Goal: Task Accomplishment & Management: Complete application form

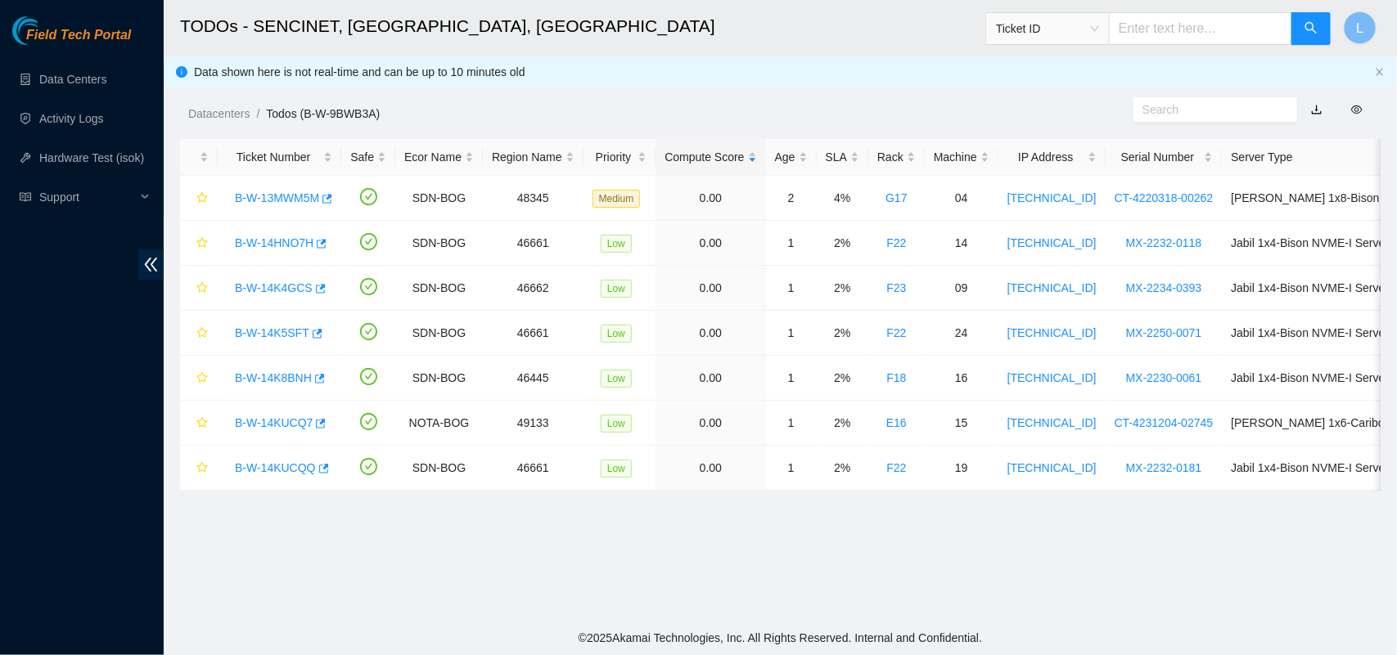
click at [61, 60] on ul "Data Centers Activity Logs Hardware Test (isok) Support" at bounding box center [82, 138] width 164 height 157
click at [276, 240] on link "B-W-14HNO7H" at bounding box center [274, 242] width 79 height 13
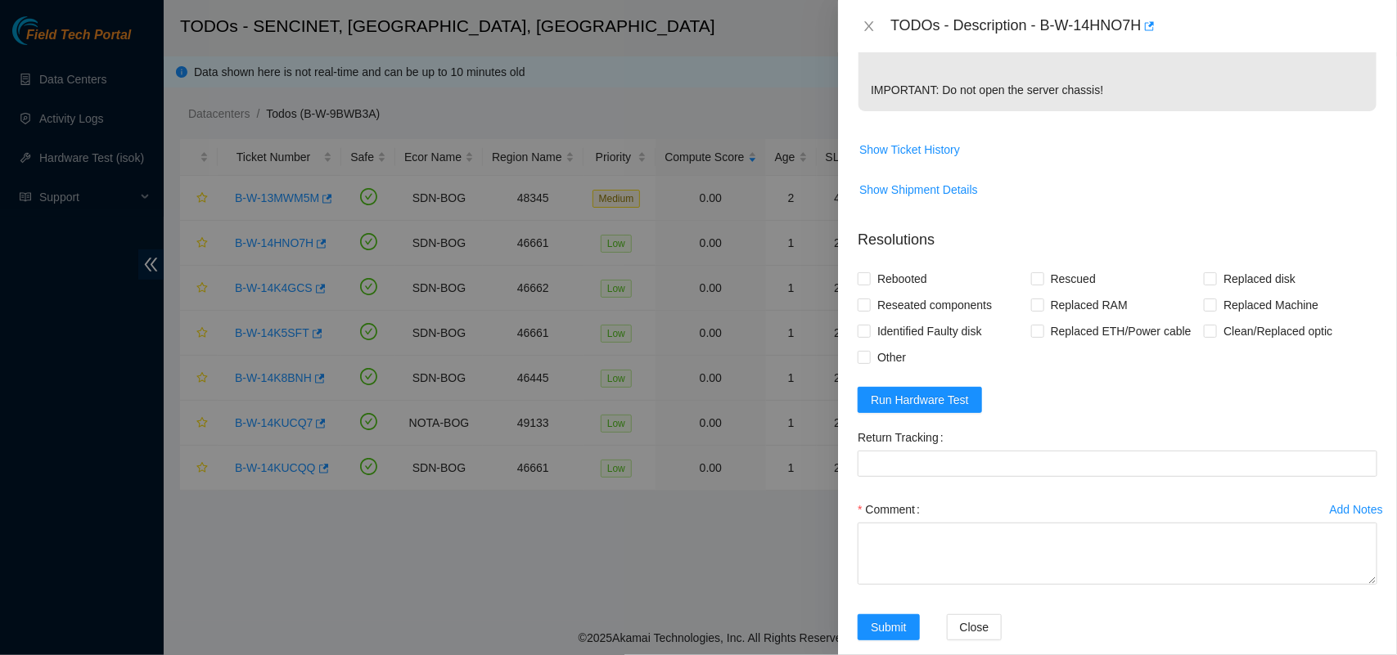
scroll to position [538, 0]
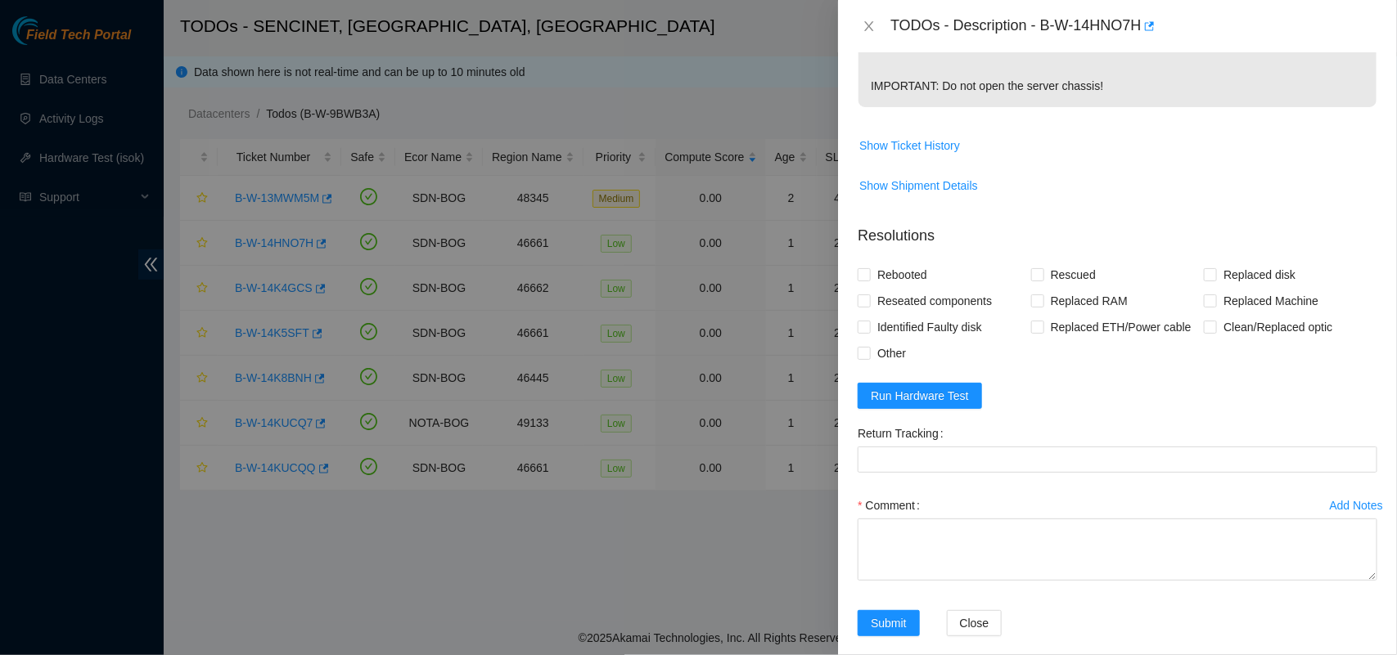
click at [908, 450] on form "Resolutions Rebooted Rescued Replaced disk Reseated components Replaced RAM Rep…" at bounding box center [1118, 434] width 520 height 444
click at [908, 409] on button "Run Hardware Test" at bounding box center [920, 396] width 124 height 26
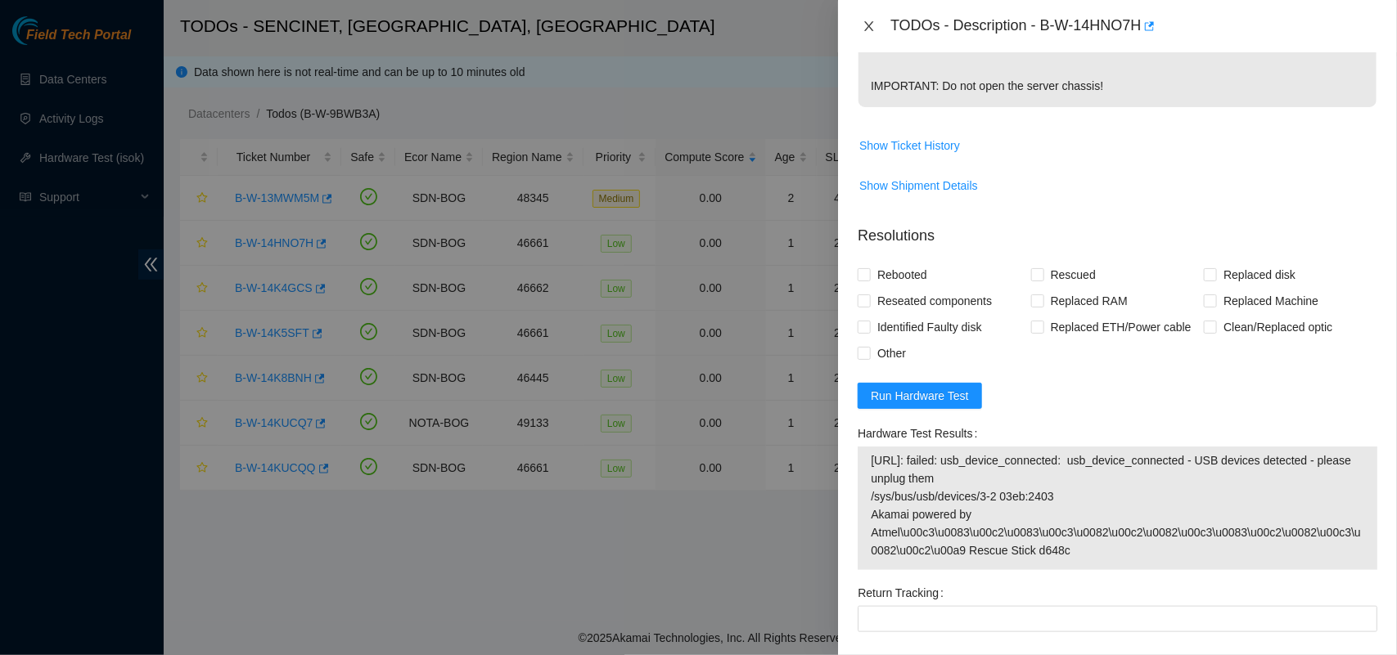
click at [867, 29] on icon "close" at bounding box center [869, 26] width 9 height 10
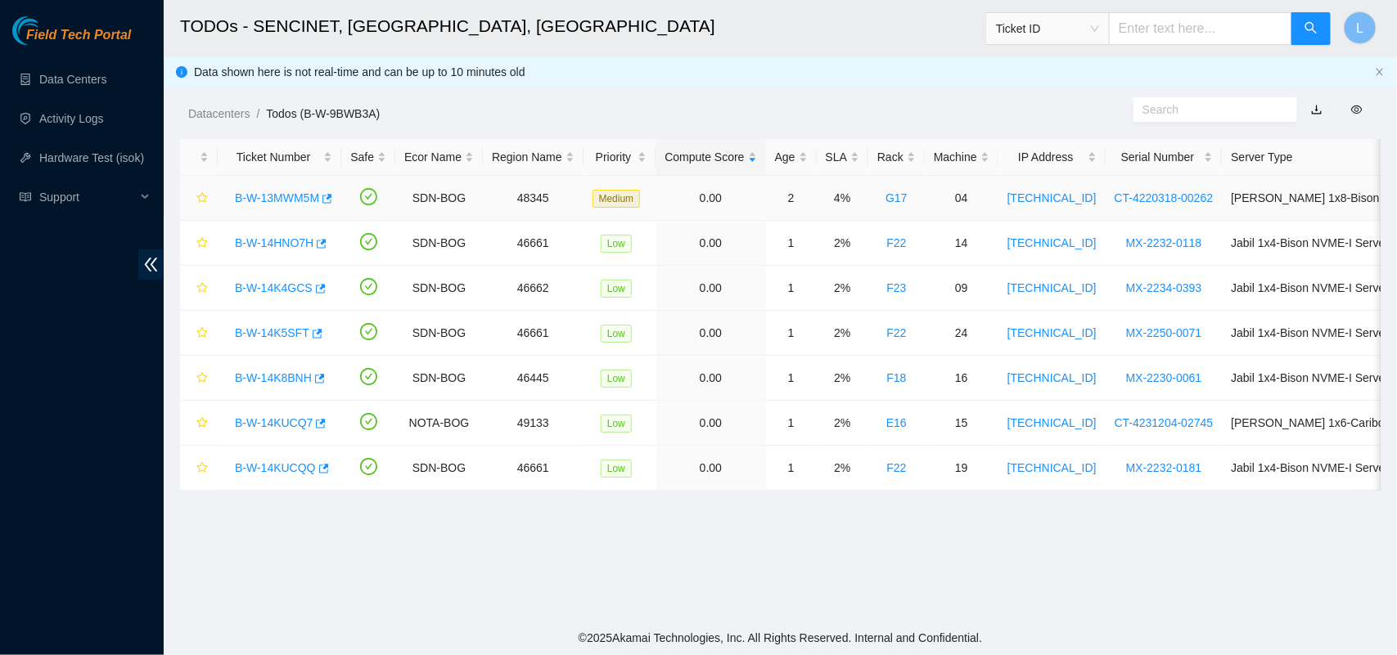
scroll to position [450, 0]
click at [277, 289] on link "B-W-14K4GCS" at bounding box center [274, 288] width 78 height 13
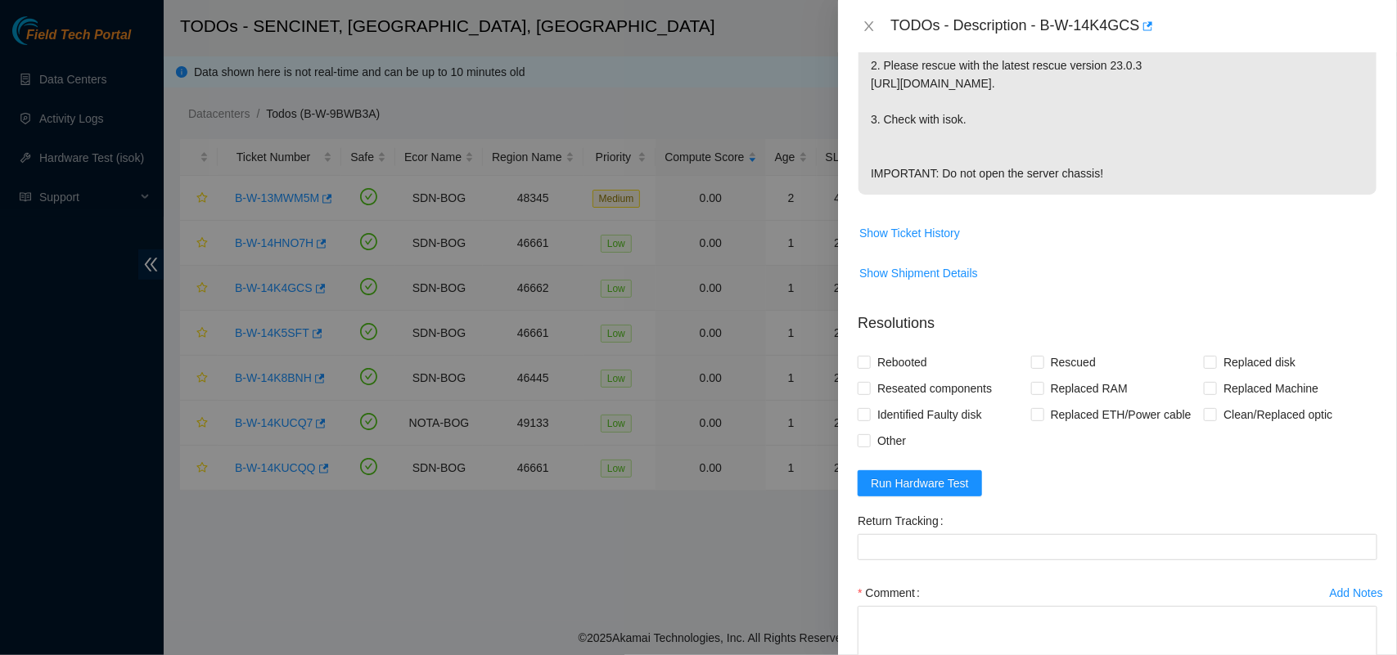
scroll to position [538, 0]
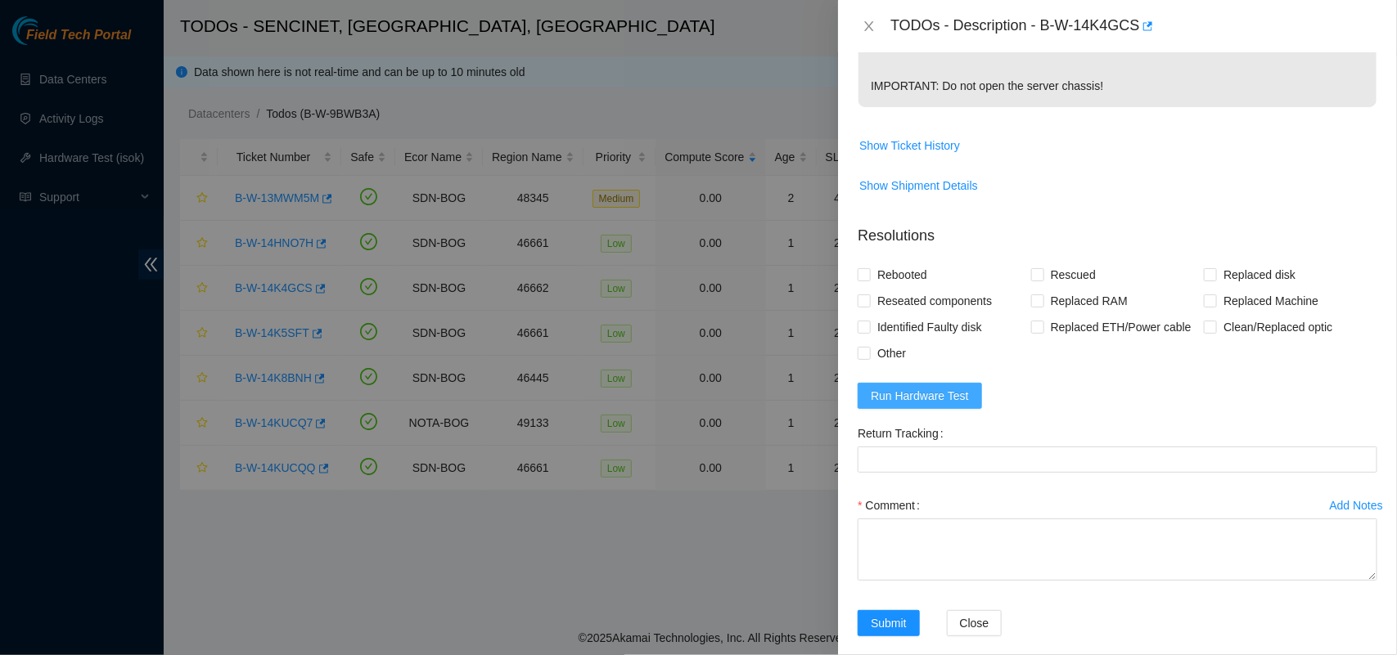
click at [943, 405] on span "Run Hardware Test" at bounding box center [920, 396] width 98 height 18
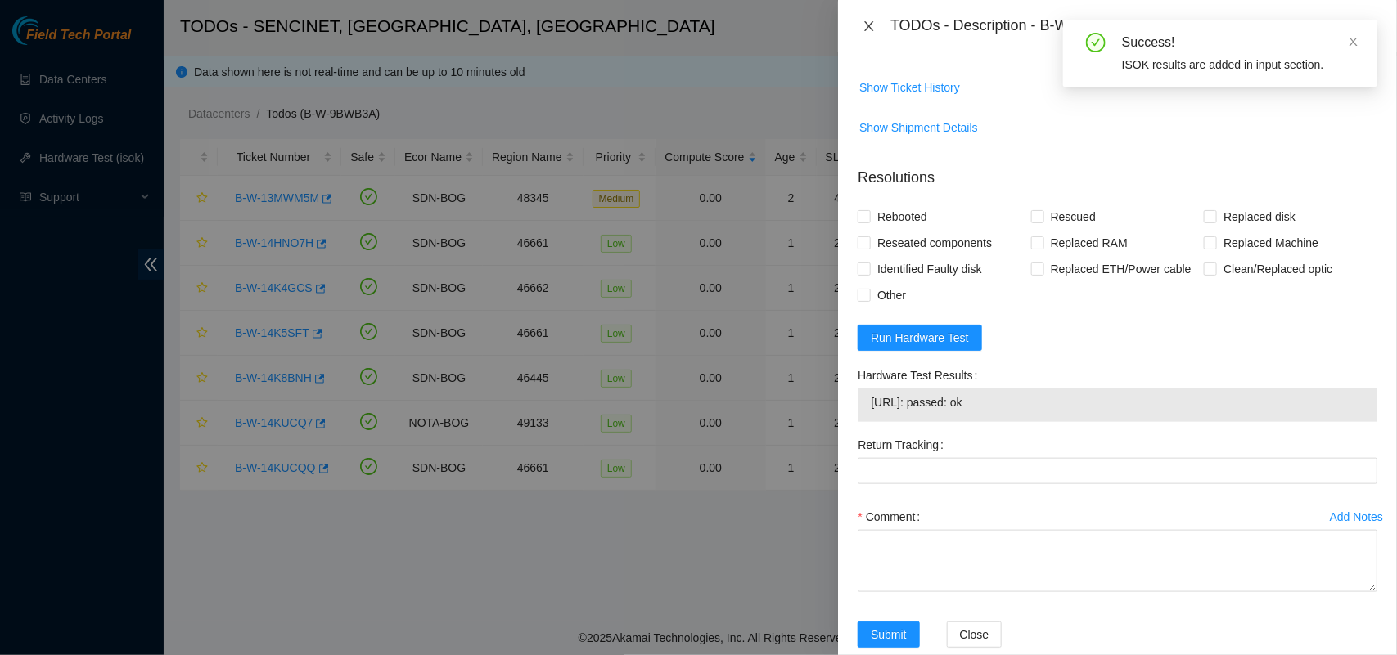
click at [864, 25] on icon "close" at bounding box center [869, 26] width 13 height 13
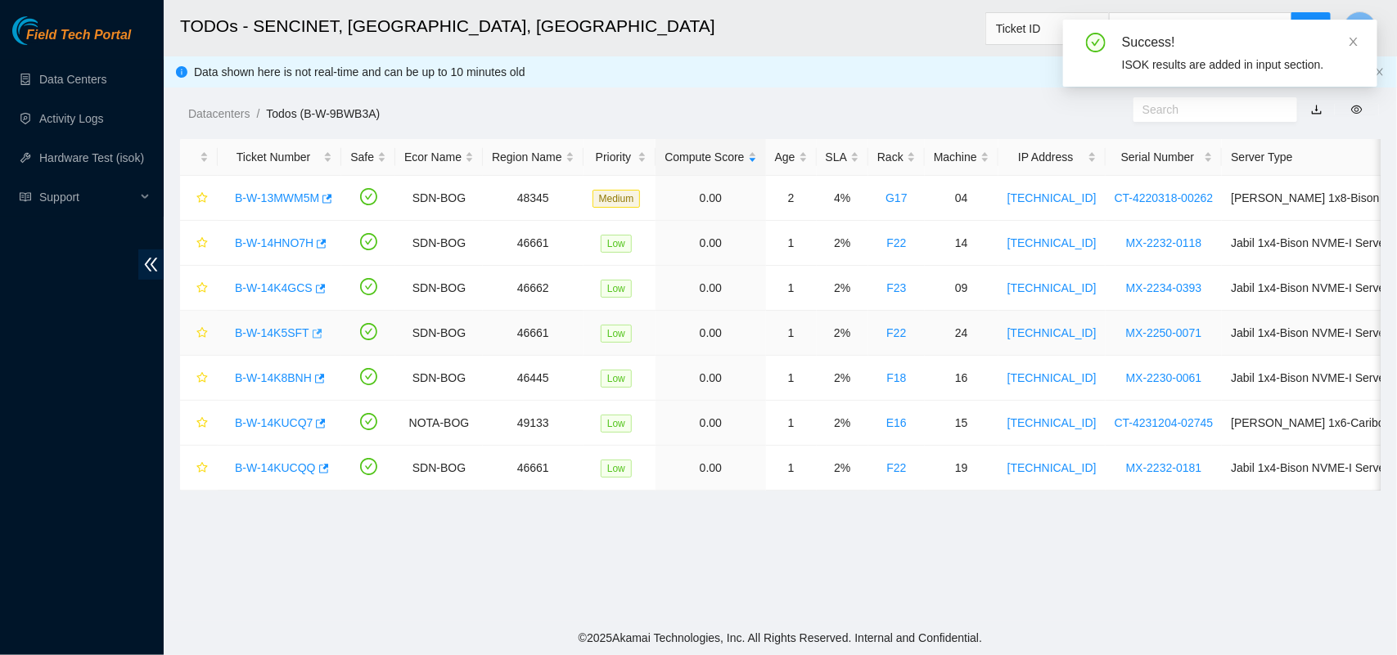
scroll to position [450, 0]
click at [270, 340] on link "B-W-14K5SFT" at bounding box center [272, 333] width 74 height 13
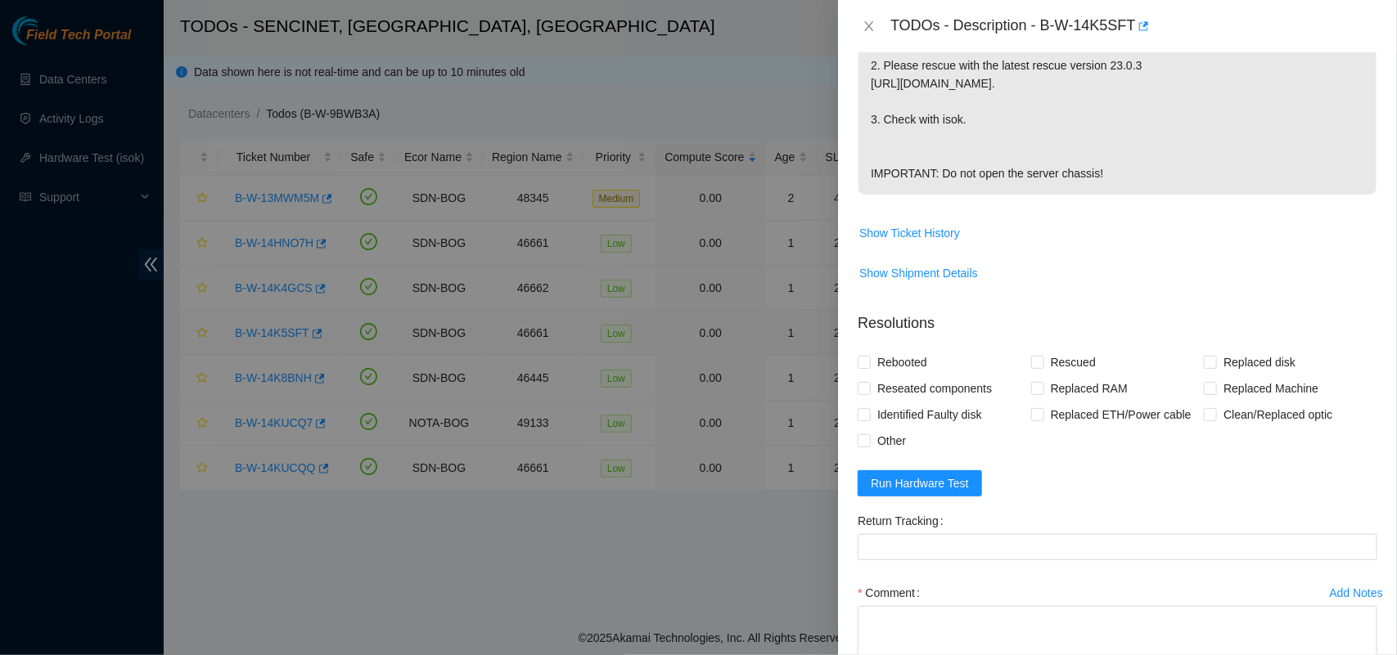
scroll to position [596, 0]
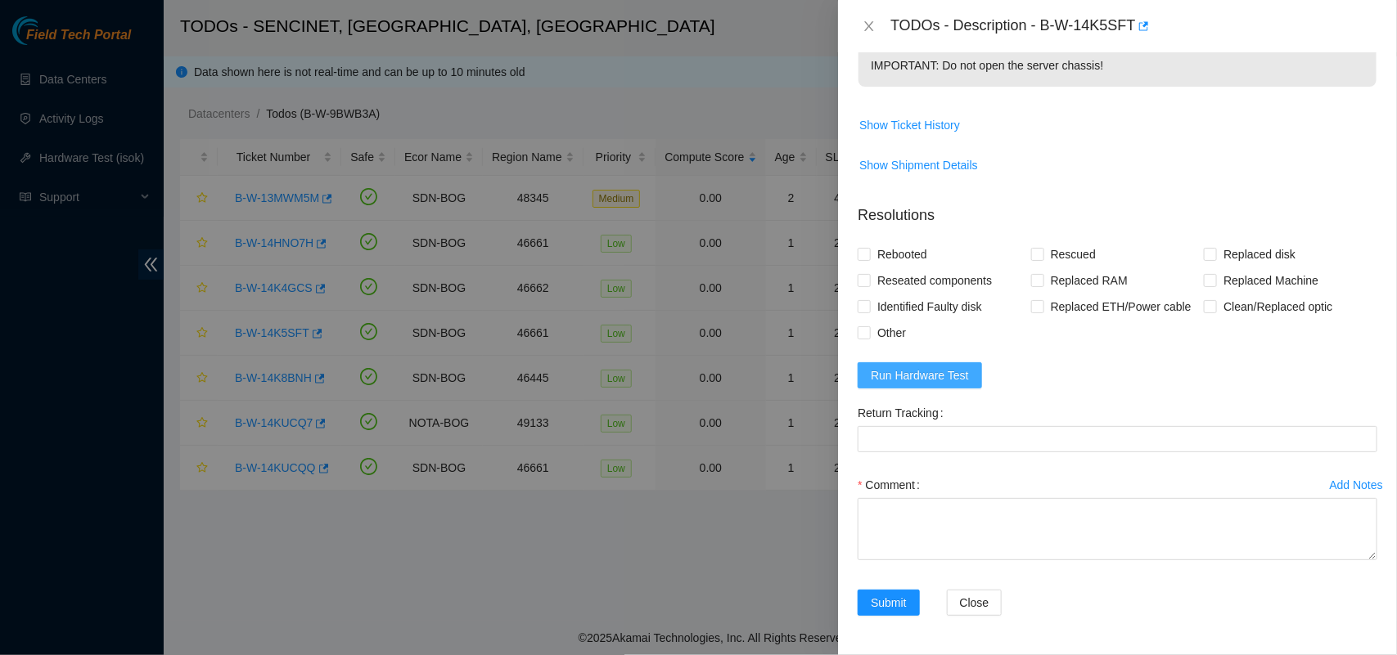
click at [933, 367] on span "Run Hardware Test" at bounding box center [920, 376] width 98 height 18
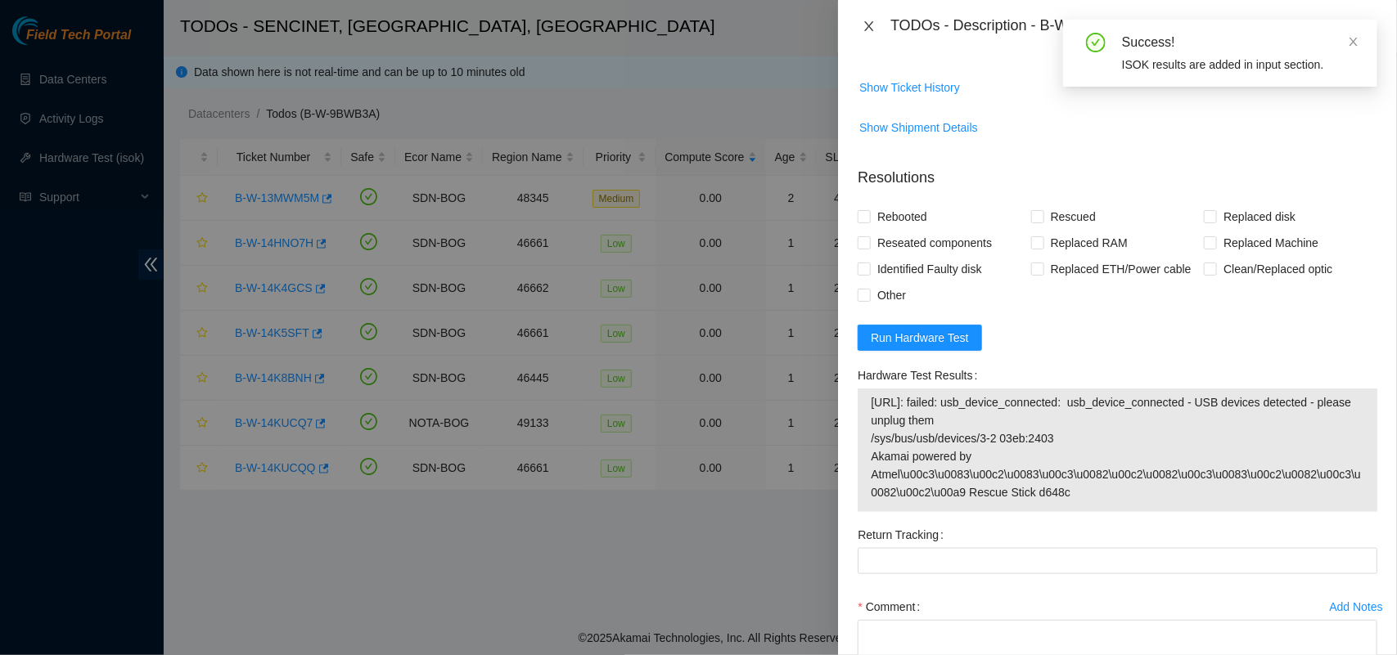
click at [869, 23] on icon "close" at bounding box center [869, 26] width 13 height 13
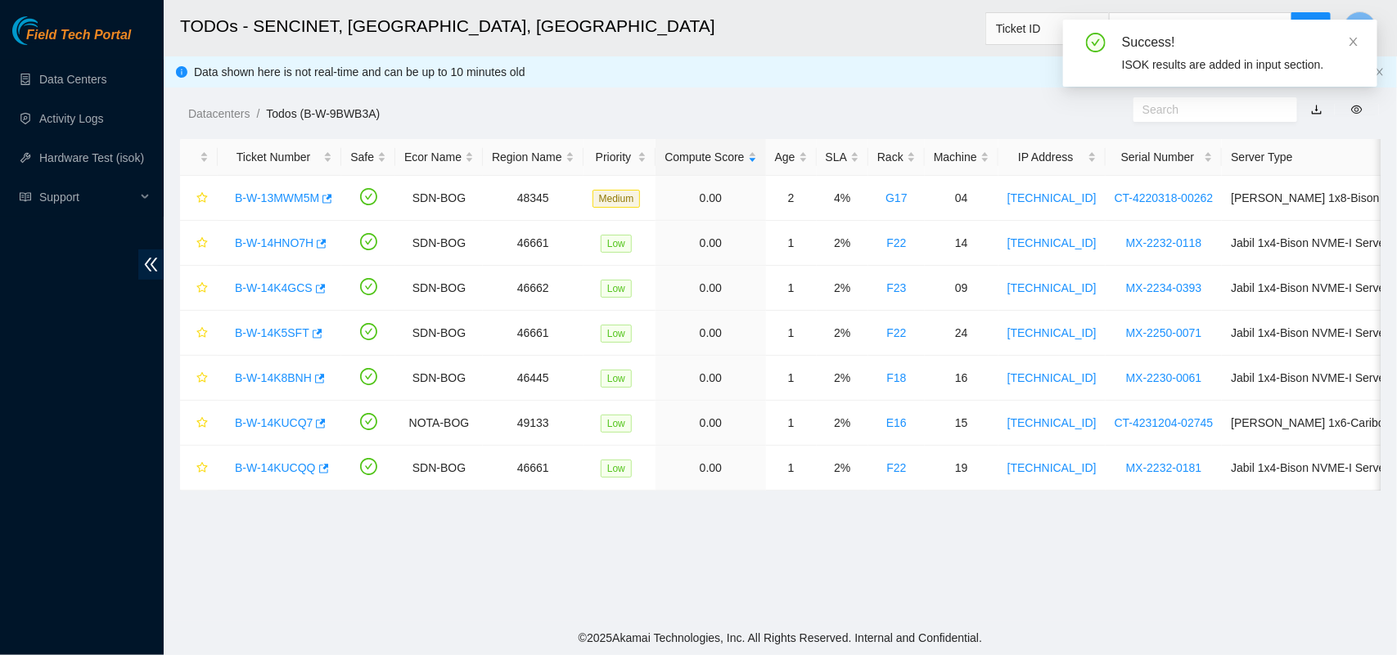
scroll to position [450, 0]
click at [264, 374] on link "B-W-14K8BNH" at bounding box center [273, 378] width 77 height 13
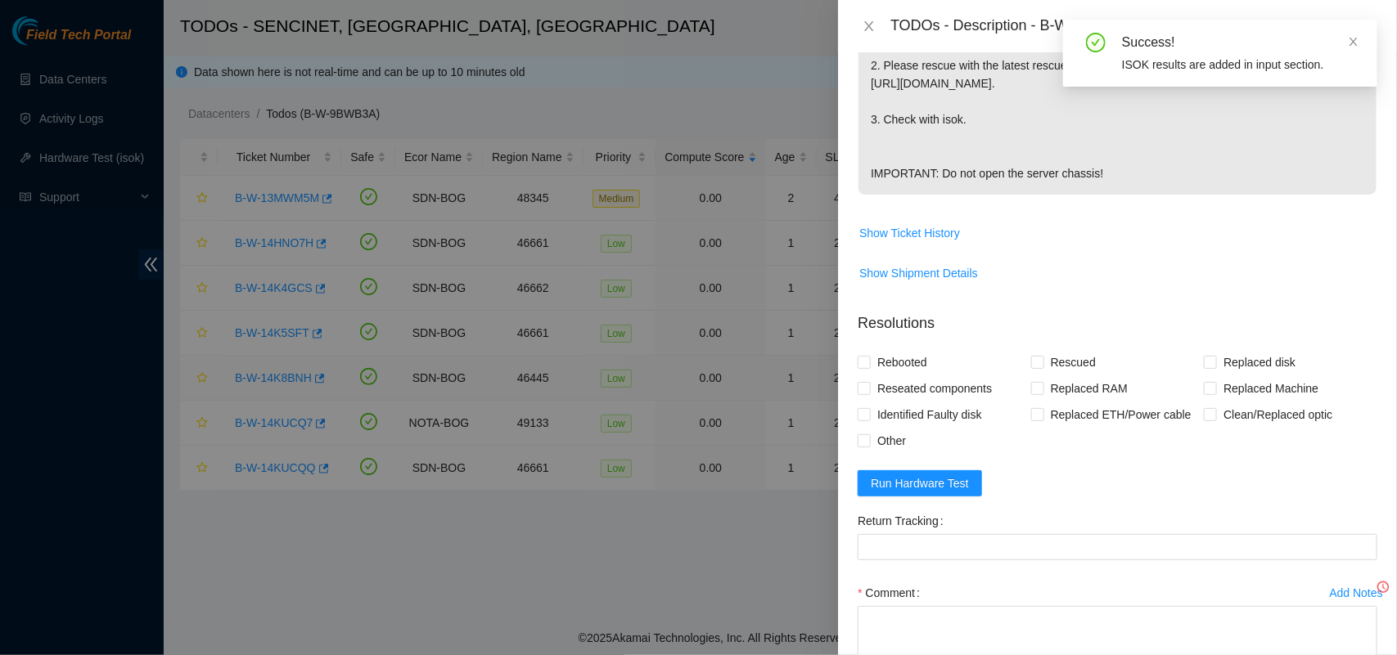
scroll to position [596, 0]
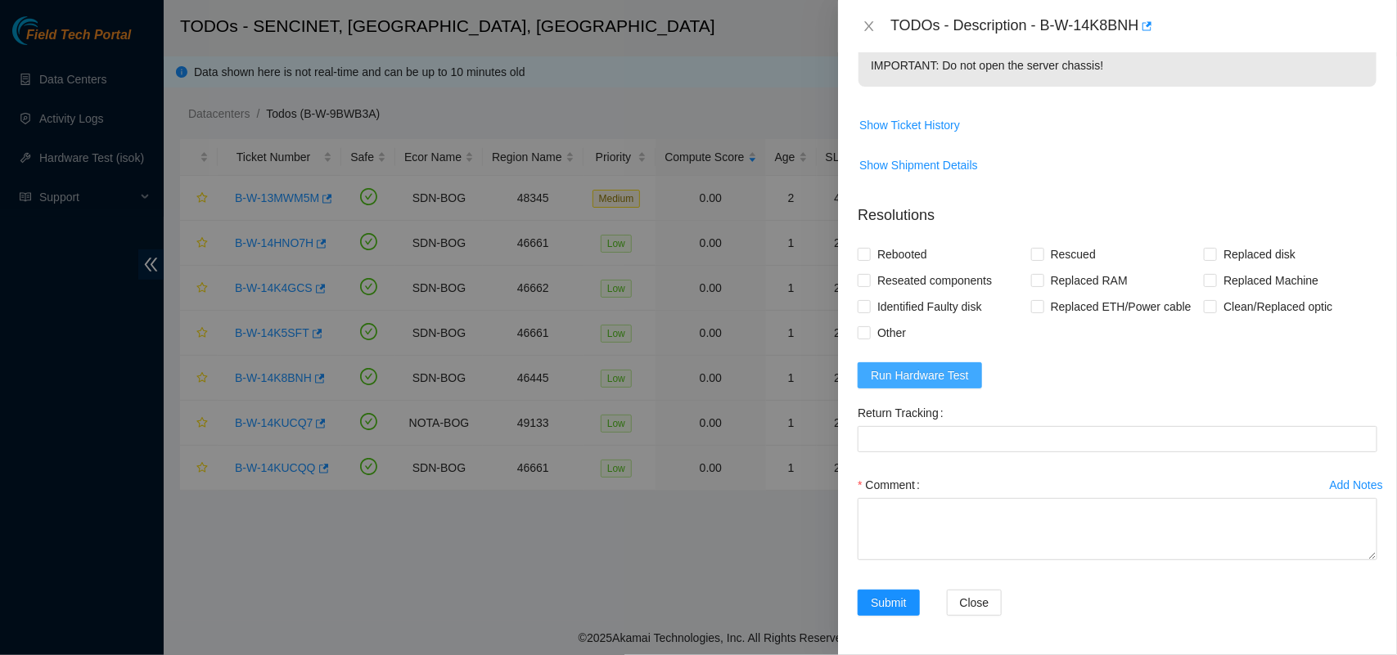
click at [934, 369] on span "Run Hardware Test" at bounding box center [920, 376] width 98 height 18
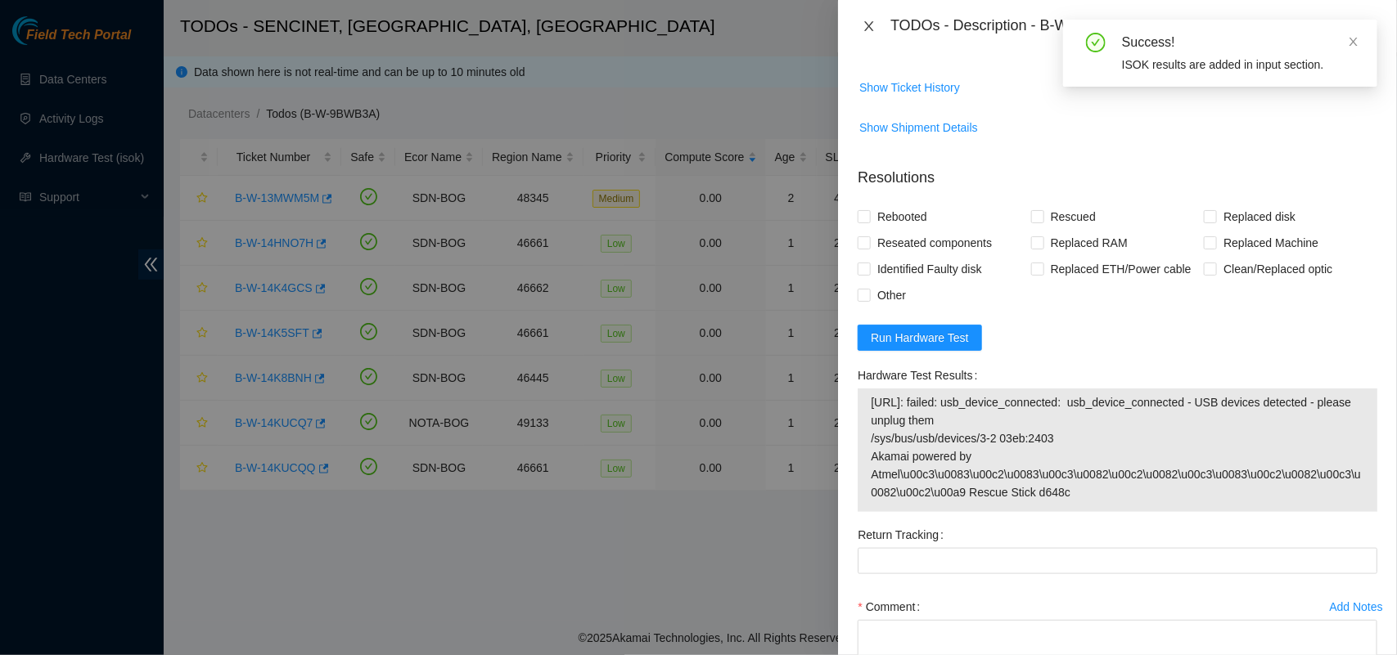
click at [863, 22] on icon "close" at bounding box center [869, 26] width 13 height 13
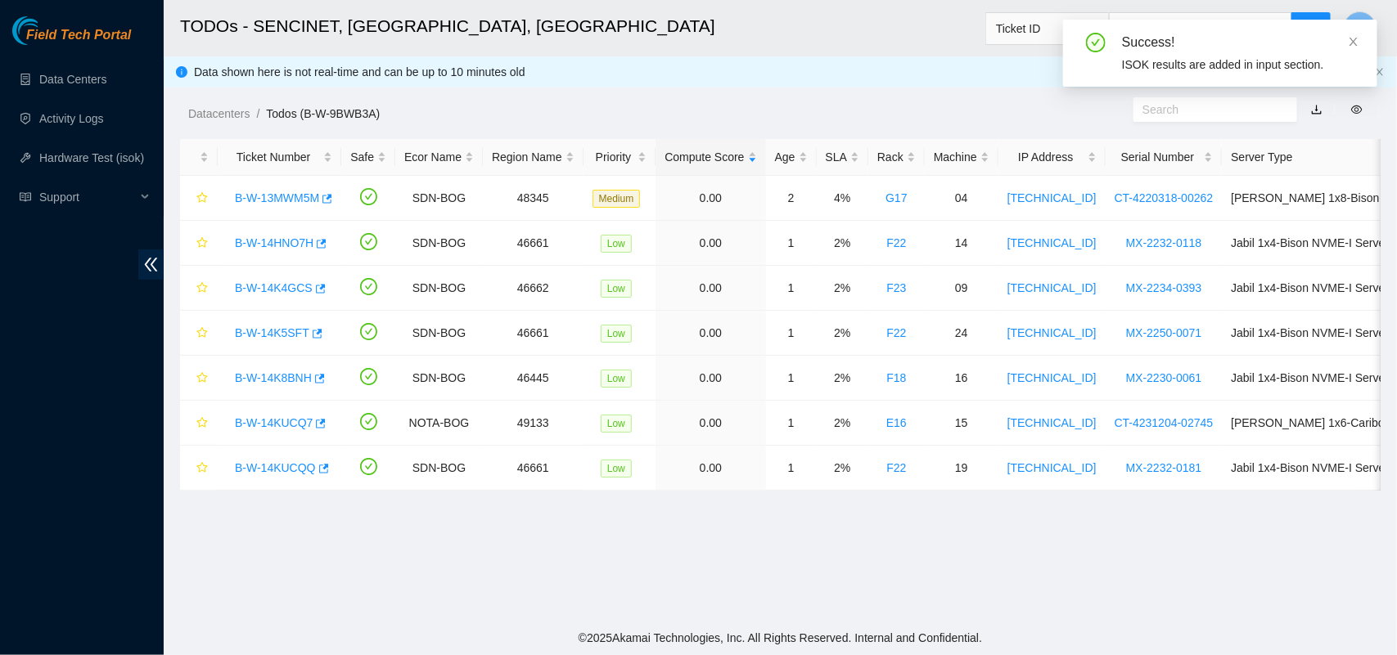
scroll to position [450, 0]
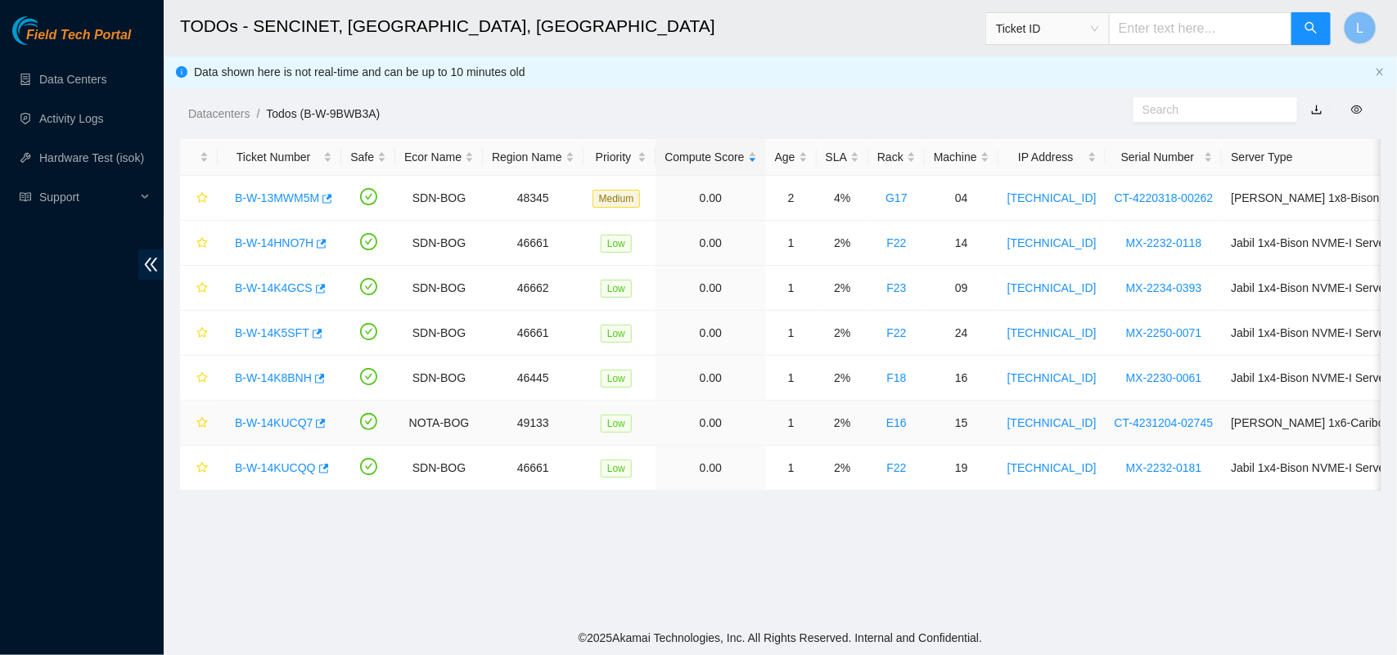
click at [277, 423] on link "B-W-14KUCQ7" at bounding box center [274, 423] width 78 height 13
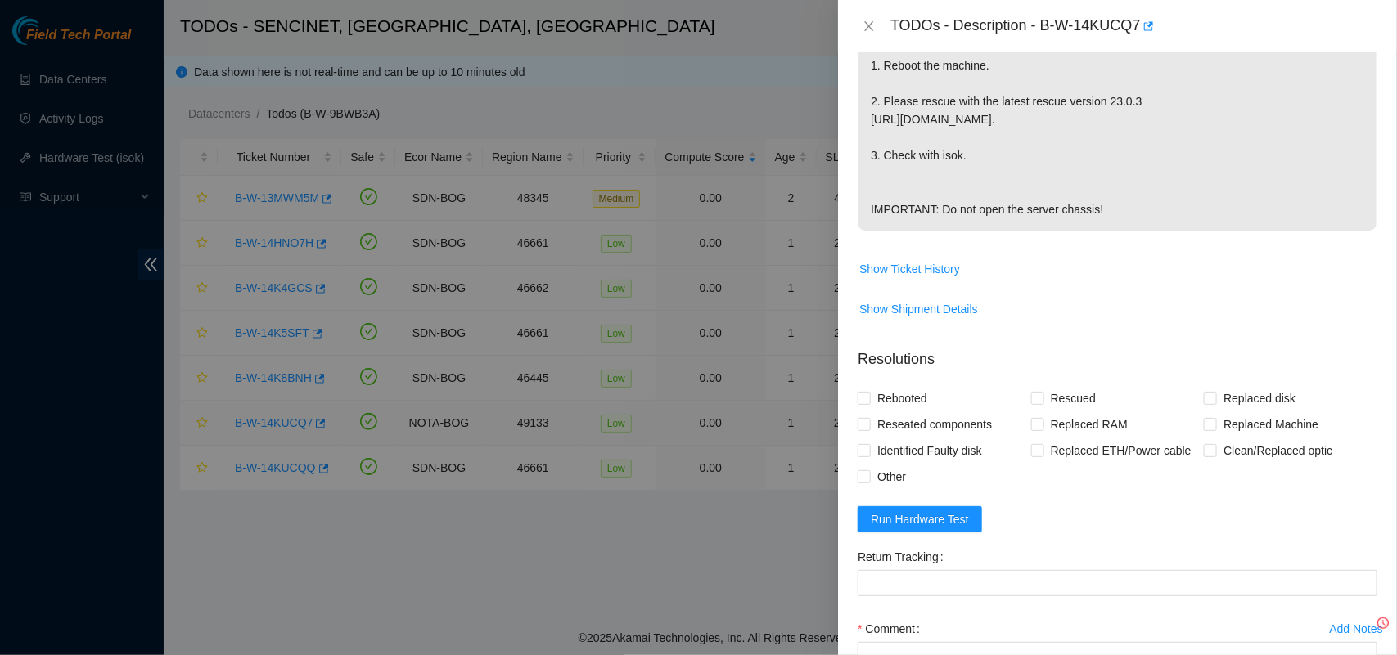
scroll to position [596, 0]
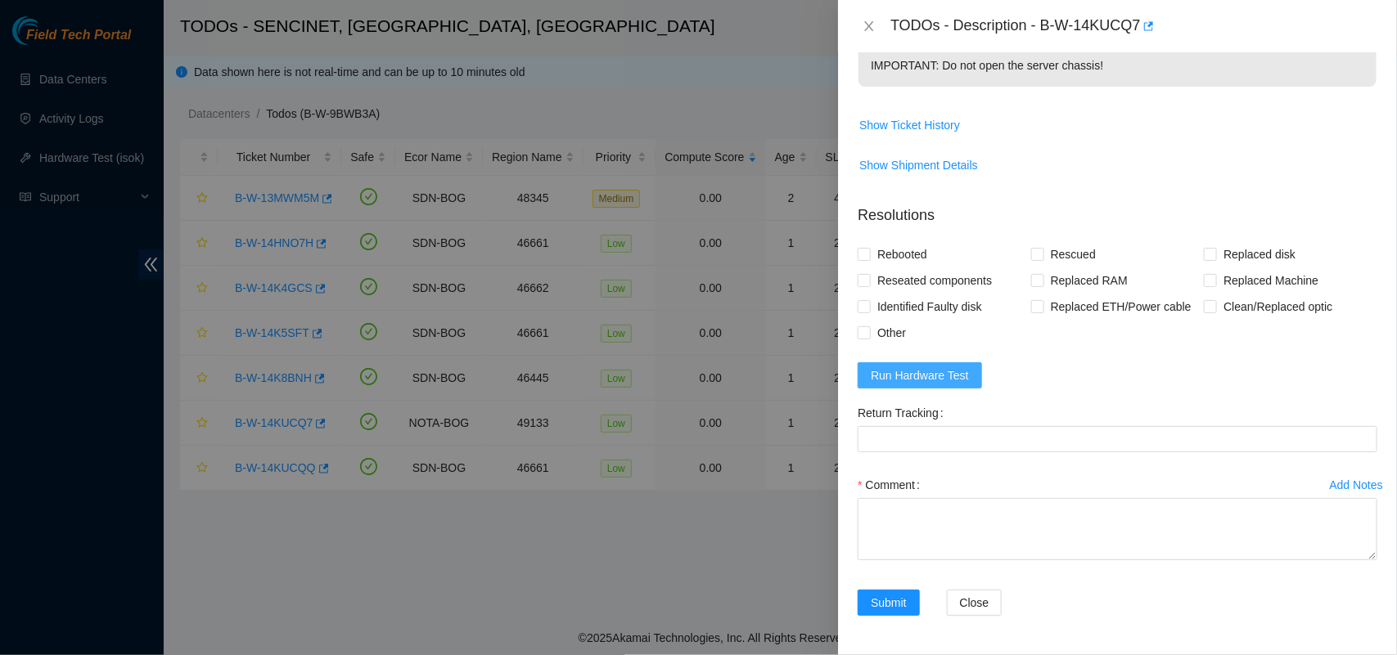
click at [918, 378] on span "Run Hardware Test" at bounding box center [920, 376] width 98 height 18
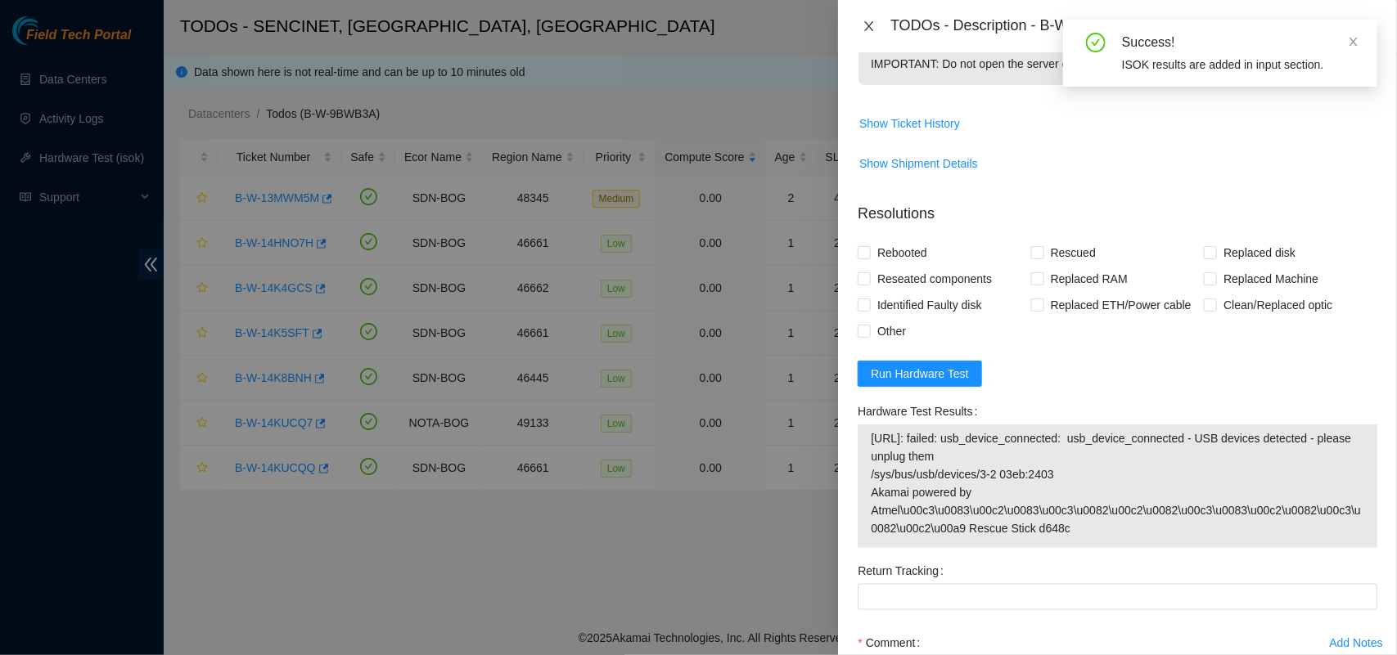
click at [865, 21] on icon "close" at bounding box center [869, 26] width 9 height 10
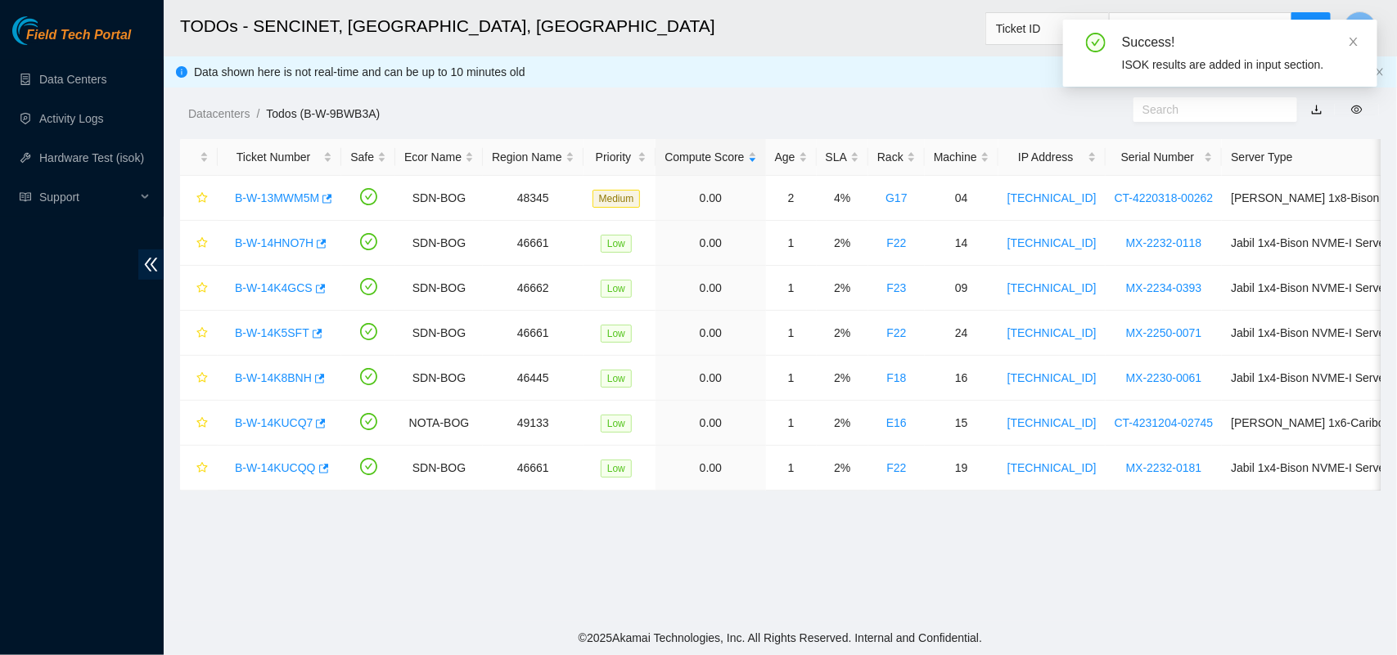
scroll to position [450, 0]
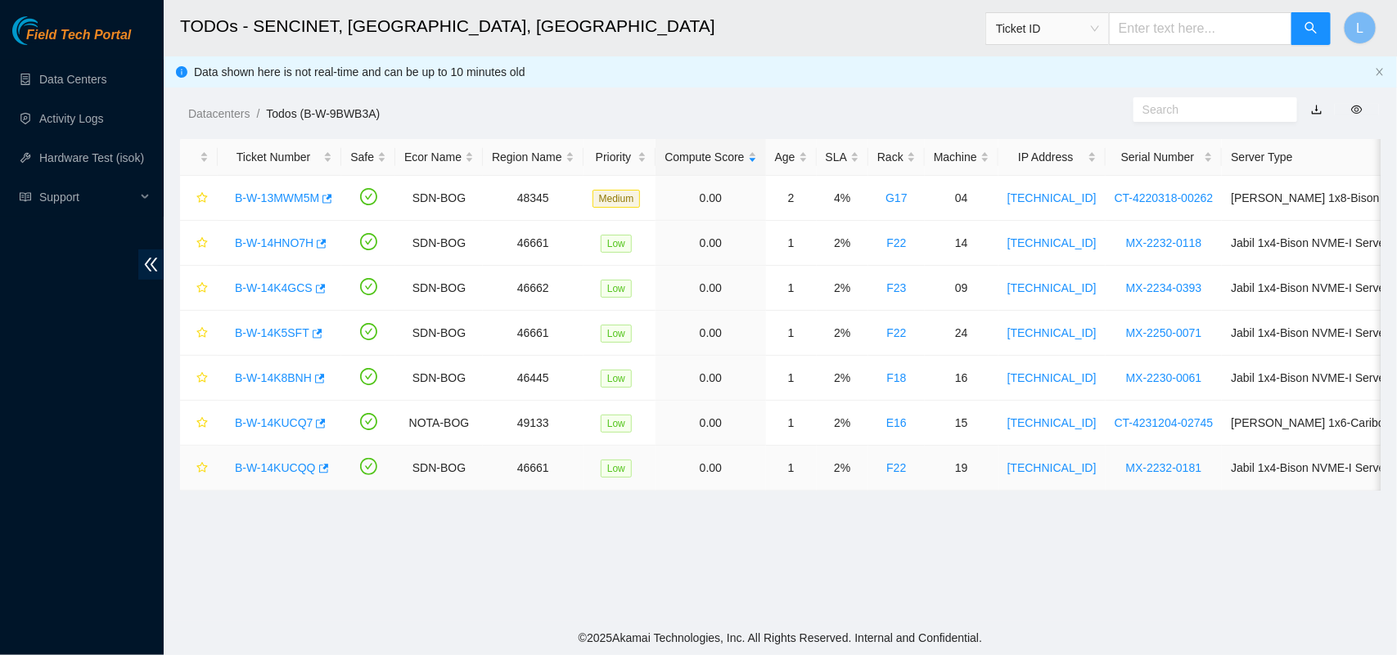
click at [291, 472] on link "B-W-14KUCQQ" at bounding box center [275, 468] width 81 height 13
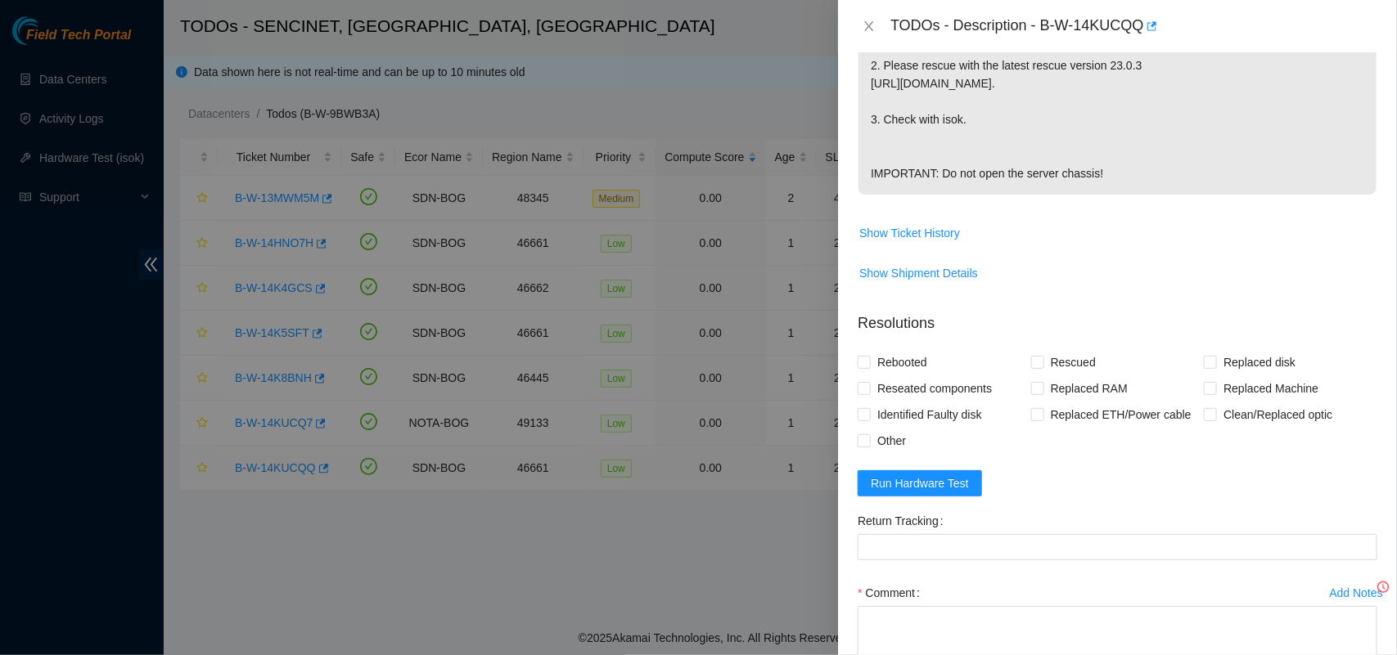
scroll to position [596, 0]
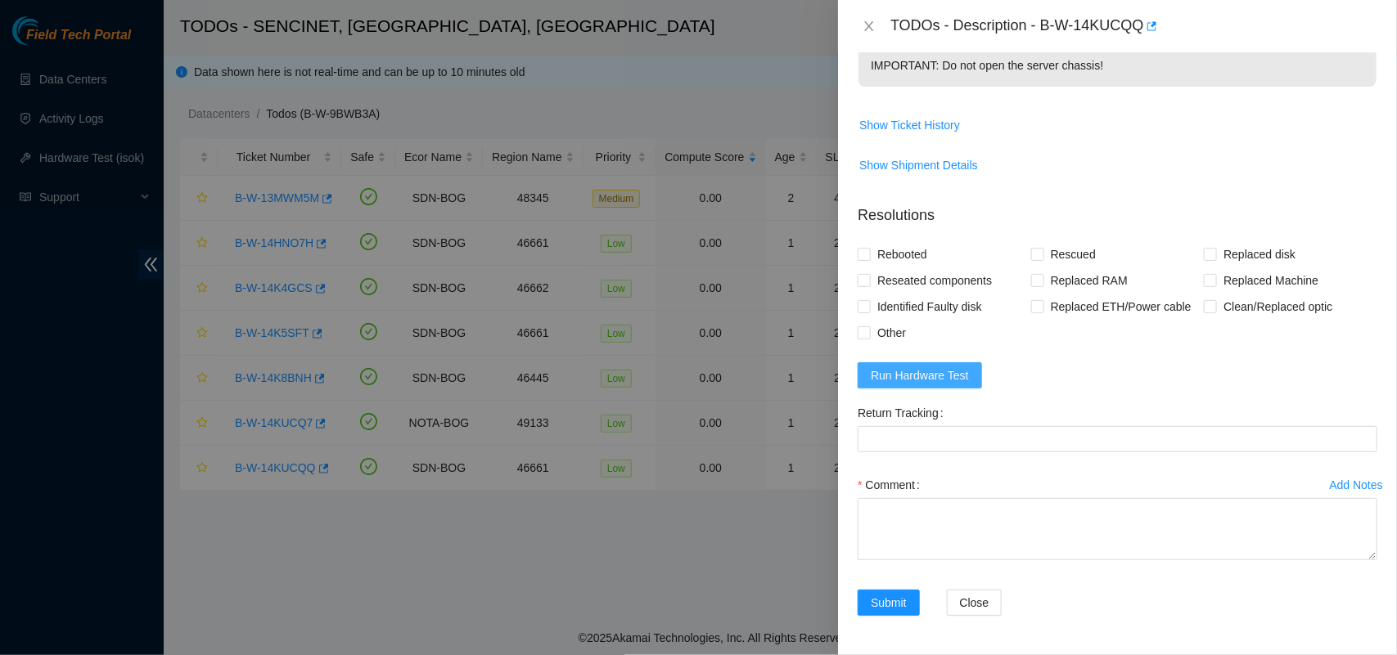
click at [898, 371] on span "Run Hardware Test" at bounding box center [920, 376] width 98 height 18
click at [867, 27] on icon "close" at bounding box center [869, 26] width 9 height 10
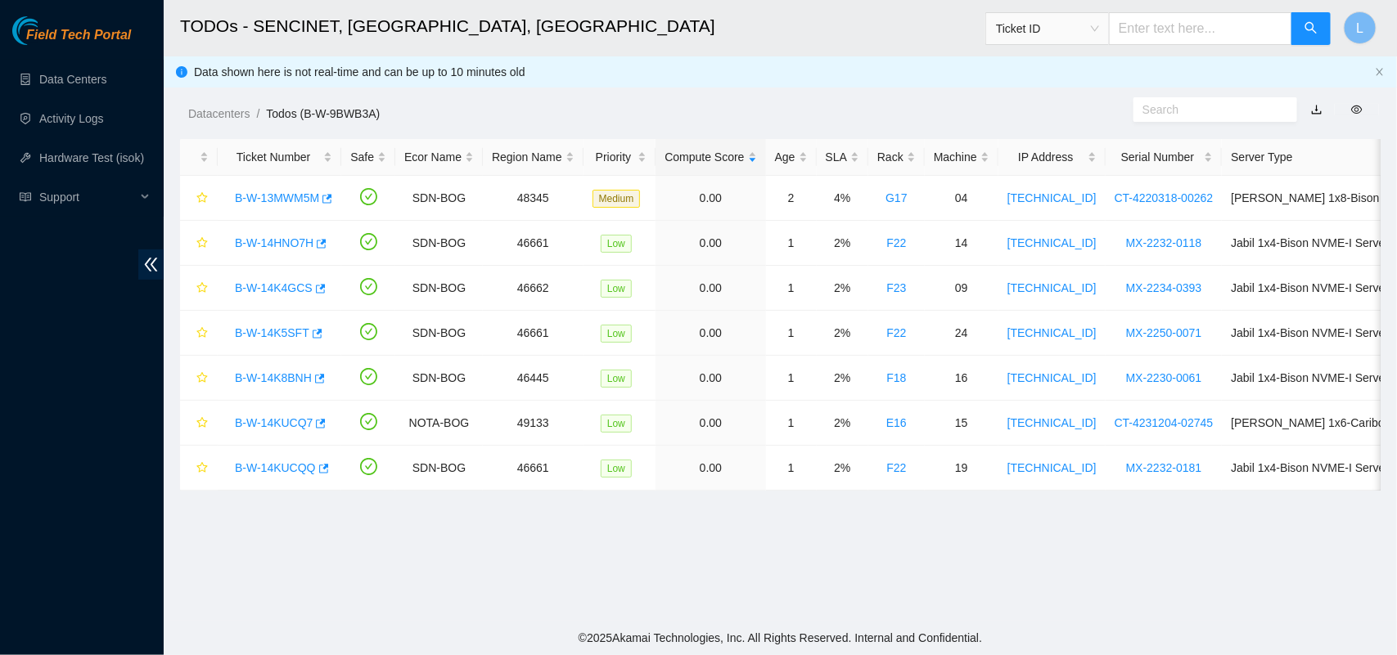
scroll to position [450, 0]
click at [274, 287] on link "B-W-14K4GCS" at bounding box center [274, 288] width 78 height 13
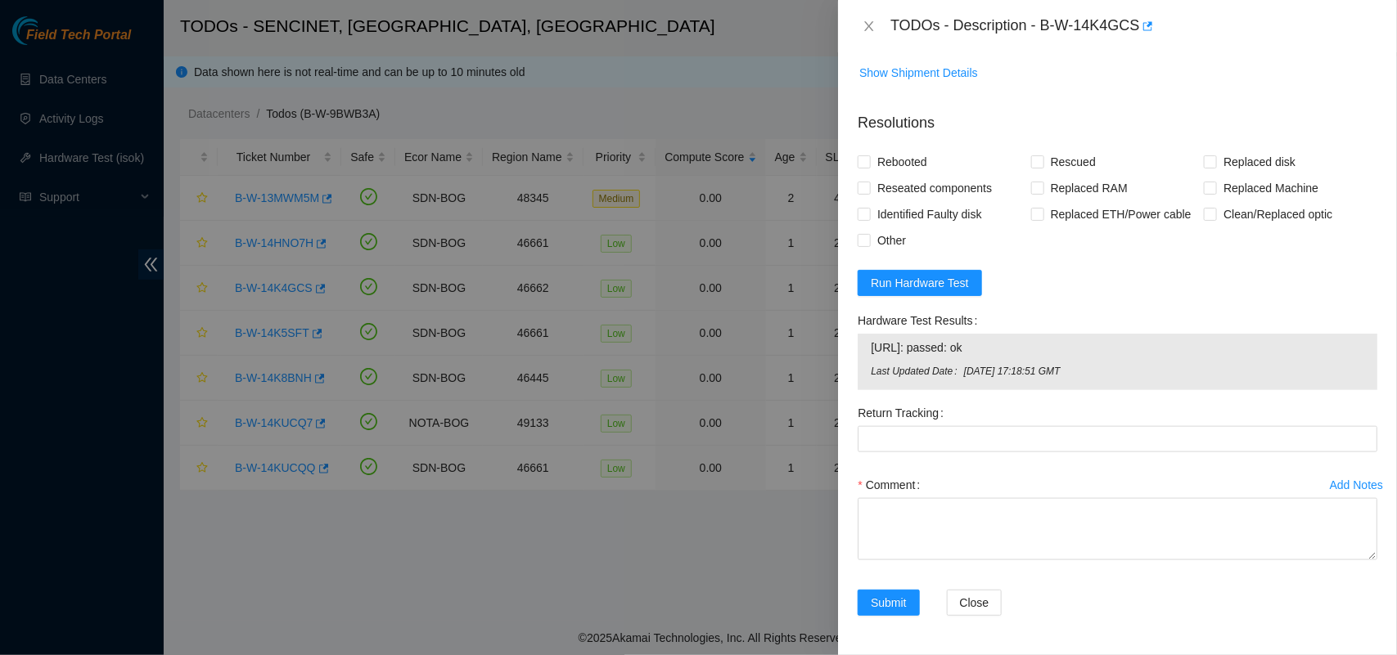
scroll to position [688, 0]
click at [921, 280] on span "Run Hardware Test" at bounding box center [920, 283] width 98 height 18
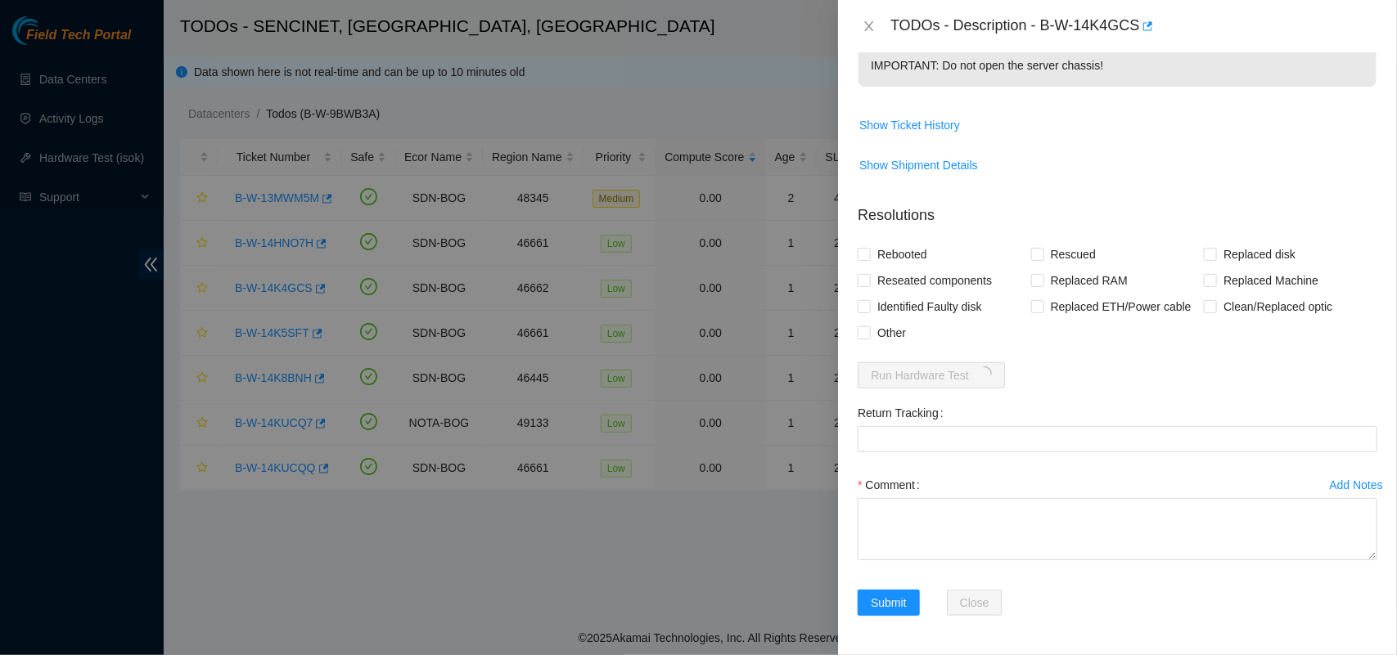
scroll to position [596, 0]
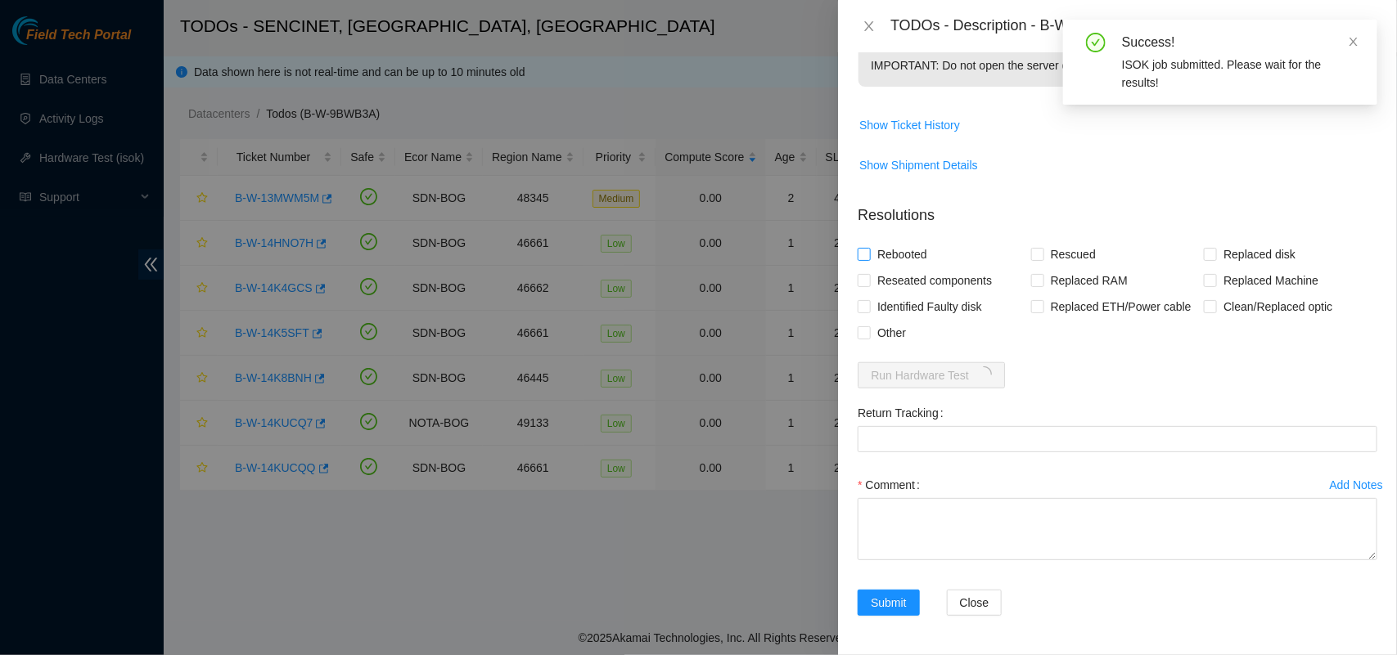
click at [867, 255] on input "Rebooted" at bounding box center [863, 253] width 11 height 11
checkbox input "true"
click at [1031, 254] on input "Rescued" at bounding box center [1036, 253] width 11 height 11
checkbox input "true"
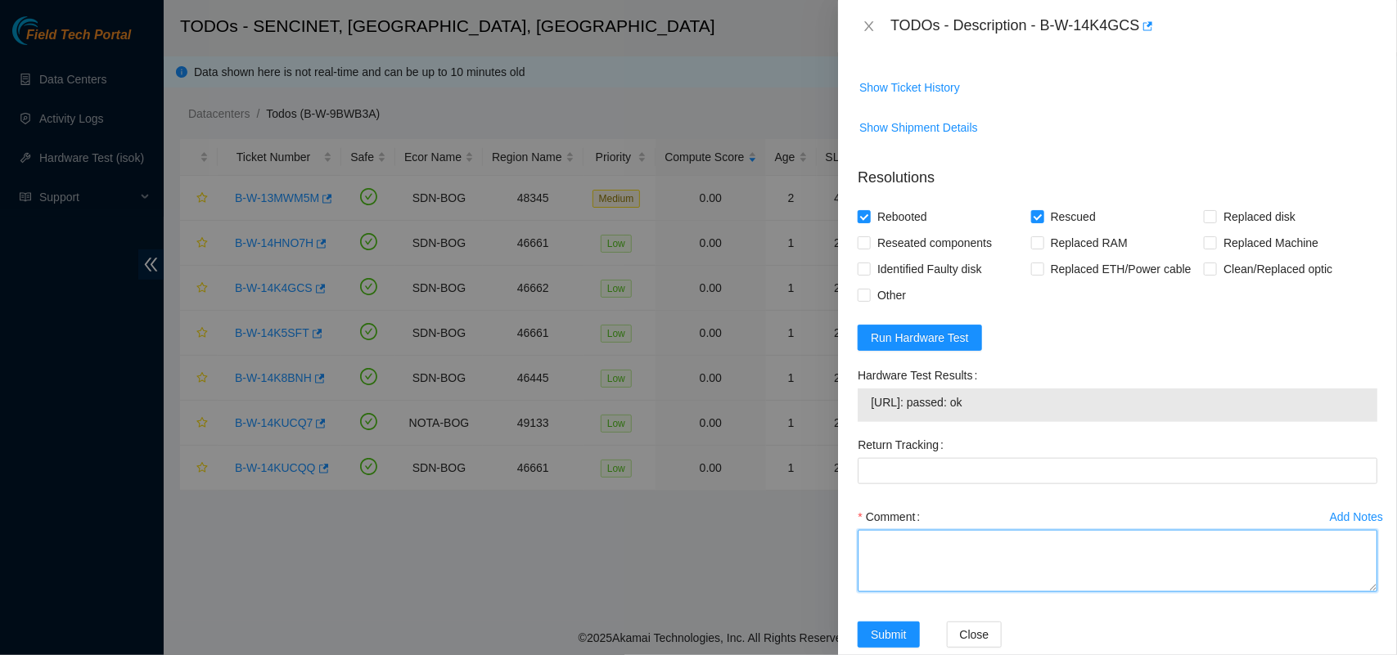
click at [983, 591] on textarea "Comment" at bounding box center [1118, 561] width 520 height 62
paste textarea "The disks were swapped, the server was rescued and tested with isok ok"
type textarea "The disks were swapped, the server was rescued and tested with isok ok"
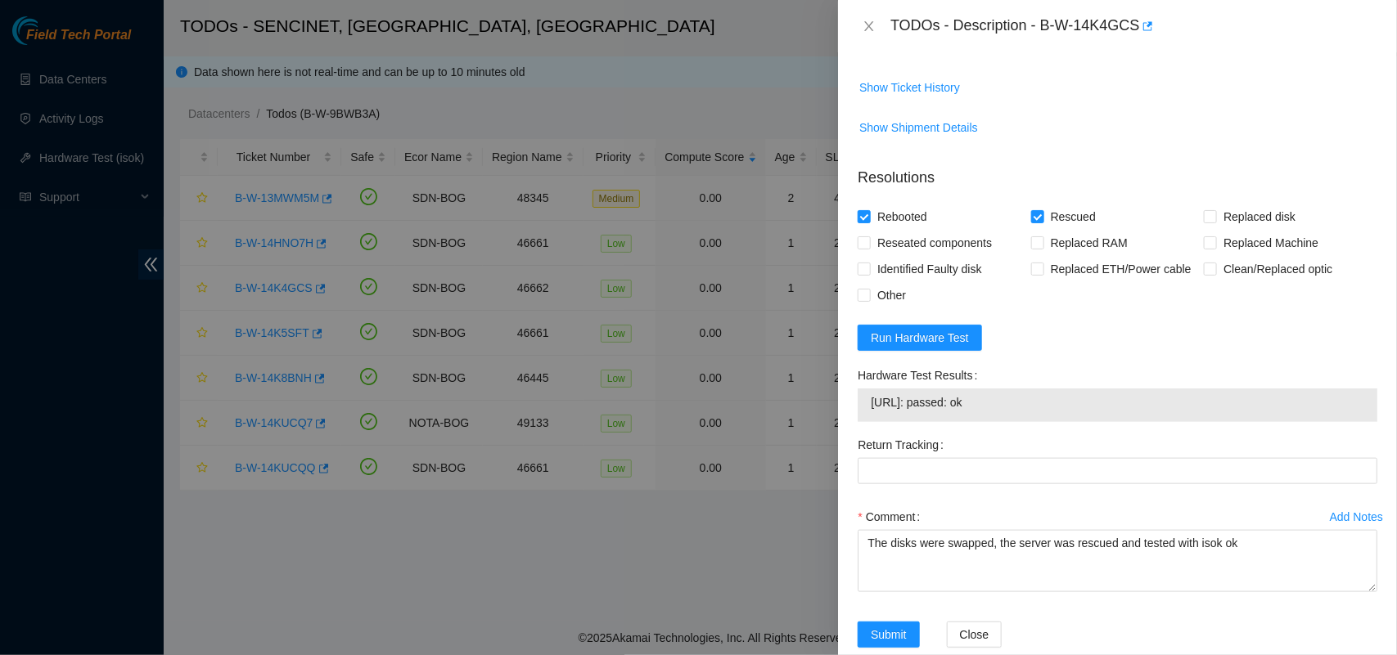
scroll to position [665, 0]
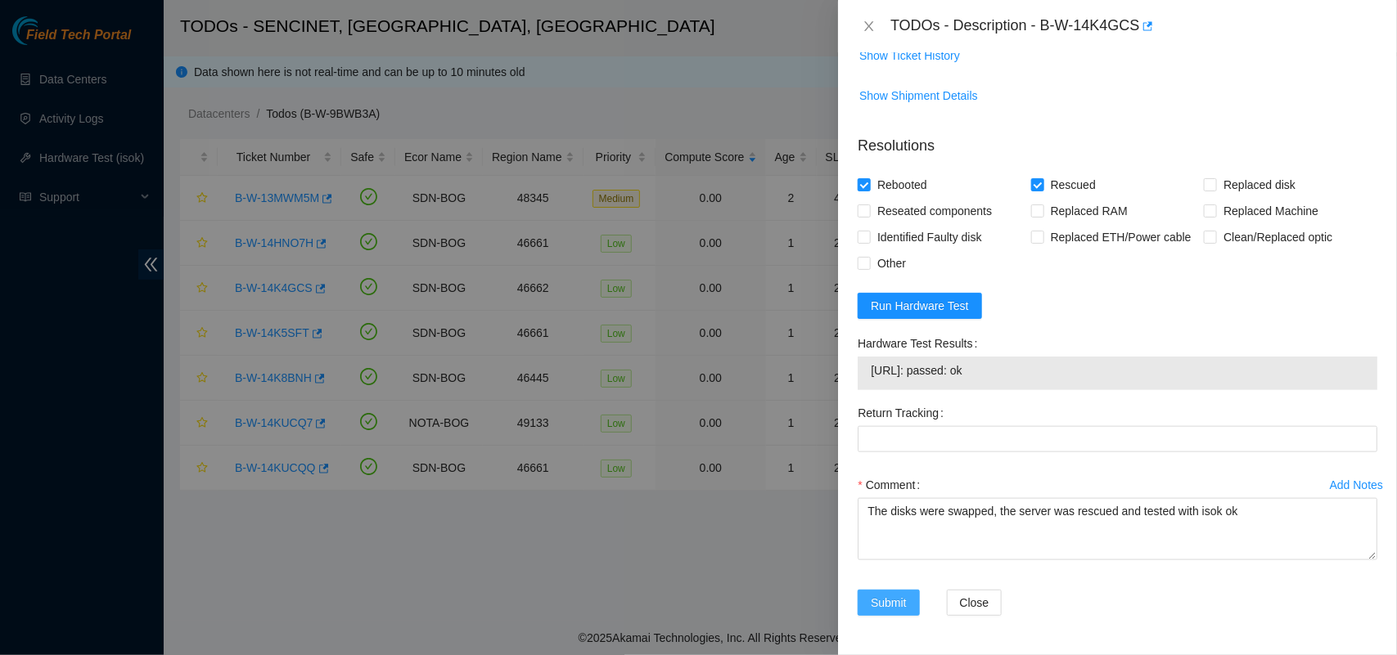
click at [878, 597] on span "Submit" at bounding box center [889, 603] width 36 height 18
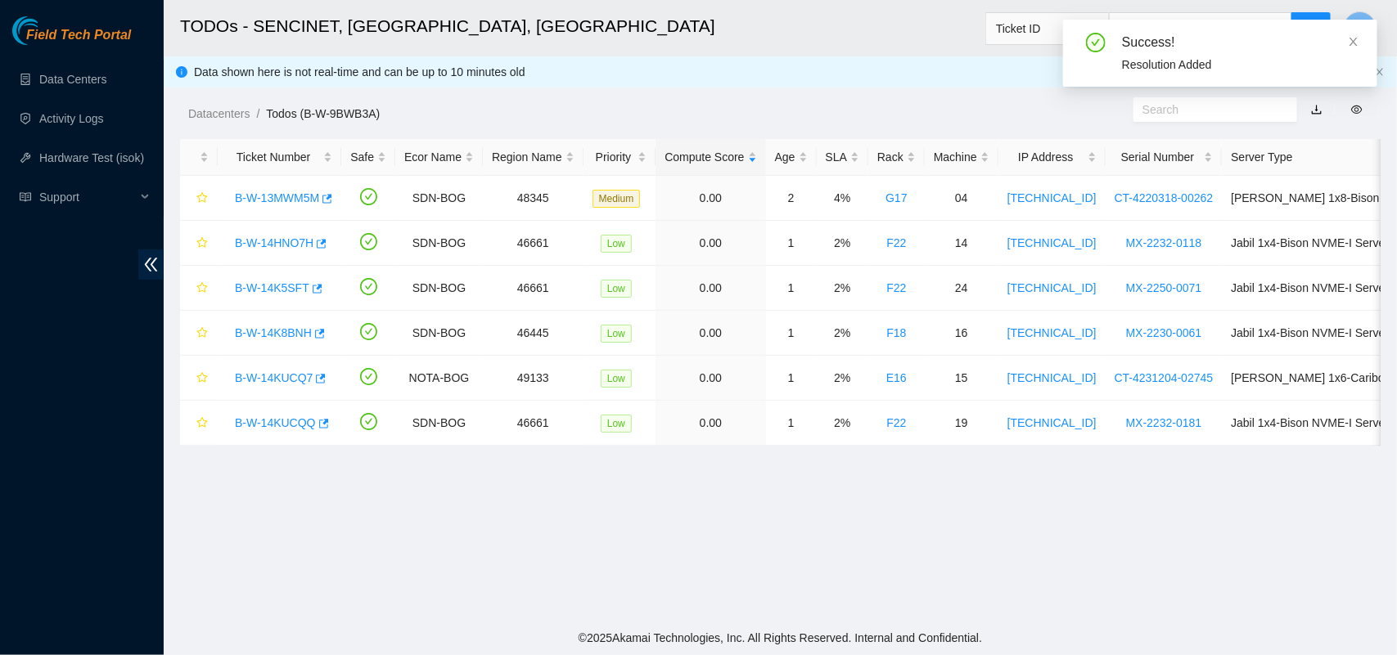
scroll to position [383, 0]
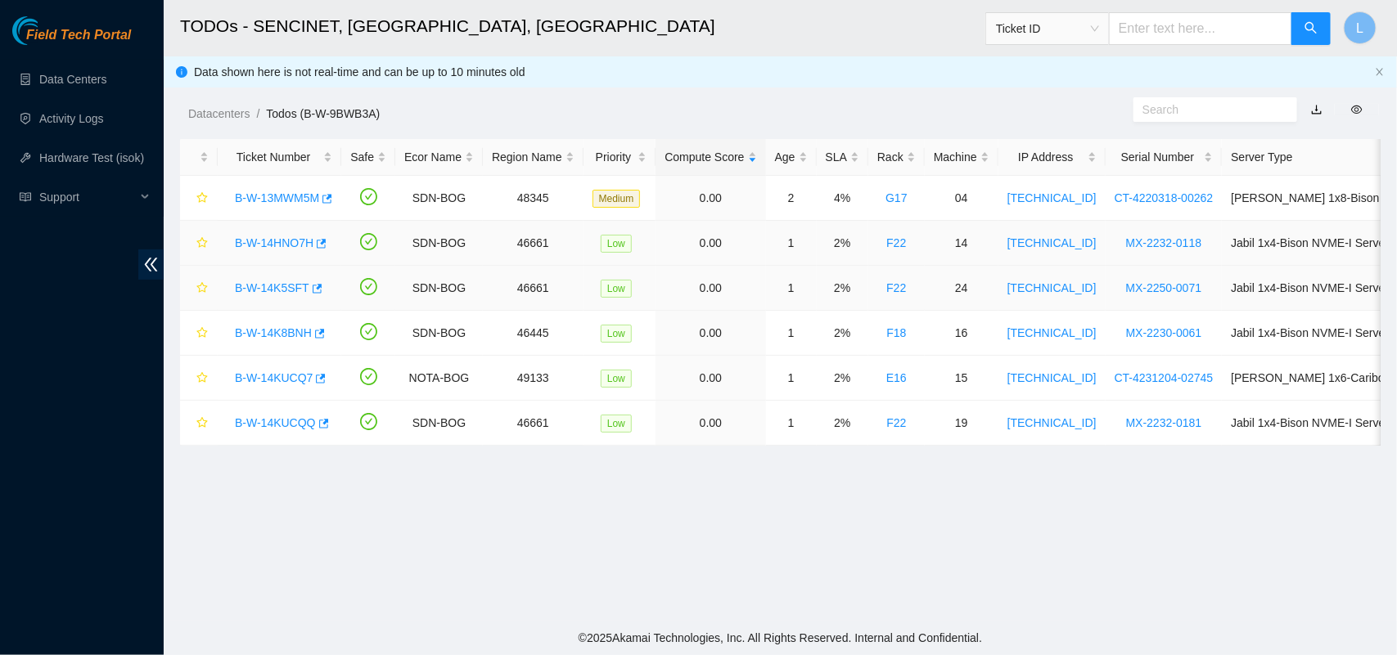
click at [656, 232] on tbody "B-W-13MWM5M SDN-BOG 48345 Medium 0.00 2 4% G17 04 2.21.68.167 CT-4220318-00262 …" at bounding box center [920, 311] width 1480 height 270
click at [313, 473] on main "TODOs - SENCINET, Bogota, Colombia Ticket ID L Data shown here is not real-time…" at bounding box center [780, 310] width 1233 height 621
click at [273, 245] on link "B-W-14HNO7H" at bounding box center [274, 242] width 79 height 13
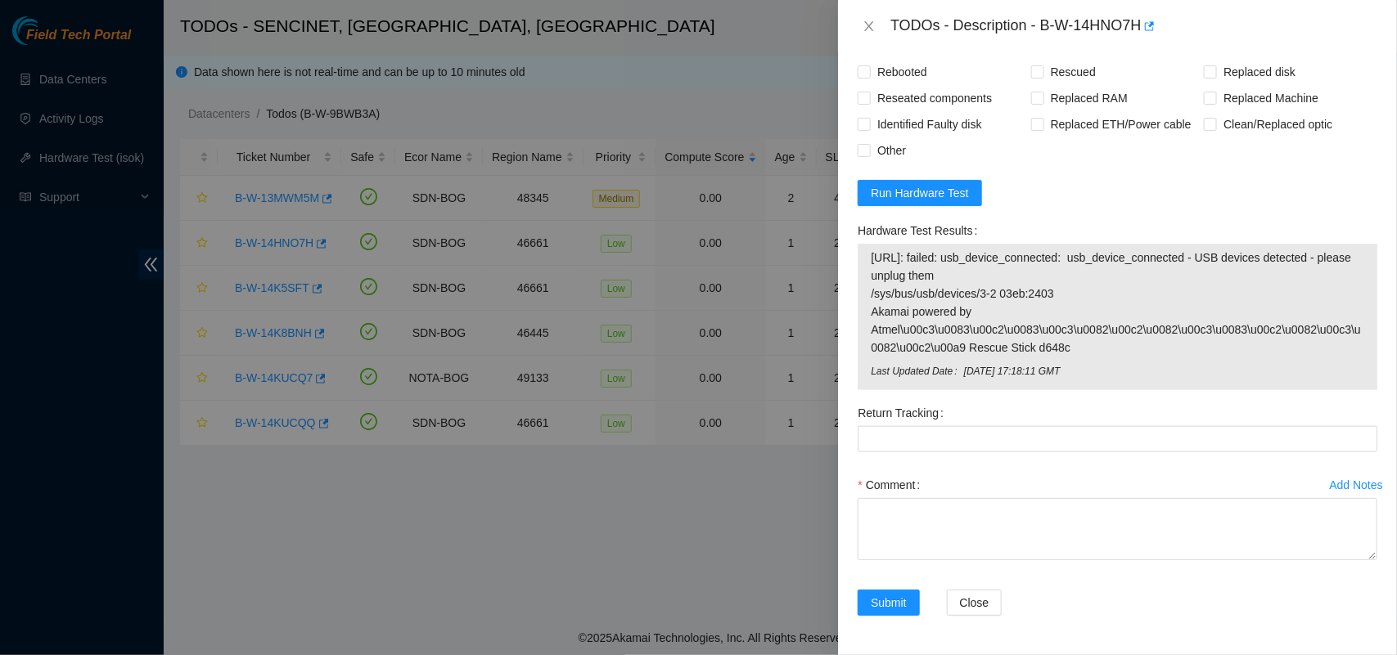
scroll to position [778, 0]
click at [918, 184] on span "Run Hardware Test" at bounding box center [920, 193] width 98 height 18
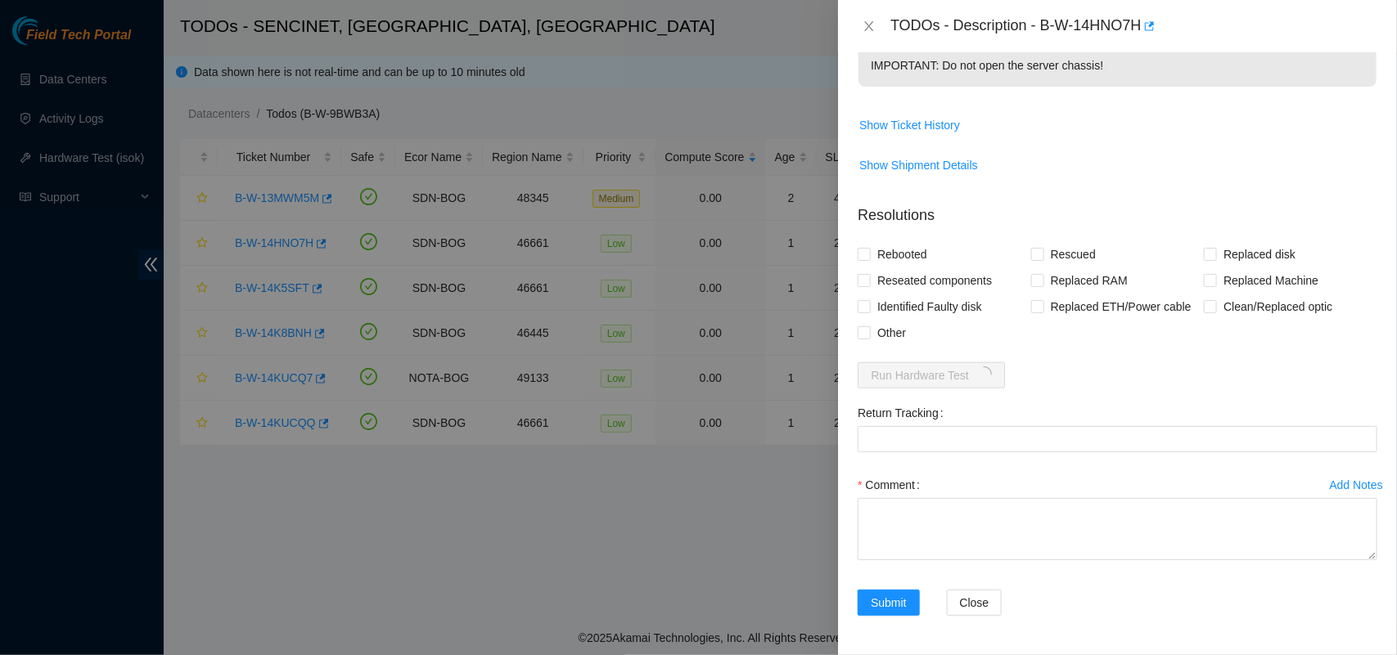
scroll to position [588, 0]
click at [863, 259] on input "Rebooted" at bounding box center [863, 253] width 11 height 11
checkbox input "true"
click at [1035, 259] on input "Rescued" at bounding box center [1036, 253] width 11 height 11
checkbox input "true"
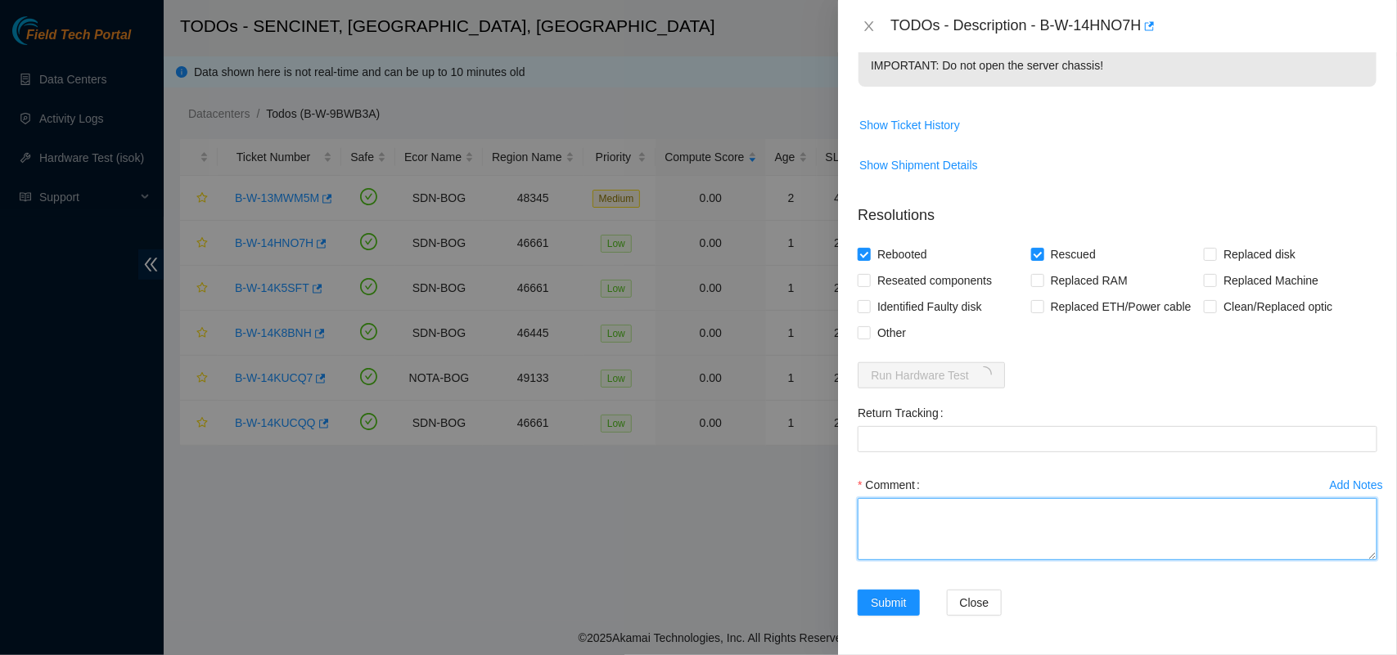
click at [954, 556] on textarea "Comment" at bounding box center [1118, 529] width 520 height 62
paste textarea "The disks were swapped, the server was rescued and tested with isok ok"
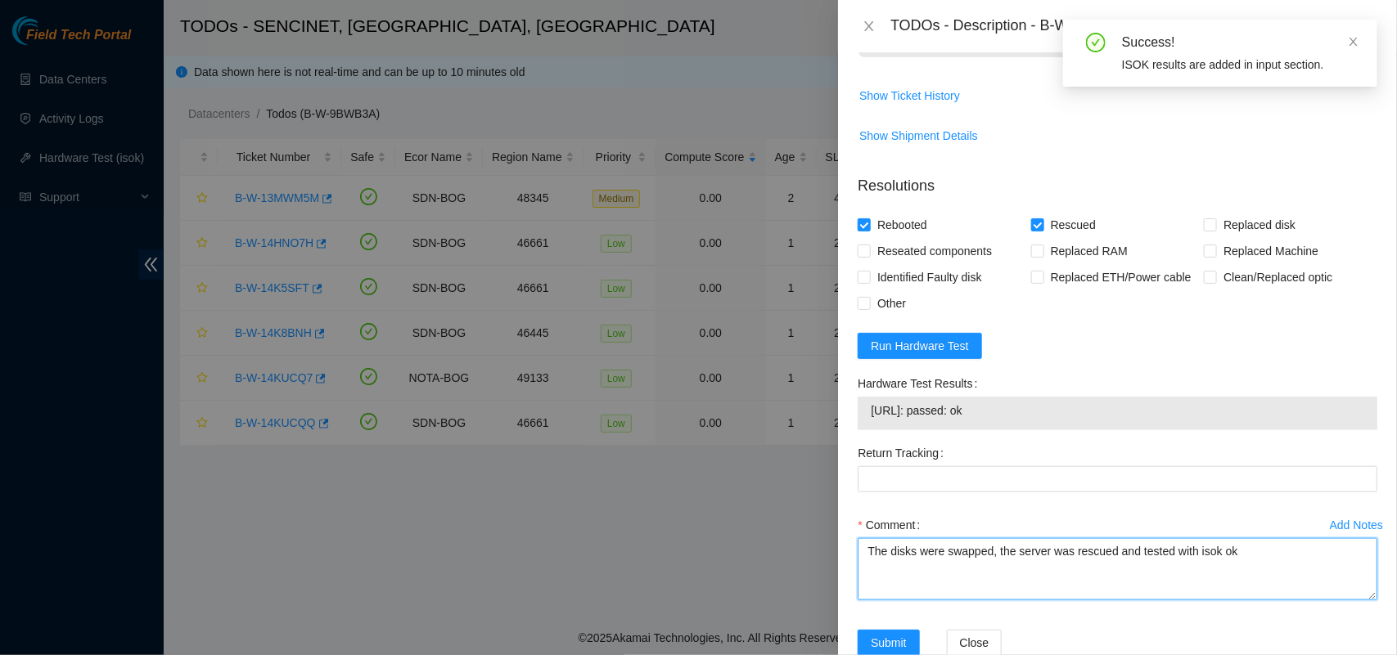
type textarea "The disks were swapped, the server was rescued and tested with isok ok"
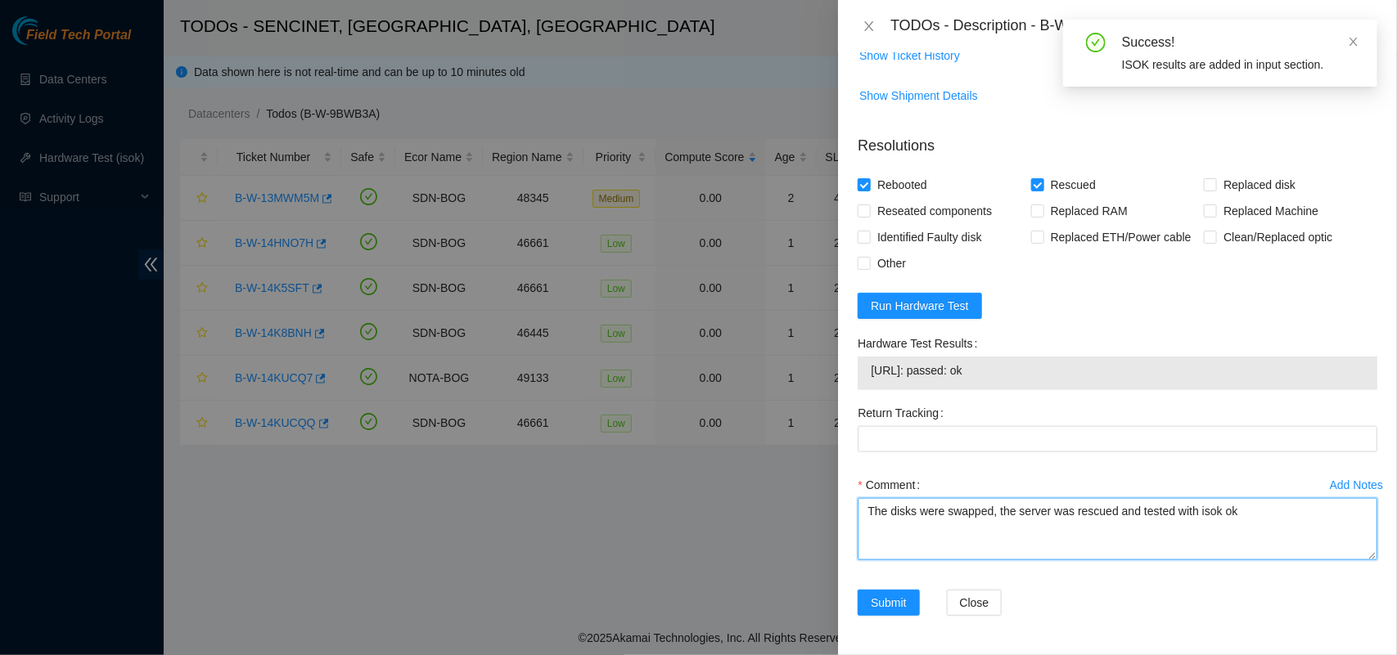
click at [886, 543] on textarea "The disks were swapped, the server was rescued and tested with isok ok" at bounding box center [1118, 529] width 520 height 62
drag, startPoint x: 886, startPoint y: 543, endPoint x: 886, endPoint y: 578, distance: 35.2
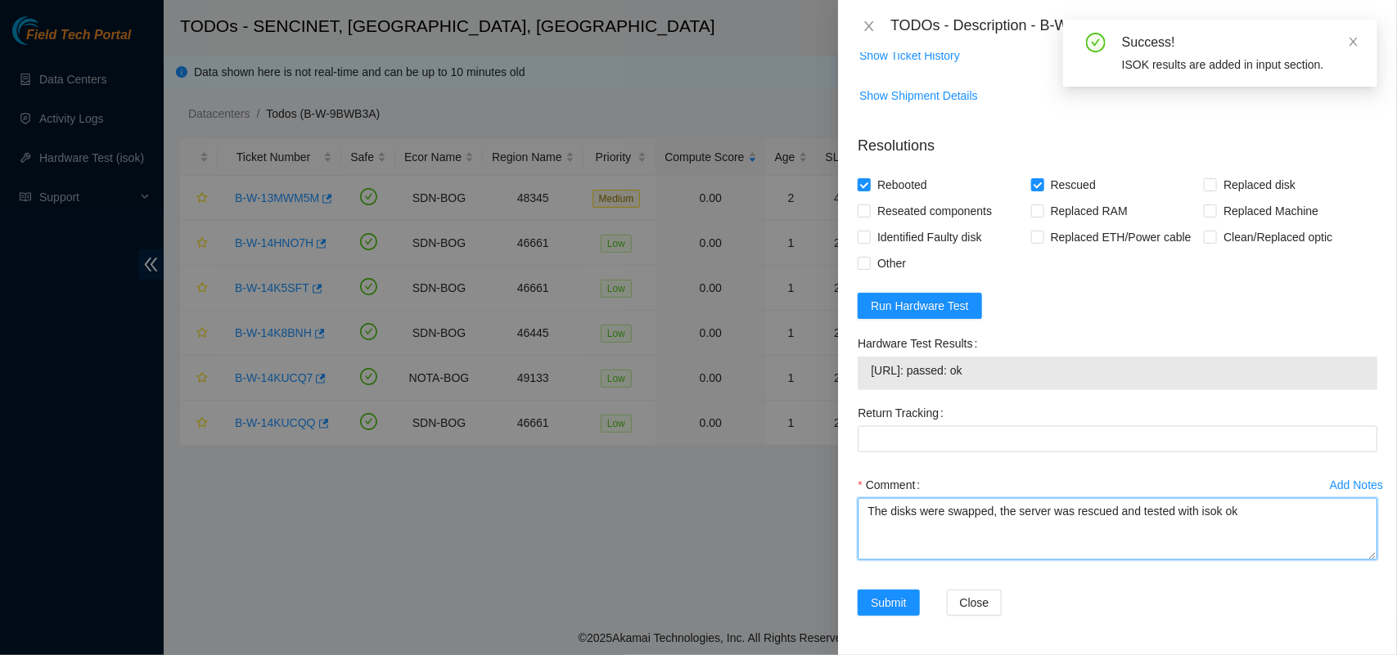
click at [886, 578] on div "Add Notes Comment The disks were swapped, the server was rescued and tested wit…" at bounding box center [1117, 531] width 533 height 118
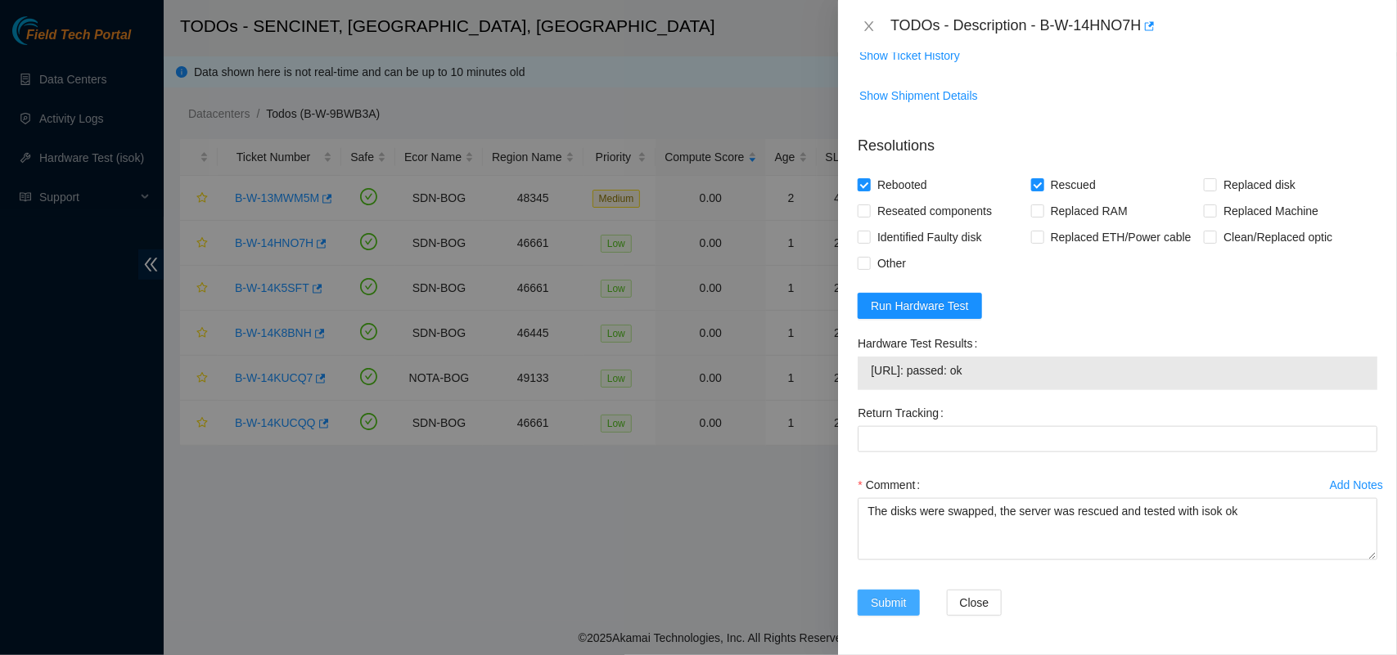
click at [888, 603] on span "Submit" at bounding box center [889, 603] width 36 height 18
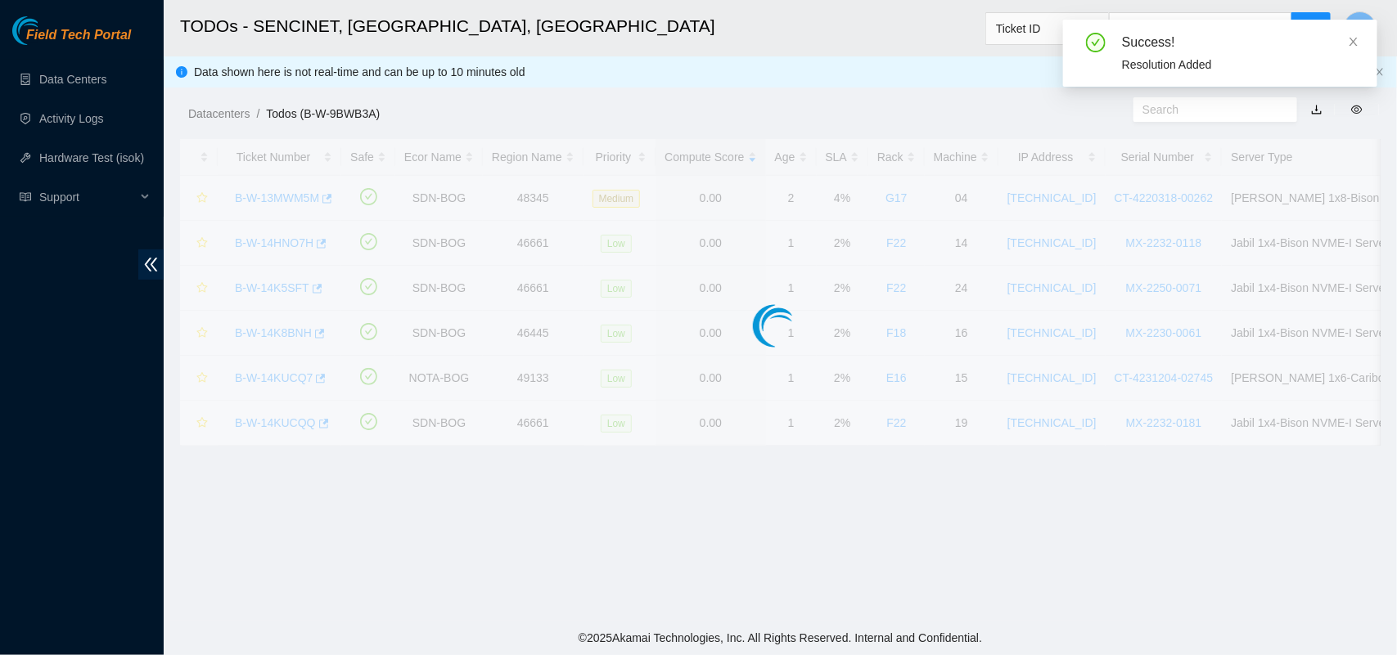
scroll to position [383, 0]
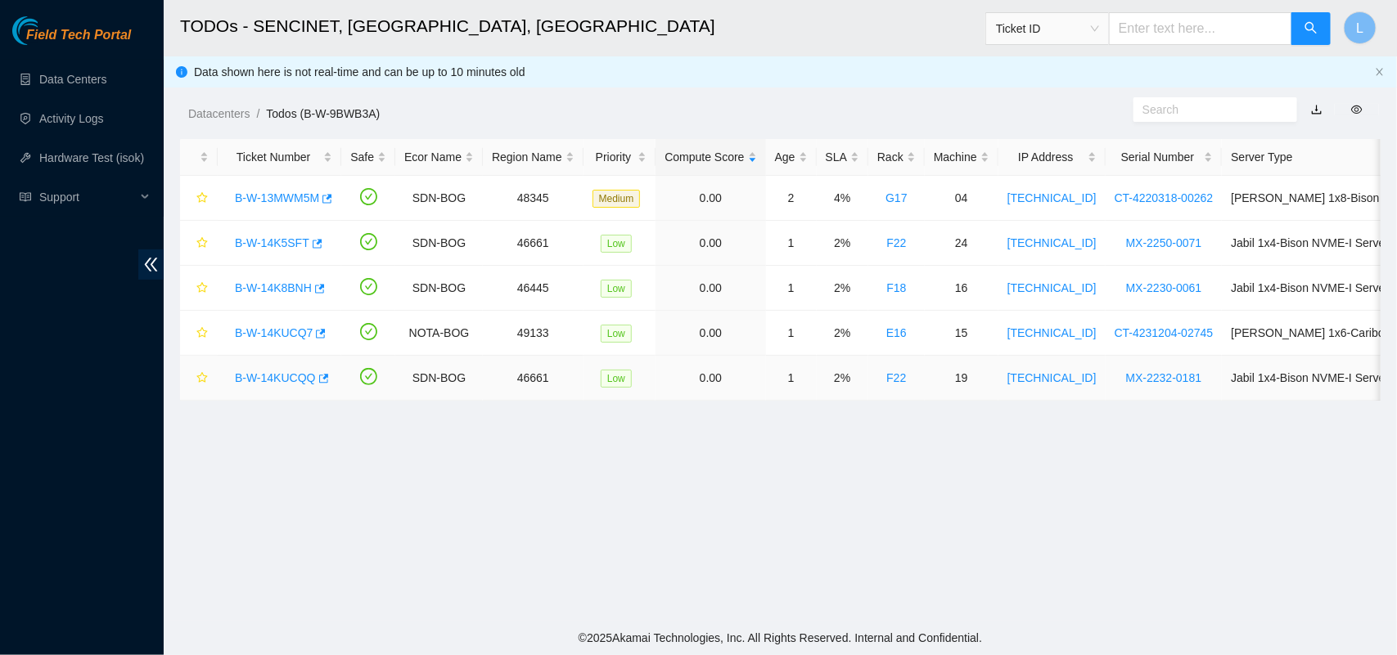
click at [280, 376] on link "B-W-14KUCQQ" at bounding box center [275, 378] width 81 height 13
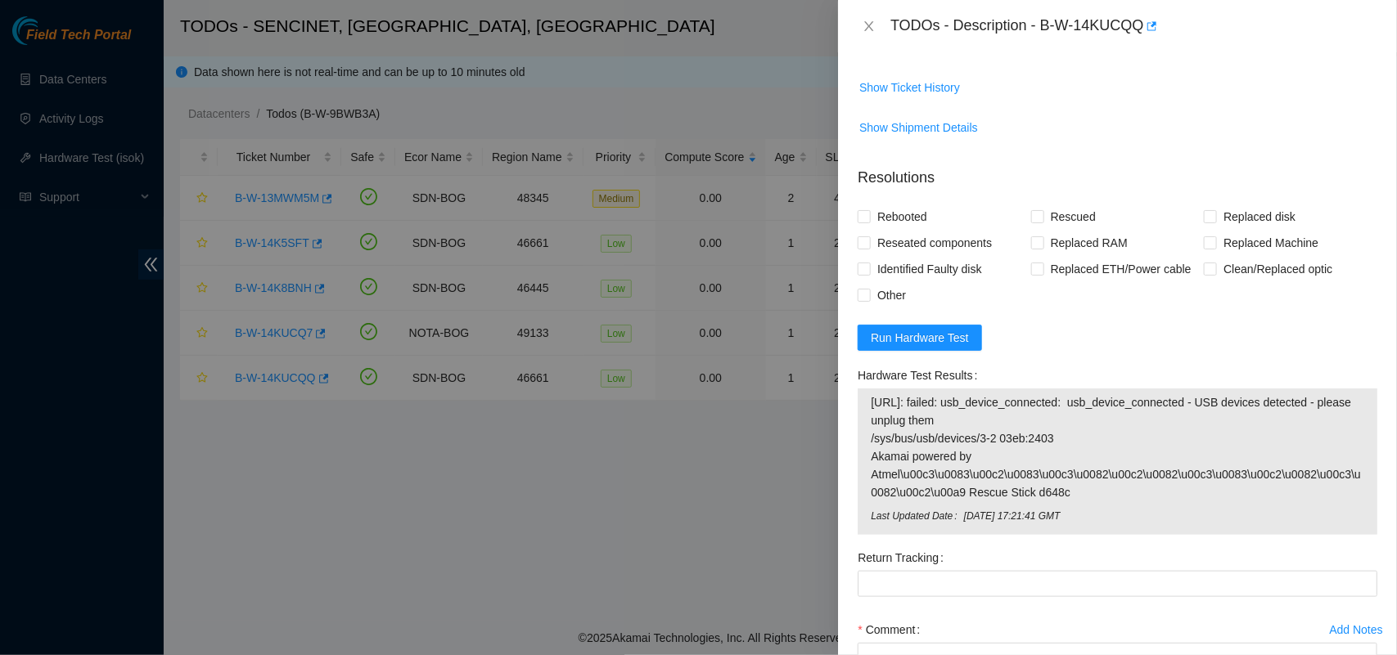
scroll to position [665, 0]
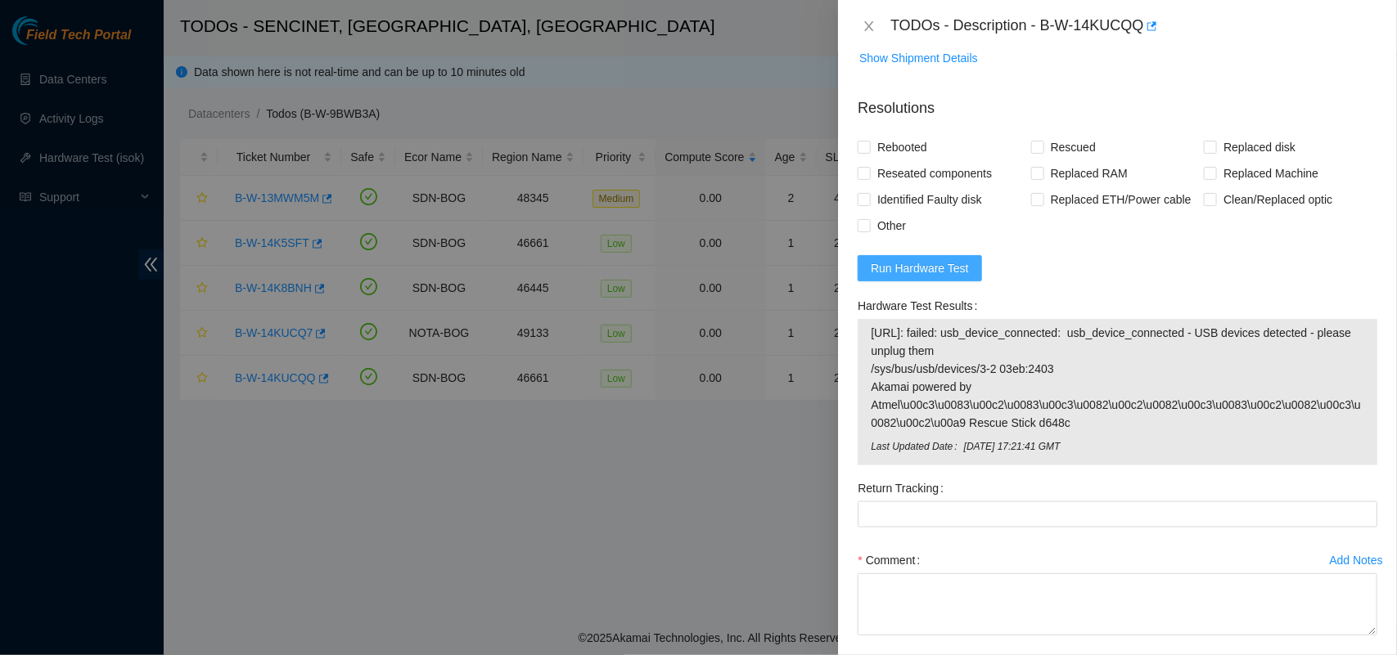
click at [909, 277] on span "Run Hardware Test" at bounding box center [920, 268] width 98 height 18
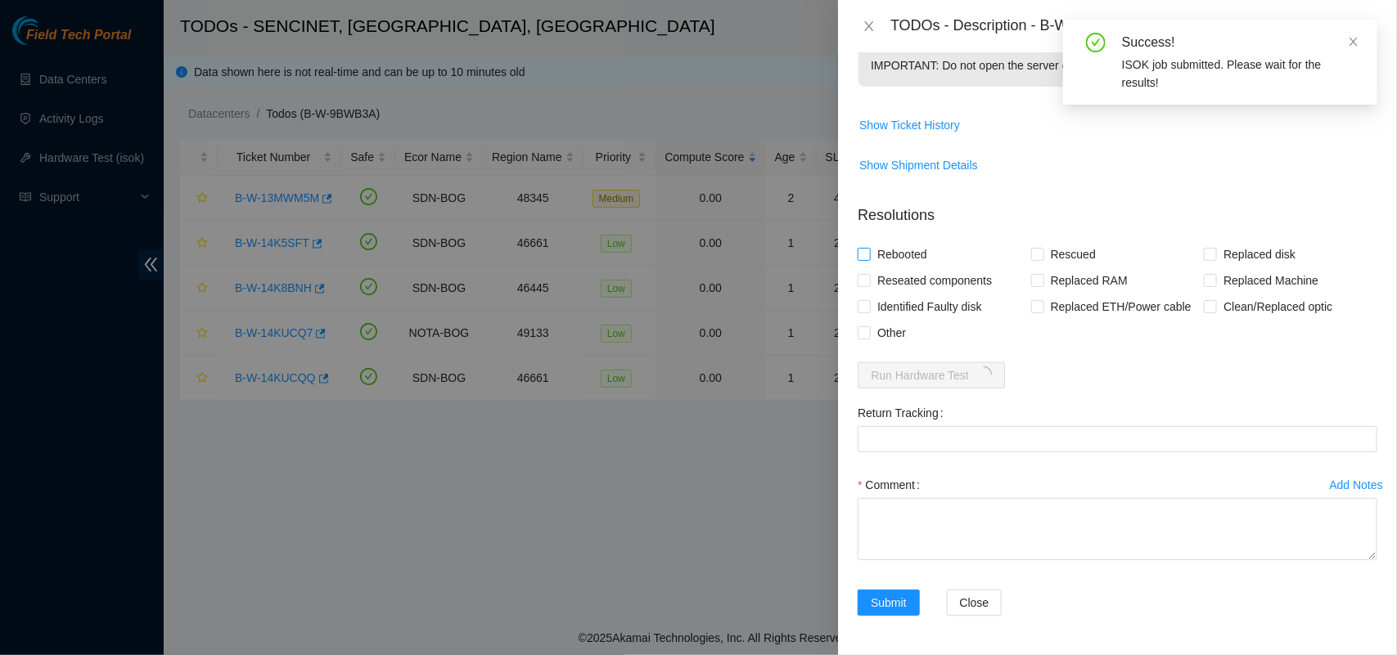
click at [868, 254] on input "Rebooted" at bounding box center [863, 253] width 11 height 11
checkbox input "true"
click at [1031, 250] on input "Rescued" at bounding box center [1036, 253] width 11 height 11
checkbox input "true"
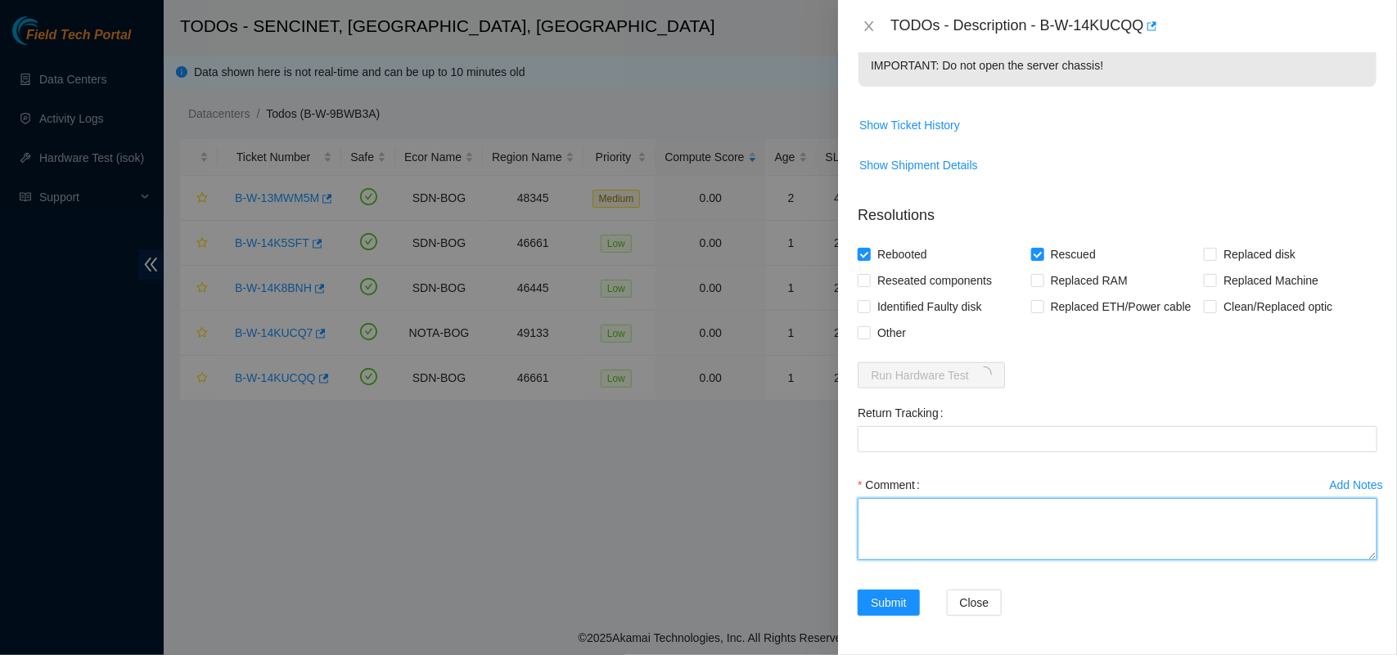
click at [939, 517] on textarea "Comment" at bounding box center [1118, 529] width 520 height 62
paste textarea "The disks were swapped, the server was rescued and tested with isok ok"
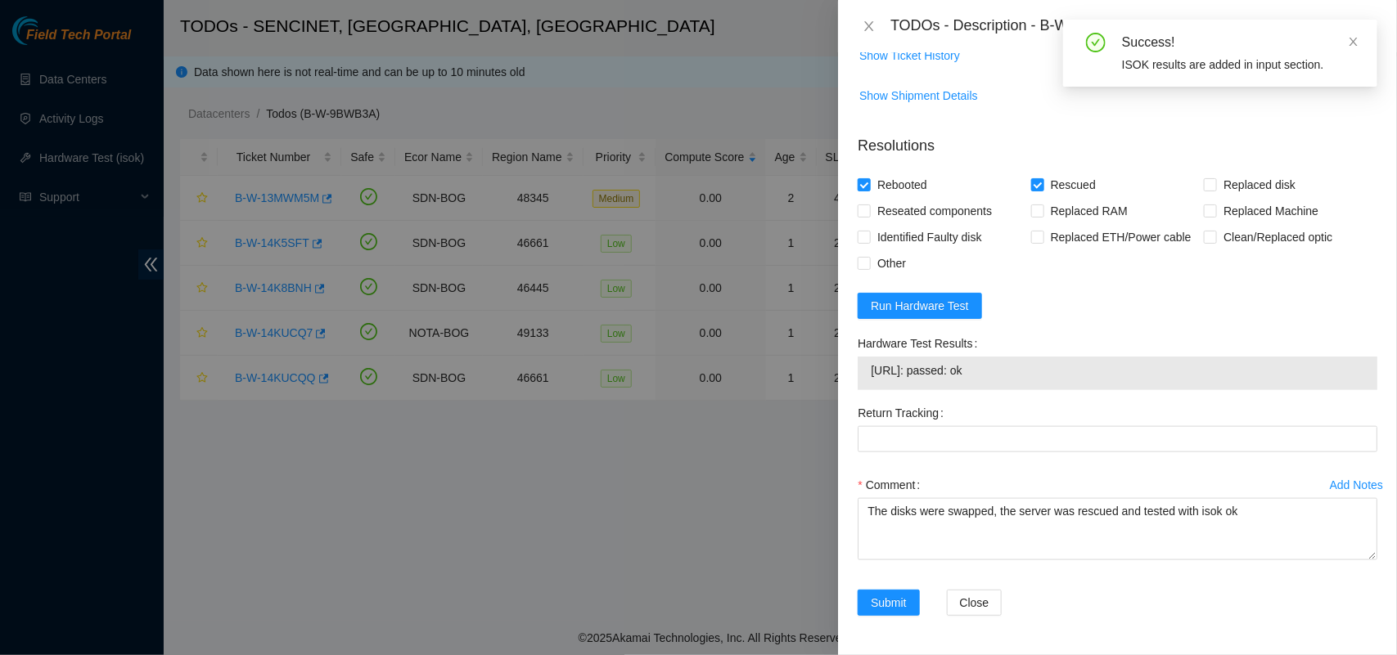
scroll to position [665, 0]
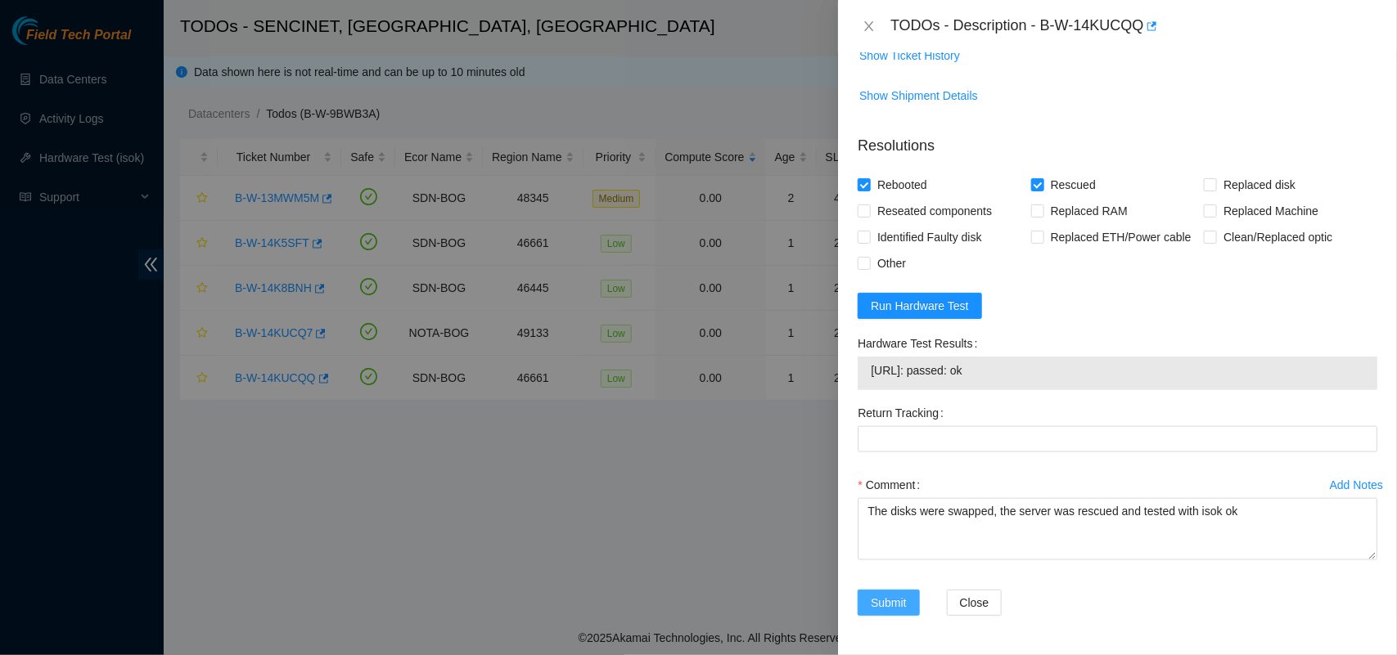
click at [874, 606] on span "Submit" at bounding box center [889, 603] width 36 height 18
click at [1113, 603] on div "Submit Close" at bounding box center [1117, 613] width 533 height 46
click at [952, 574] on div "Add Notes Comment The disks were swapped, the server was rescued and tested wit…" at bounding box center [1117, 531] width 533 height 118
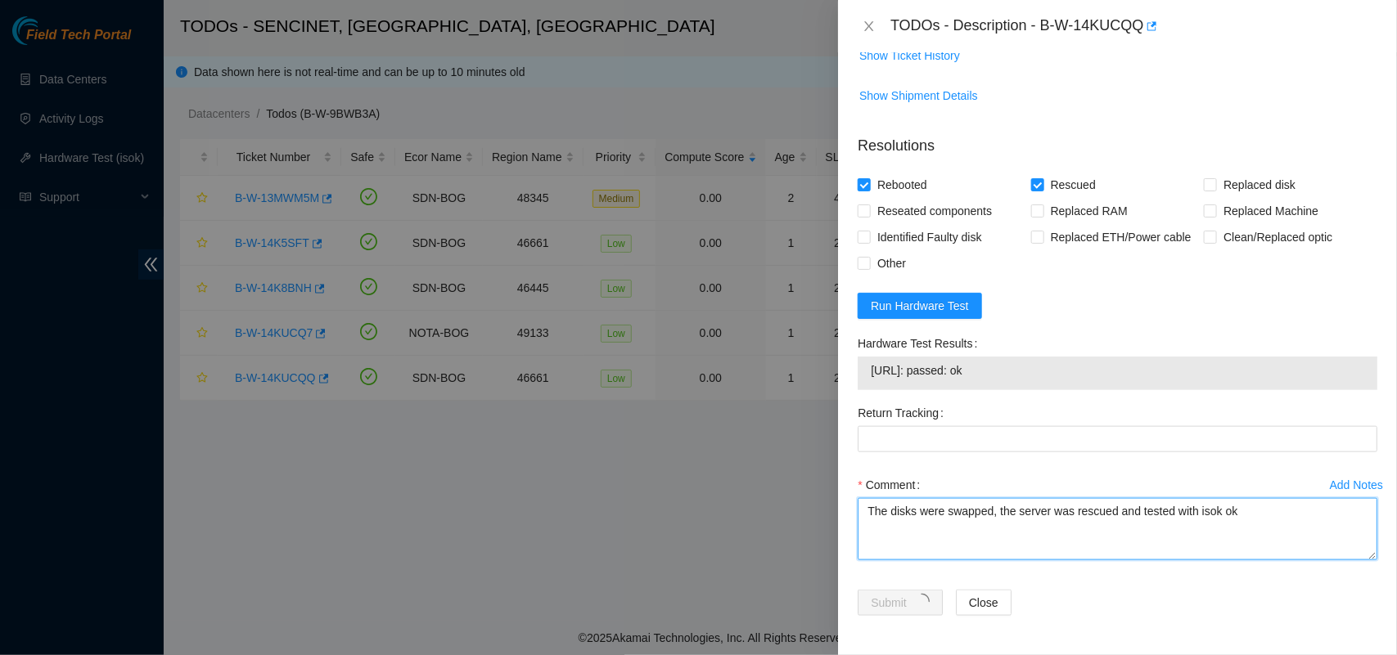
click at [1061, 521] on textarea "The disks were swapped, the server was rescued and tested with isok ok" at bounding box center [1118, 529] width 520 height 62
click at [1248, 505] on textarea "The disks were swapped, the server was rescued and tested with isok ok" at bounding box center [1118, 529] width 520 height 62
click at [1248, 503] on textarea "The disks were swapped, the server was rescued and tested with isok ok" at bounding box center [1118, 529] width 520 height 62
type textarea "The disks were swapped, the server was rescued and tested with isok ok."
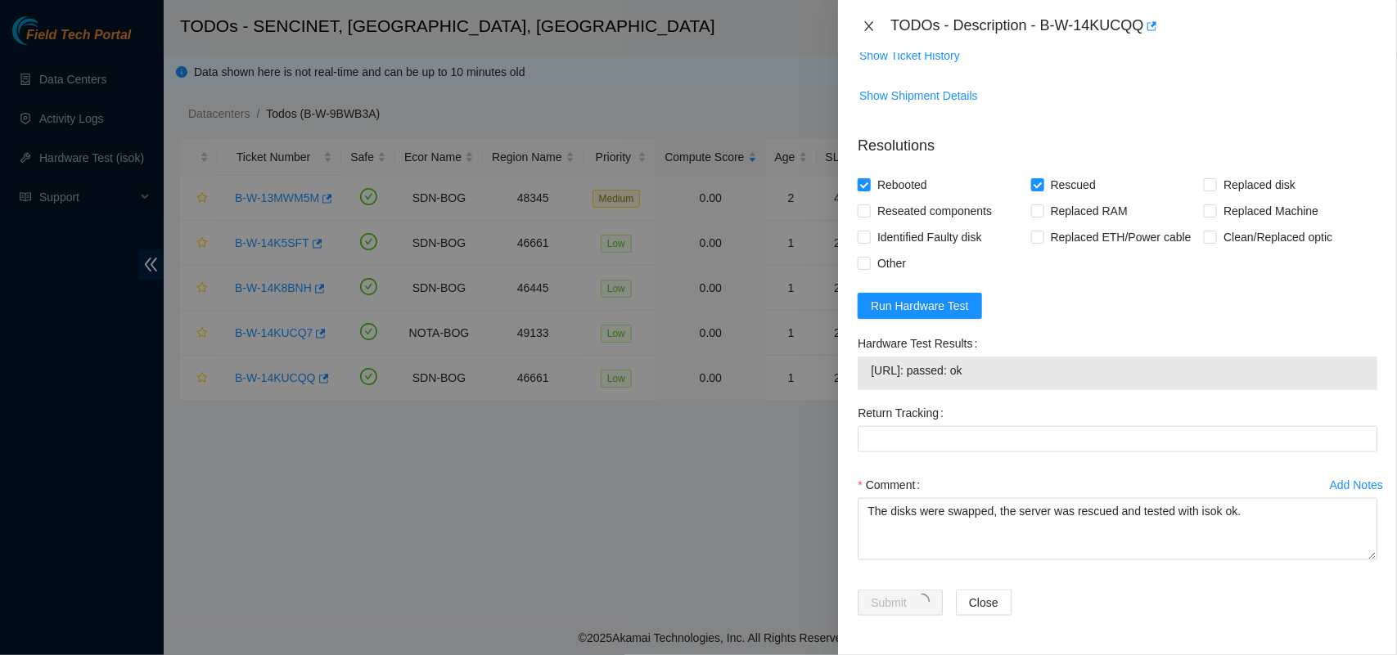
click at [867, 26] on icon "close" at bounding box center [869, 26] width 13 height 13
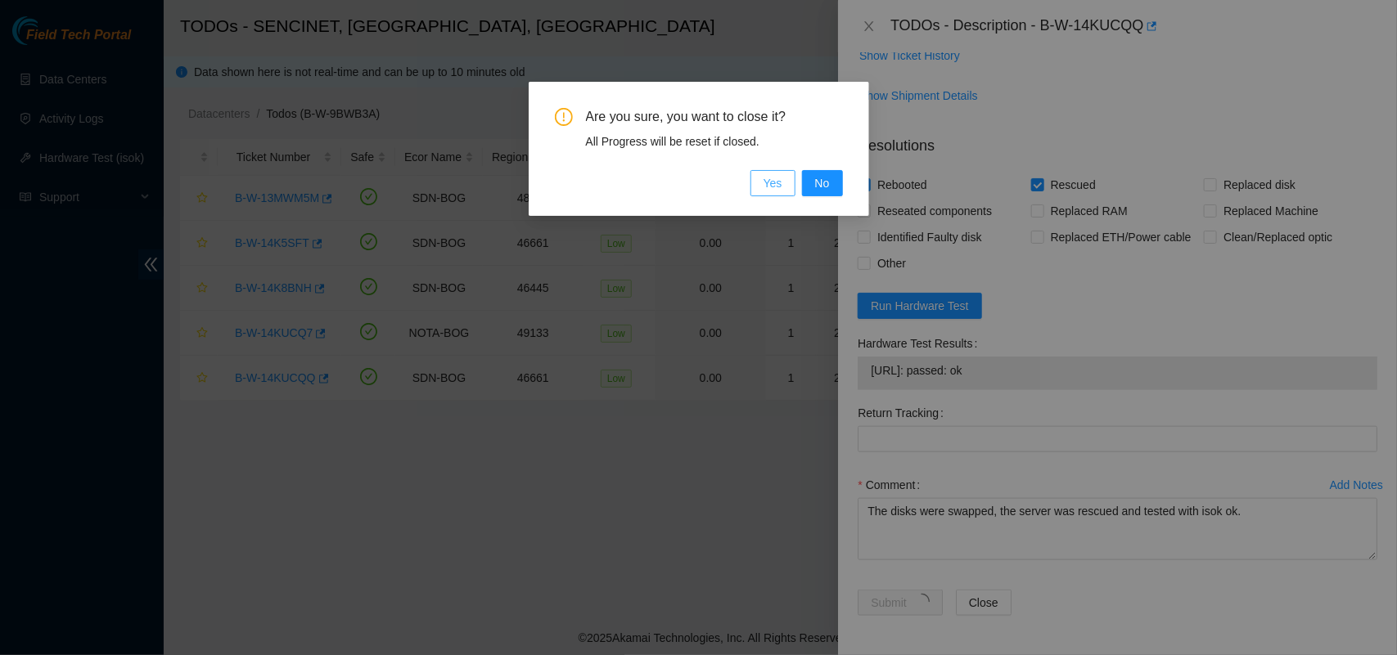
click at [773, 178] on span "Yes" at bounding box center [772, 183] width 19 height 18
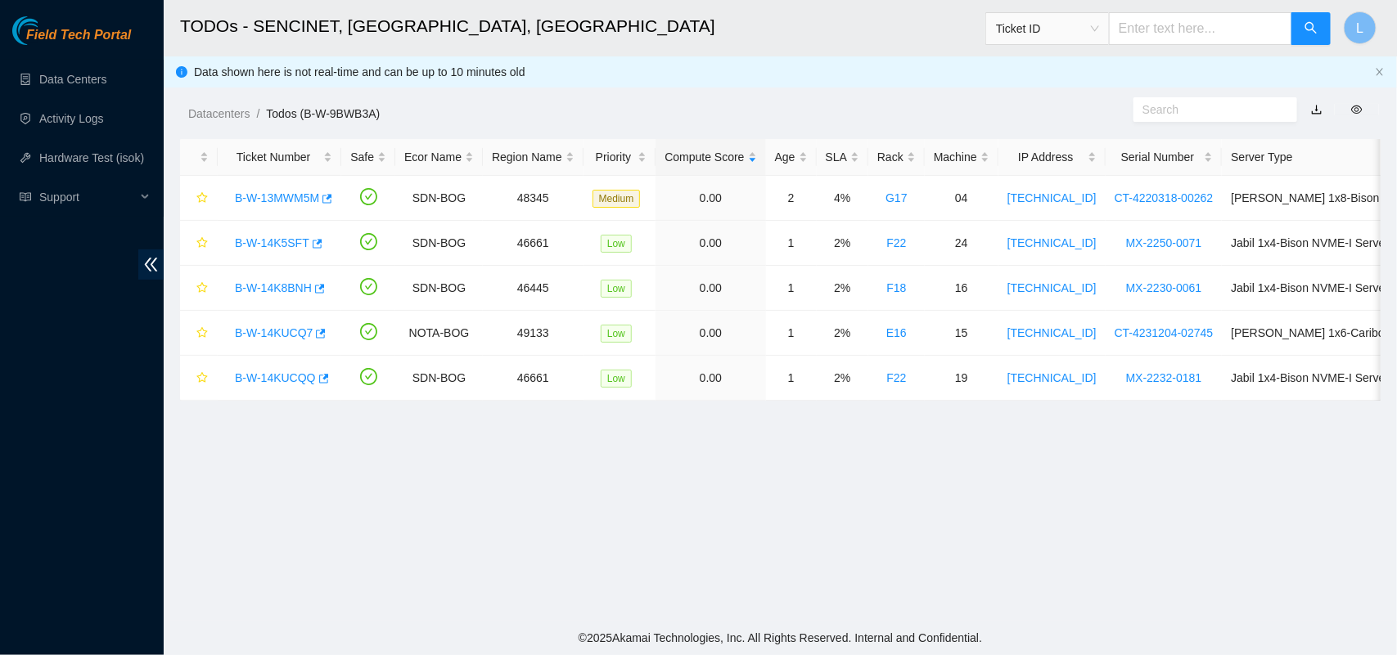
scroll to position [383, 0]
click at [268, 382] on link "B-W-14KUCQQ" at bounding box center [275, 378] width 81 height 13
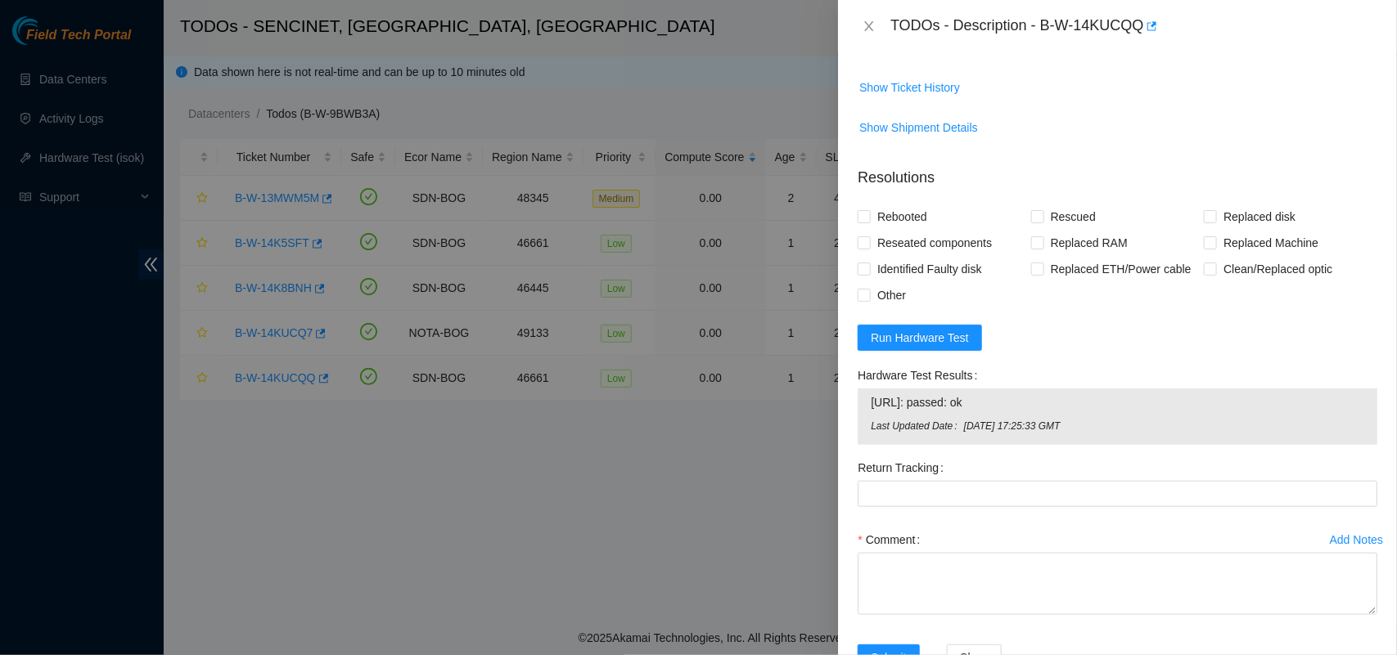
scroll to position [665, 0]
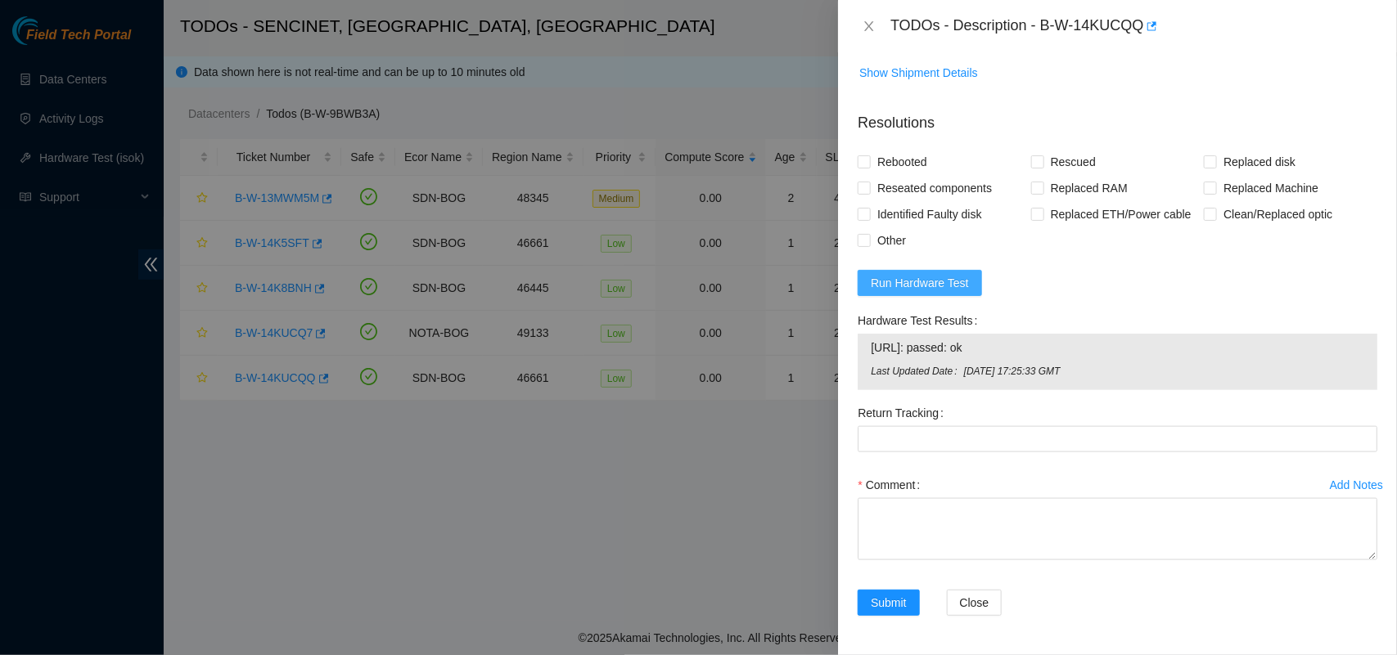
click at [911, 292] on span "Run Hardware Test" at bounding box center [920, 283] width 98 height 18
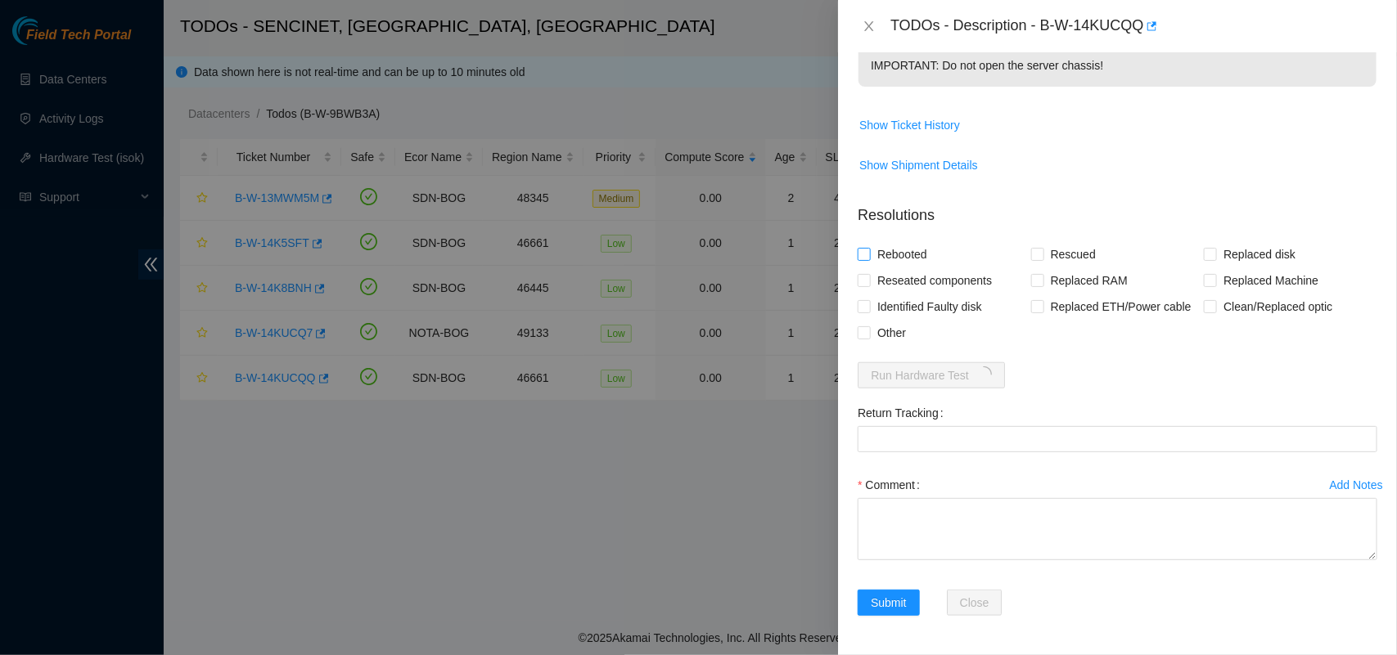
click at [867, 250] on input "Rebooted" at bounding box center [863, 253] width 11 height 11
checkbox input "true"
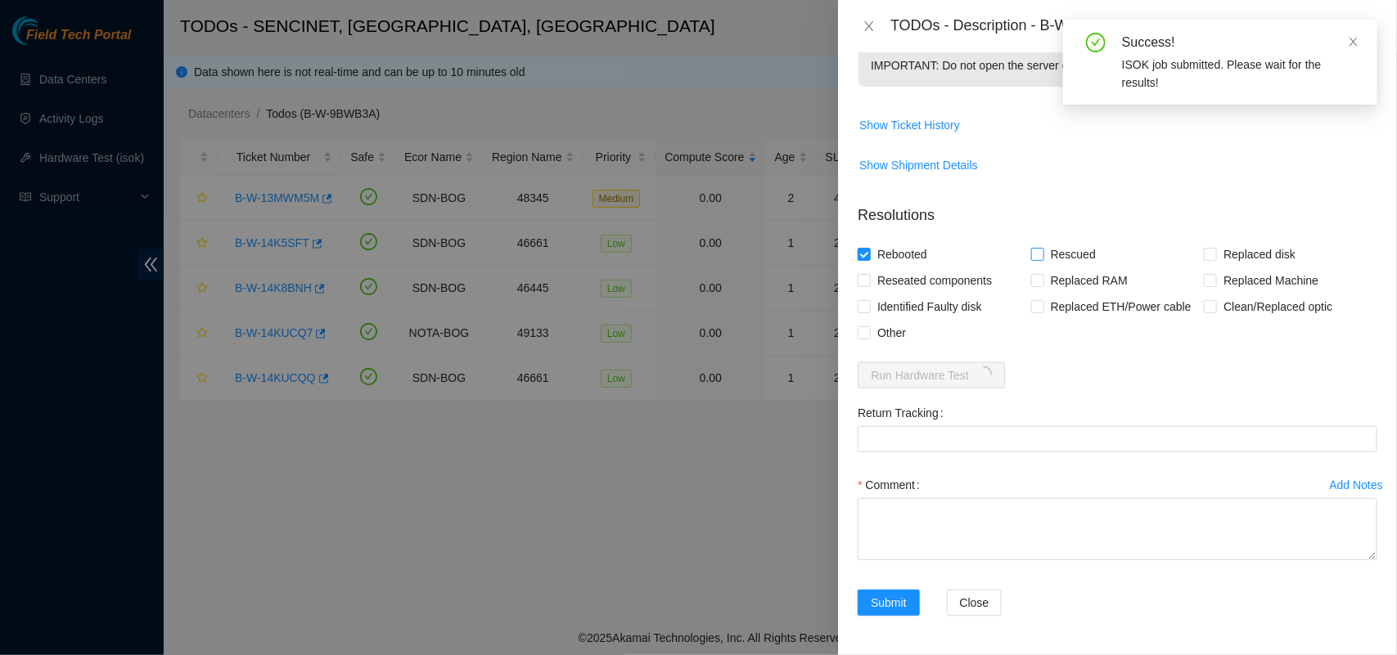
click at [1044, 258] on span "Rescued" at bounding box center [1073, 254] width 58 height 26
click at [1039, 258] on input "Rescued" at bounding box center [1036, 253] width 11 height 11
checkbox input "true"
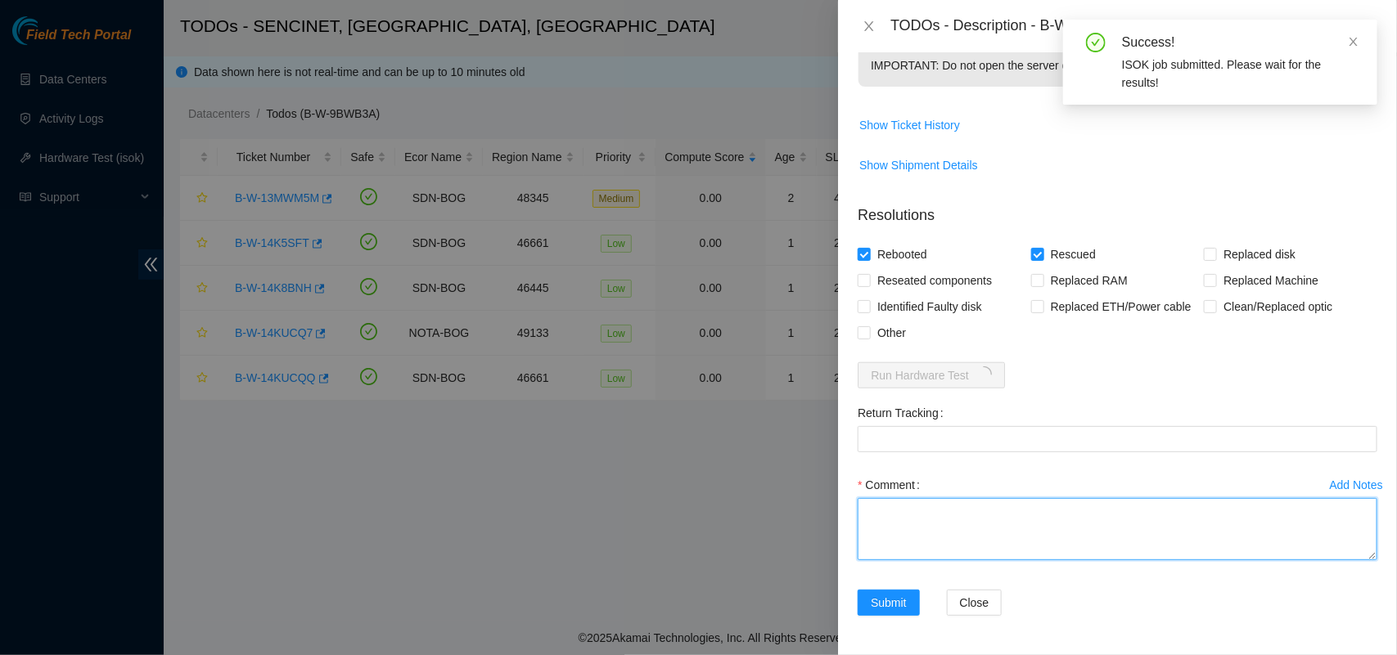
click at [1080, 529] on textarea "Comment" at bounding box center [1118, 529] width 520 height 62
paste textarea "The disks were swapped, the server was rescued and tested with isok ok"
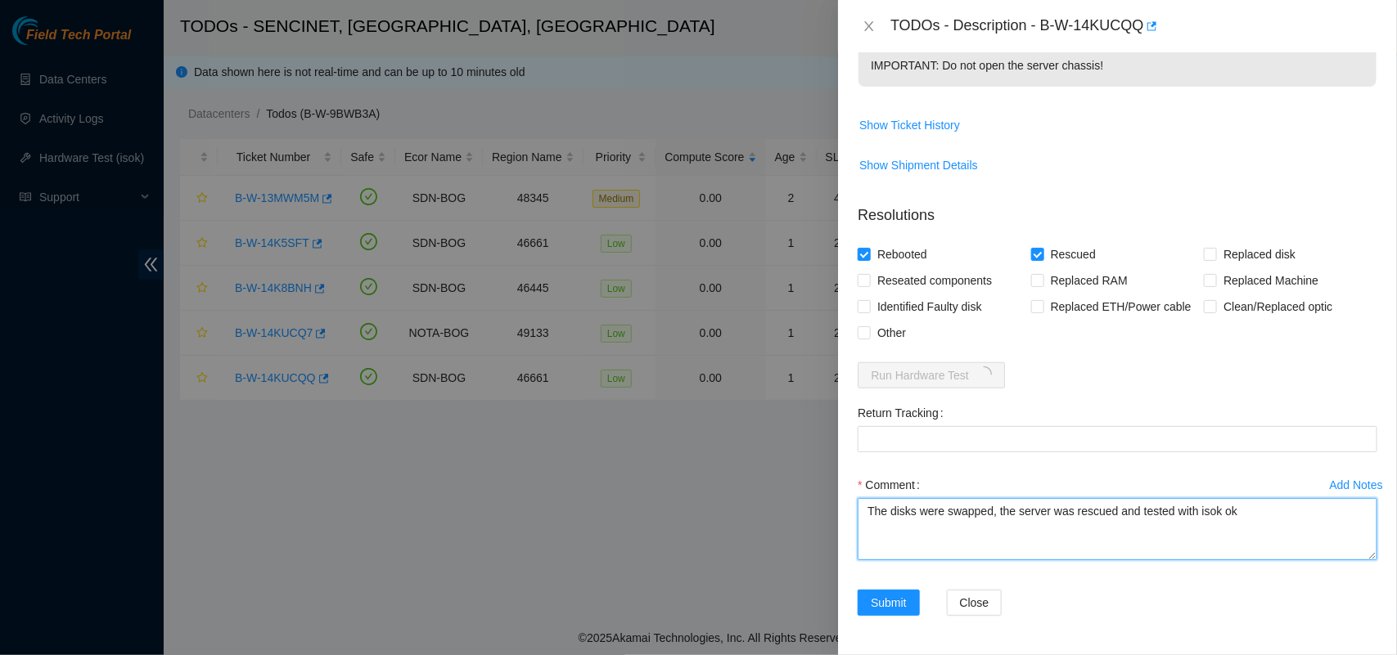
type textarea "The disks were swapped, the server was rescued and tested with isok ok"
drag, startPoint x: 1256, startPoint y: 587, endPoint x: 1208, endPoint y: 633, distance: 66.6
click at [1236, 608] on form "Resolutions Rebooted Rescued Replaced disk Reseated components Replaced RAM Rep…" at bounding box center [1118, 413] width 520 height 444
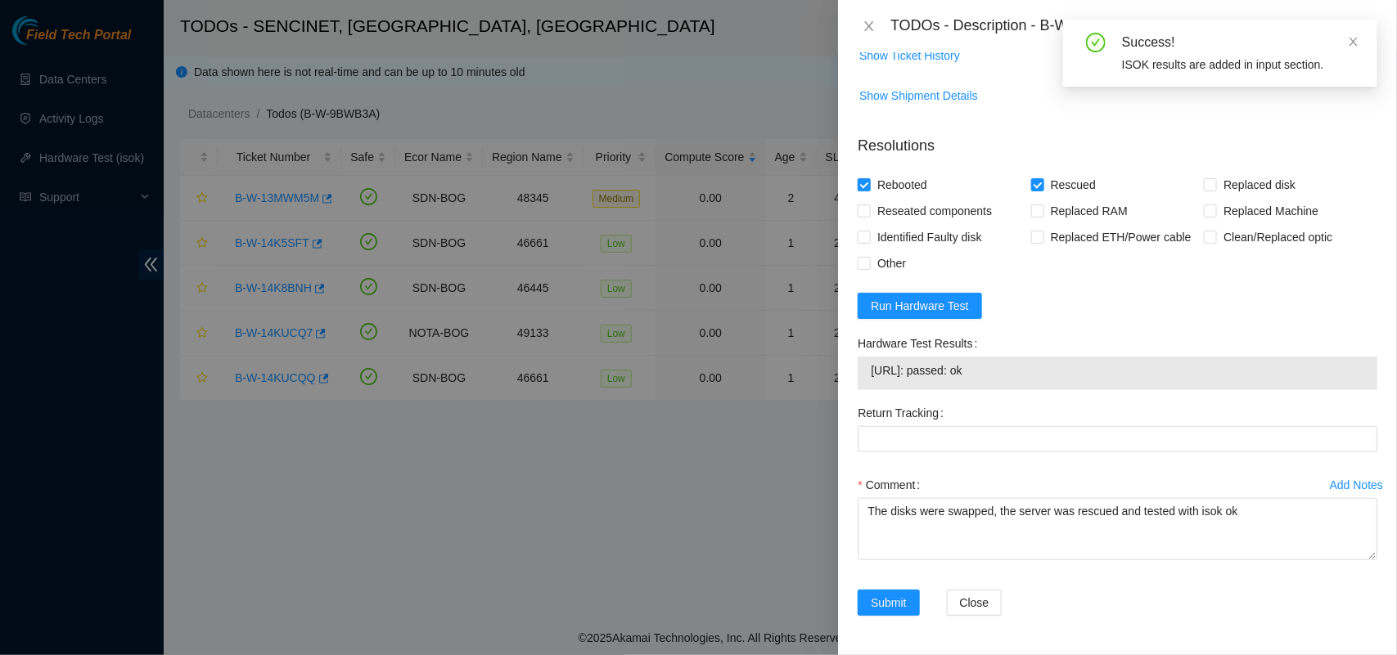
scroll to position [665, 0]
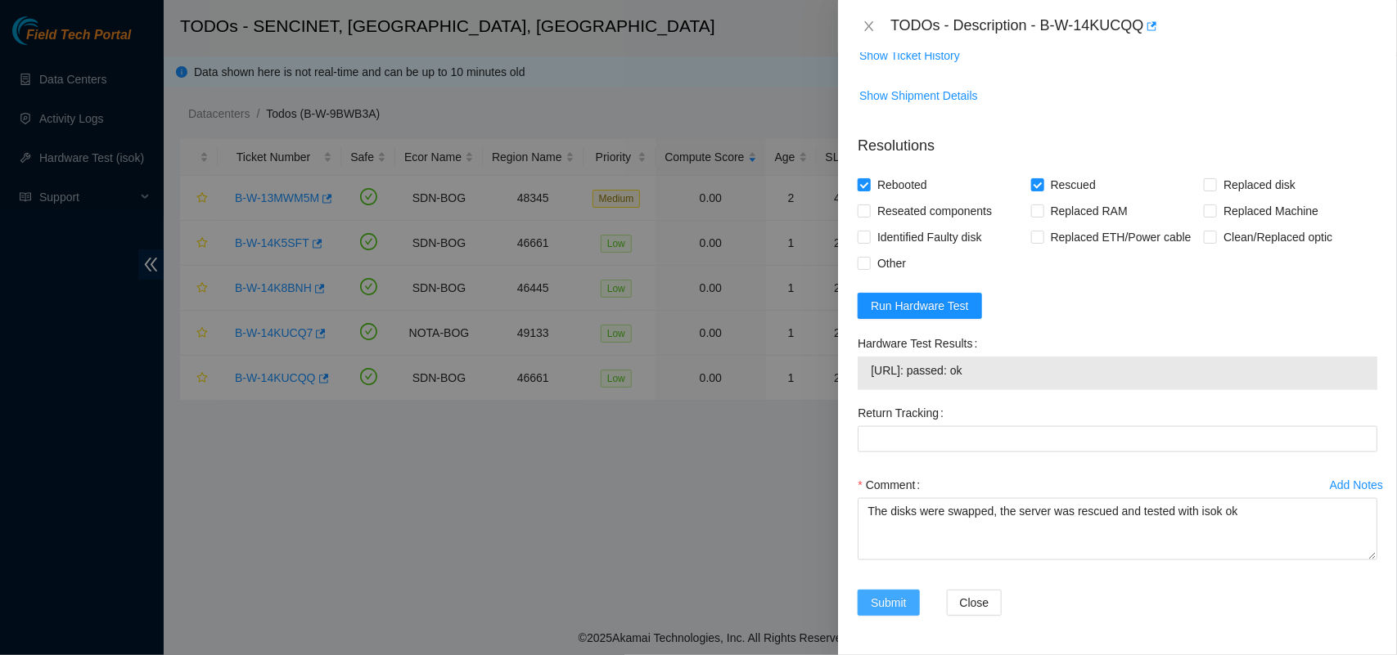
click at [881, 593] on button "Submit" at bounding box center [889, 603] width 62 height 26
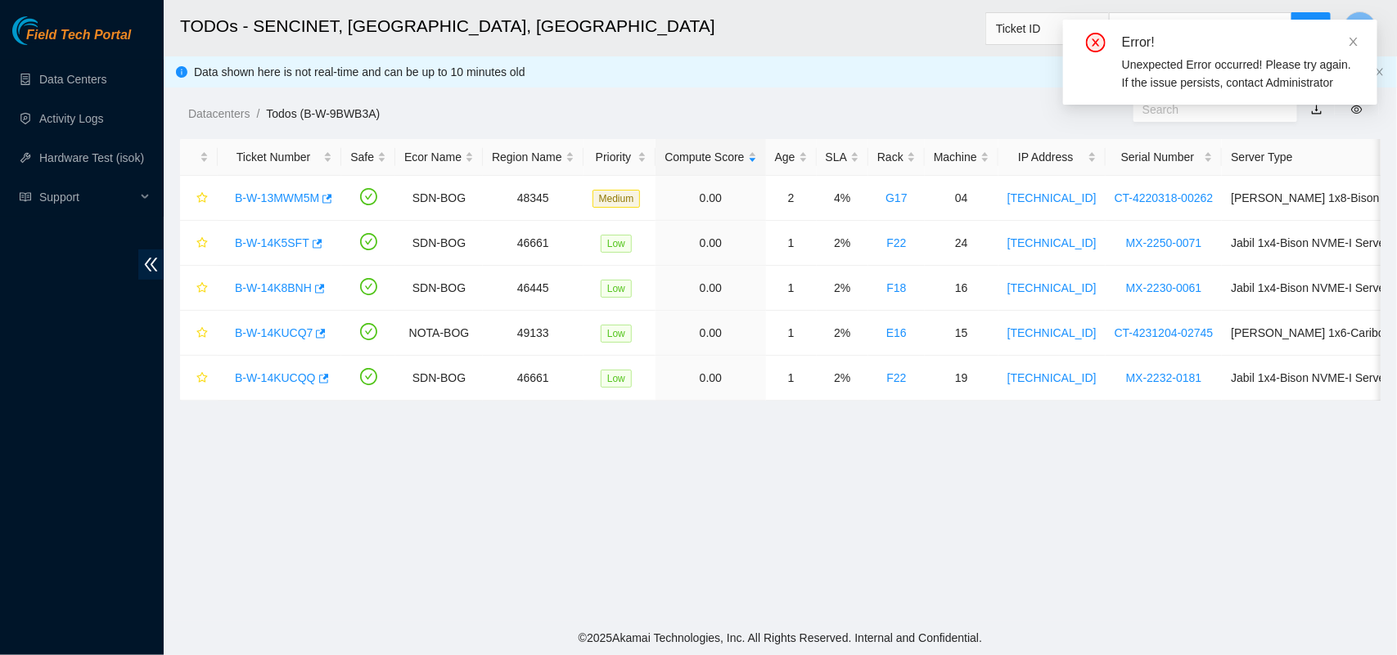
scroll to position [383, 0]
click at [1351, 41] on icon "close" at bounding box center [1353, 41] width 11 height 11
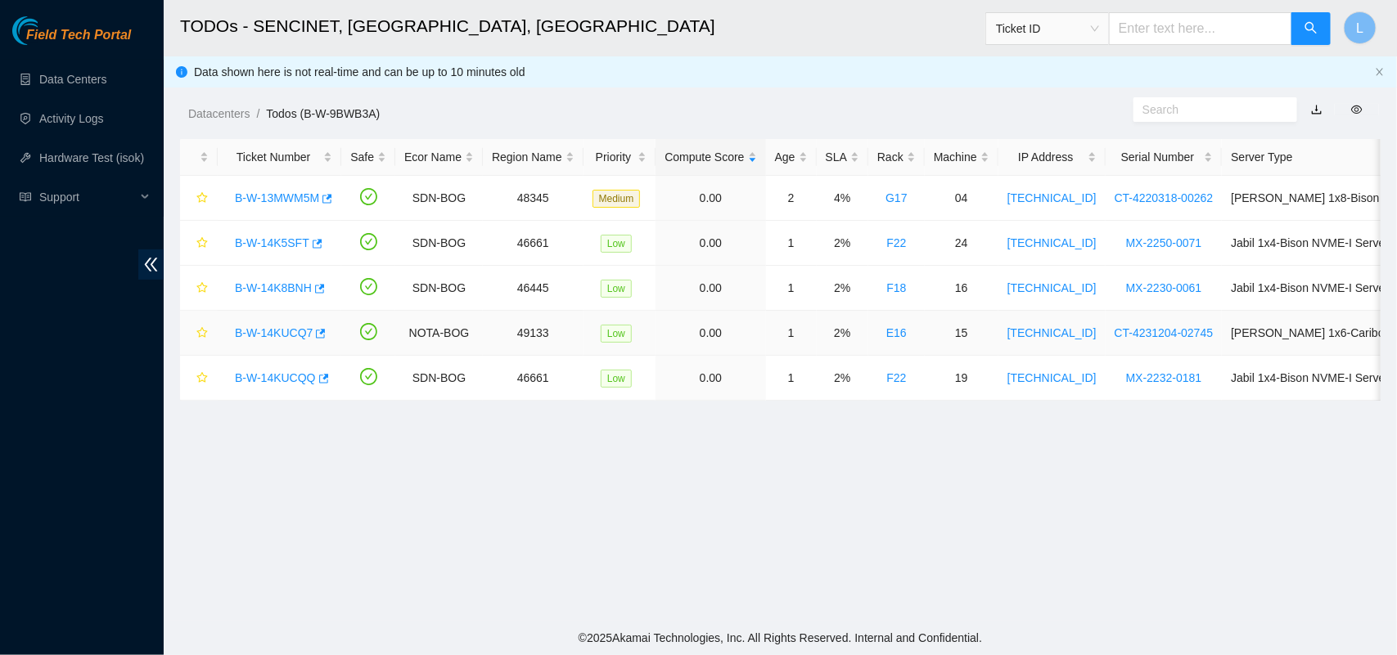
click at [292, 336] on link "B-W-14KUCQ7" at bounding box center [274, 333] width 78 height 13
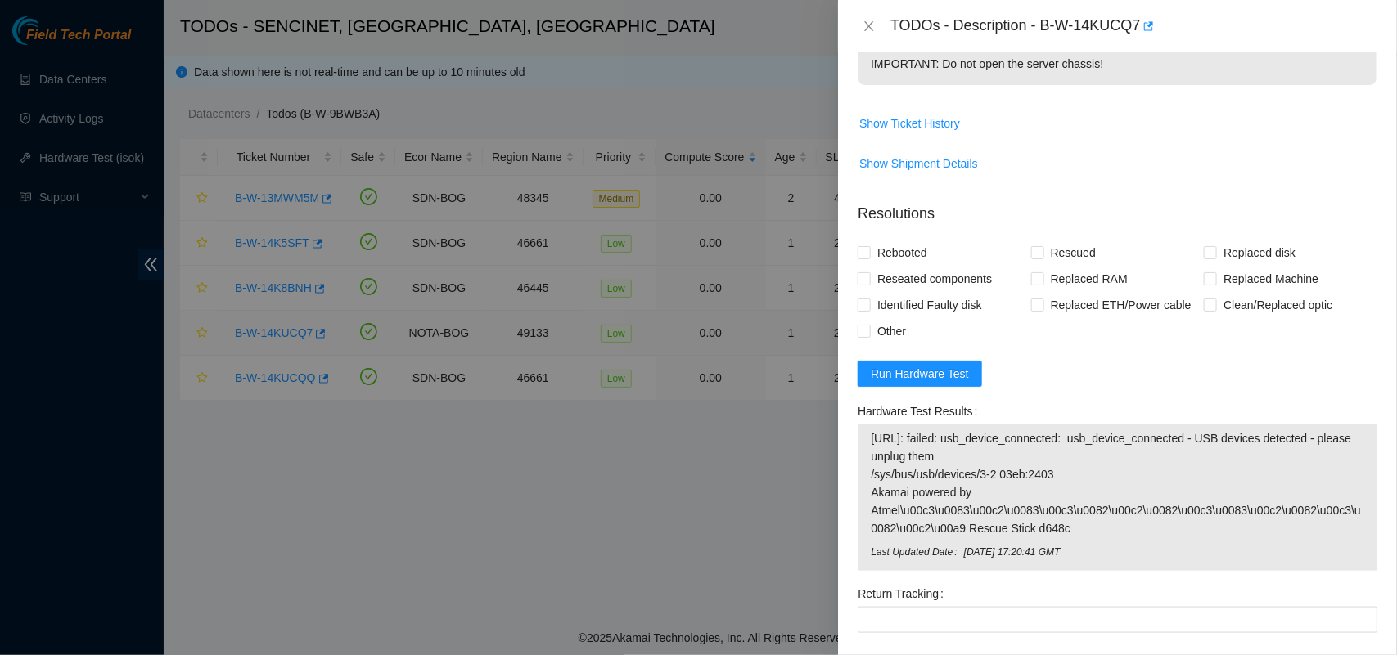
scroll to position [665, 0]
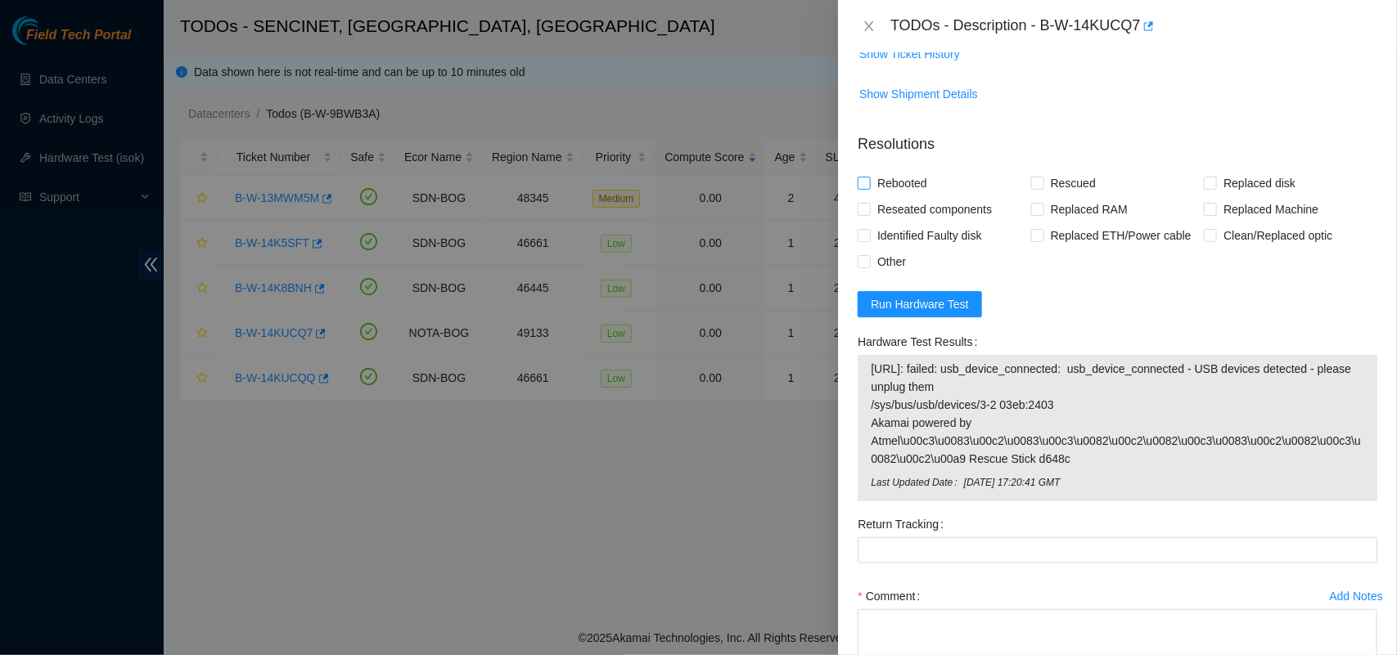
click at [867, 184] on input "Rebooted" at bounding box center [863, 182] width 11 height 11
checkbox input "true"
click at [1032, 182] on input "Rescued" at bounding box center [1036, 182] width 11 height 11
checkbox input "true"
click at [917, 309] on span "Run Hardware Test" at bounding box center [920, 304] width 98 height 18
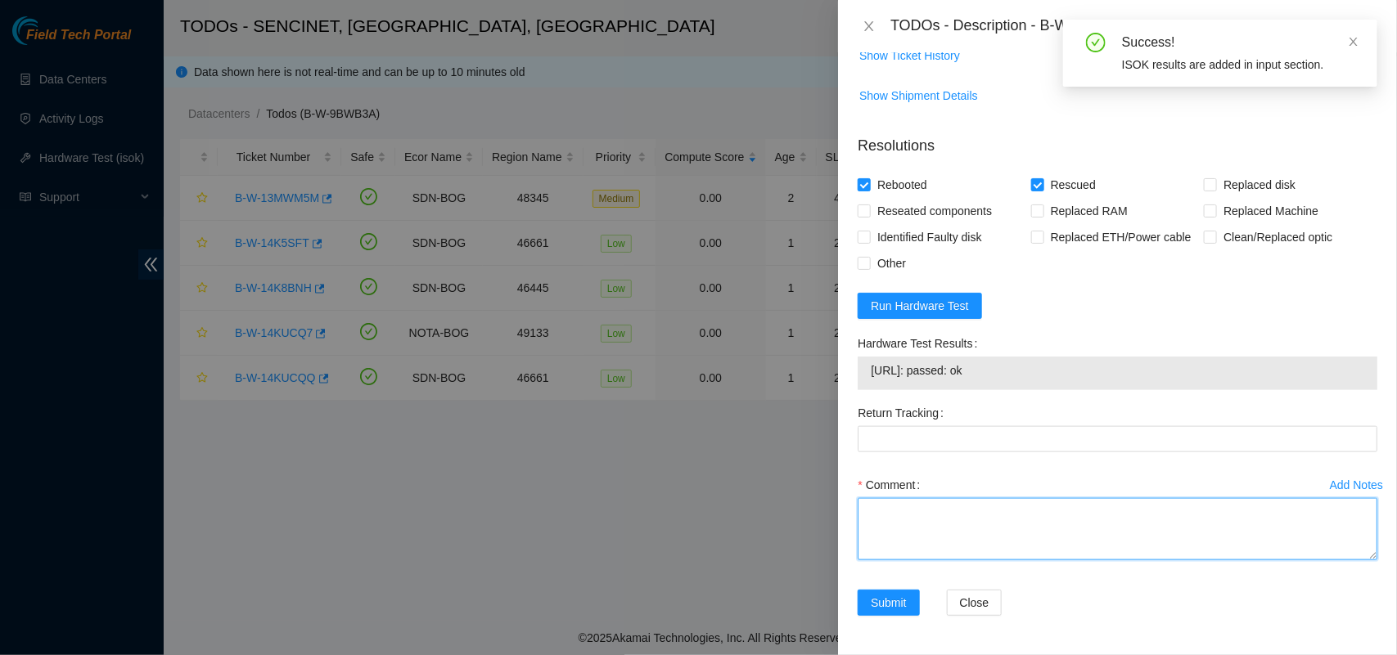
click at [938, 533] on textarea "Comment" at bounding box center [1118, 529] width 520 height 62
paste textarea "The disks were swapped, the server was rescued and tested with isok ok"
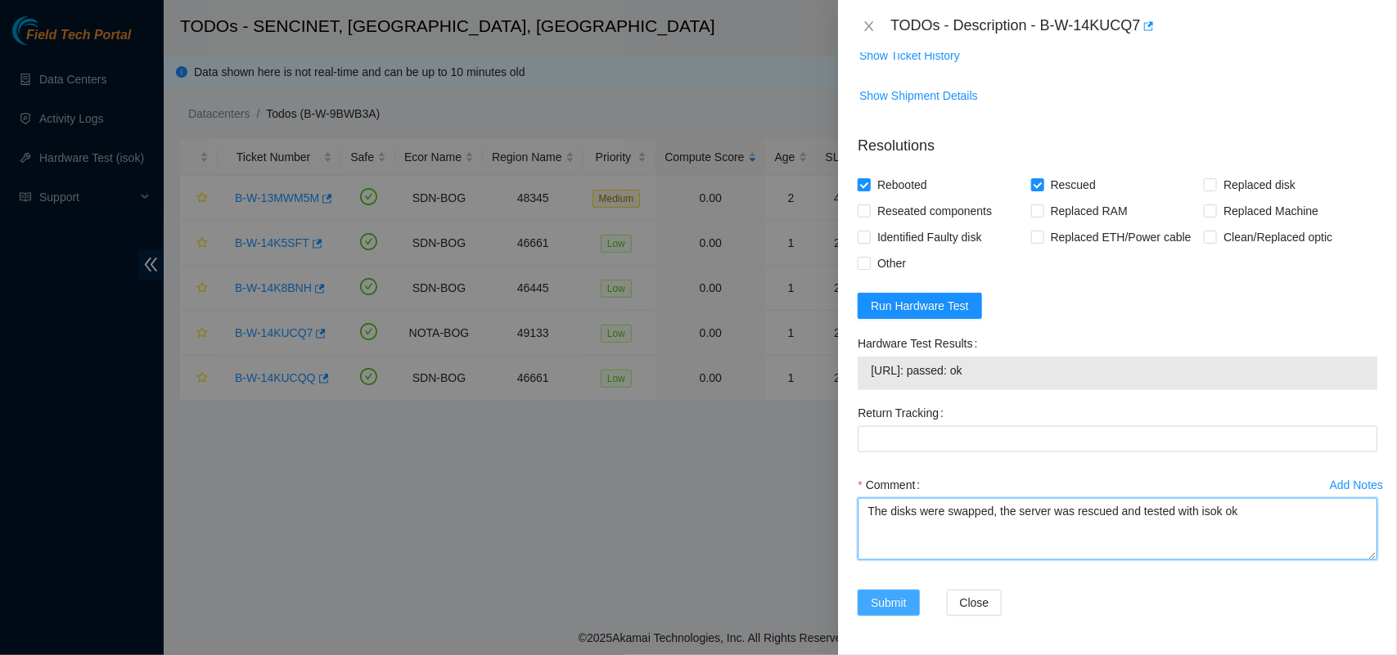
type textarea "The disks were swapped, the server was rescued and tested with isok ok"
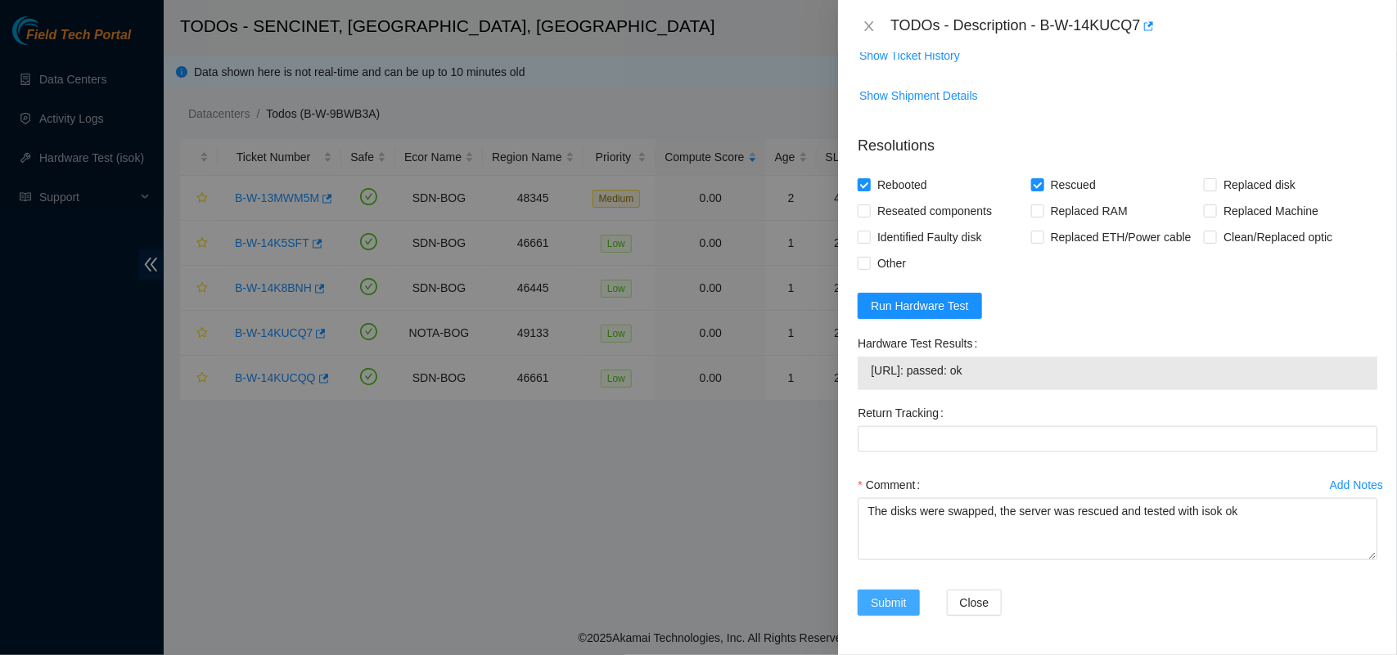
click at [885, 610] on span "Submit" at bounding box center [889, 603] width 36 height 18
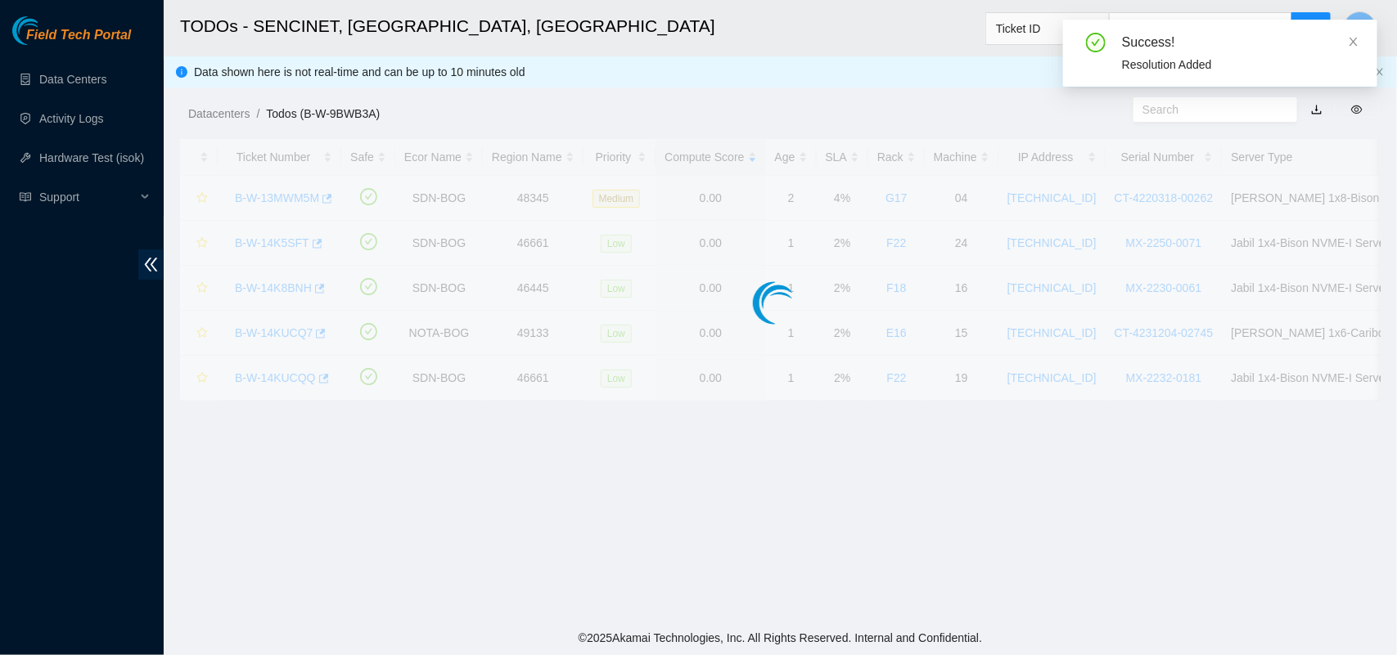
scroll to position [383, 0]
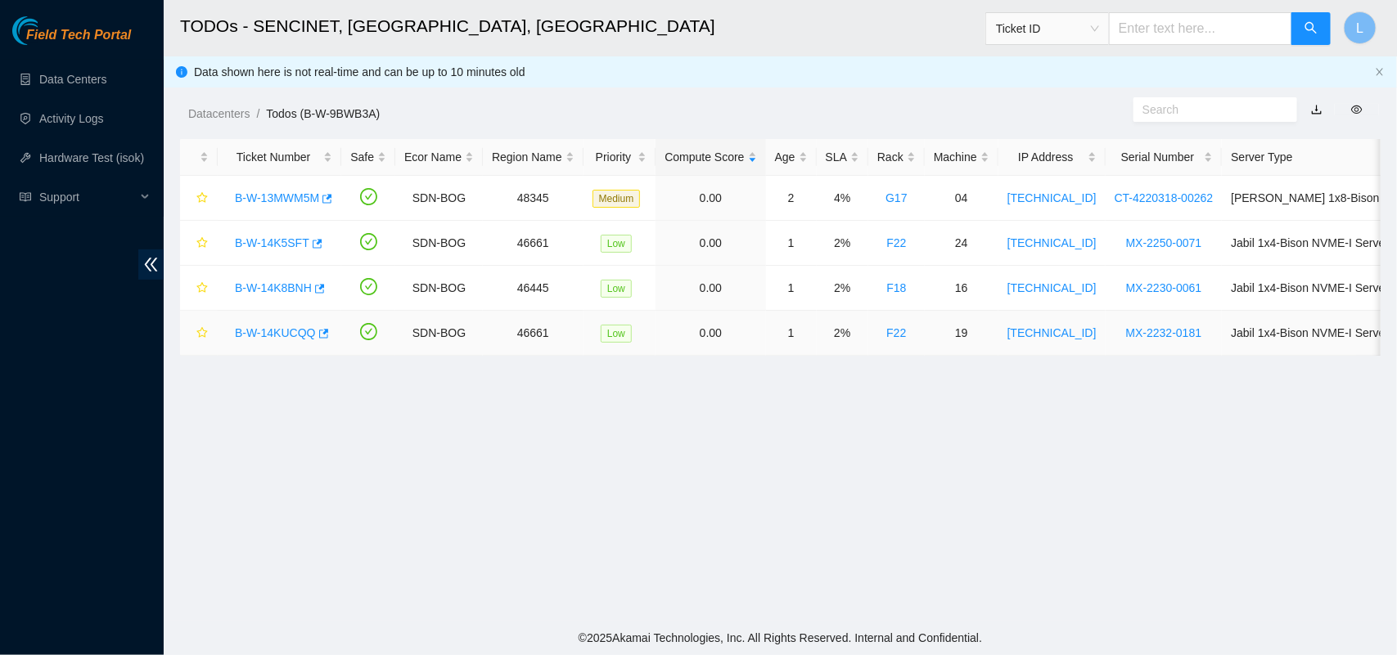
click at [273, 329] on link "B-W-14KUCQQ" at bounding box center [275, 333] width 81 height 13
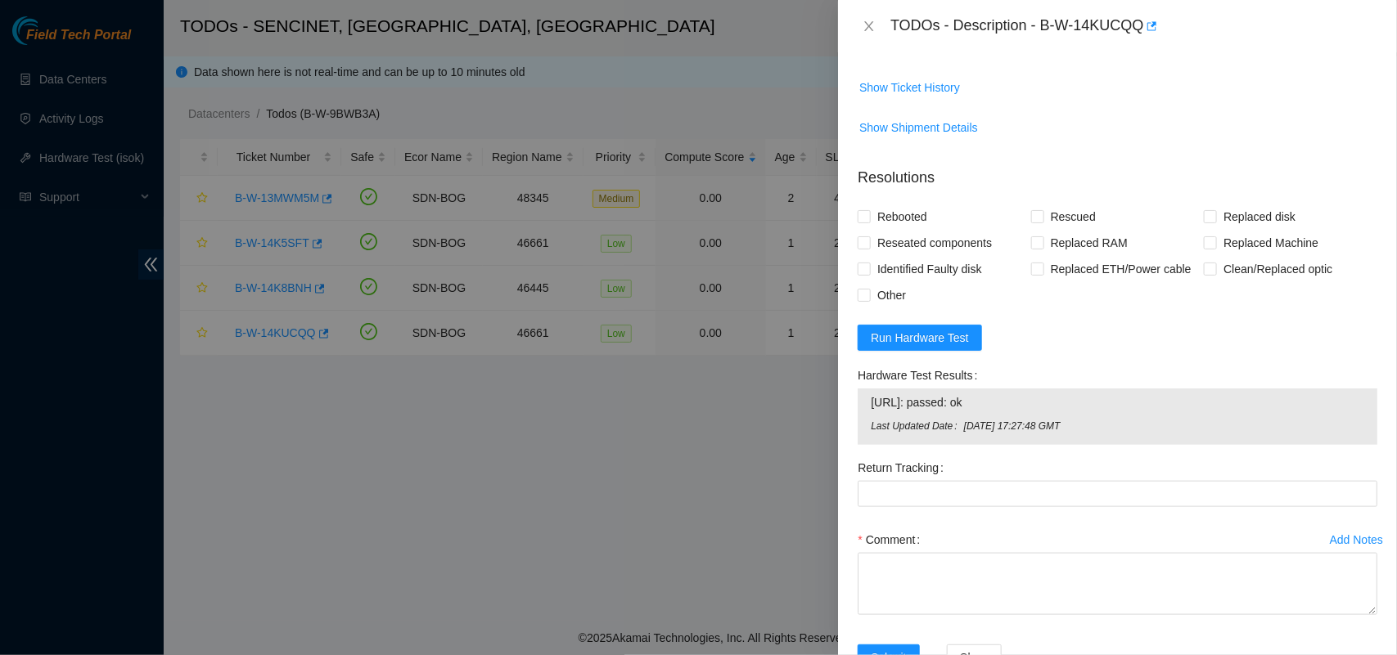
scroll to position [665, 0]
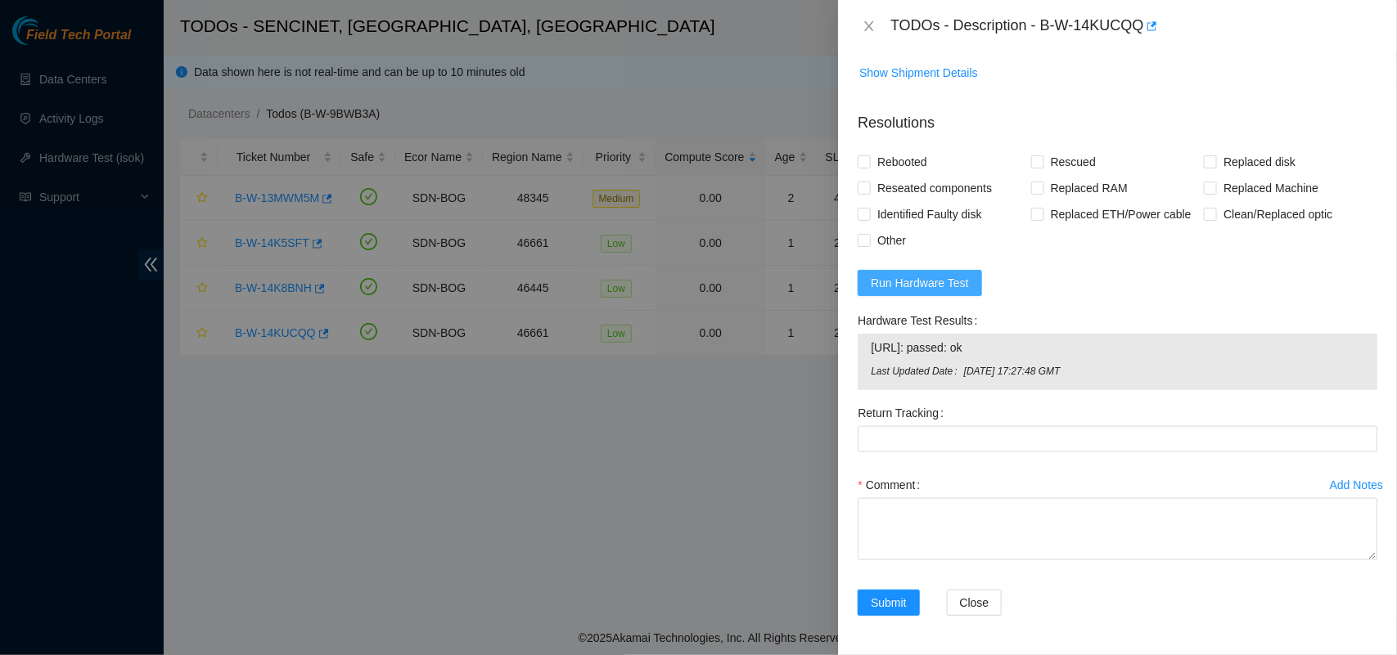
click at [927, 292] on span "Run Hardware Test" at bounding box center [920, 283] width 98 height 18
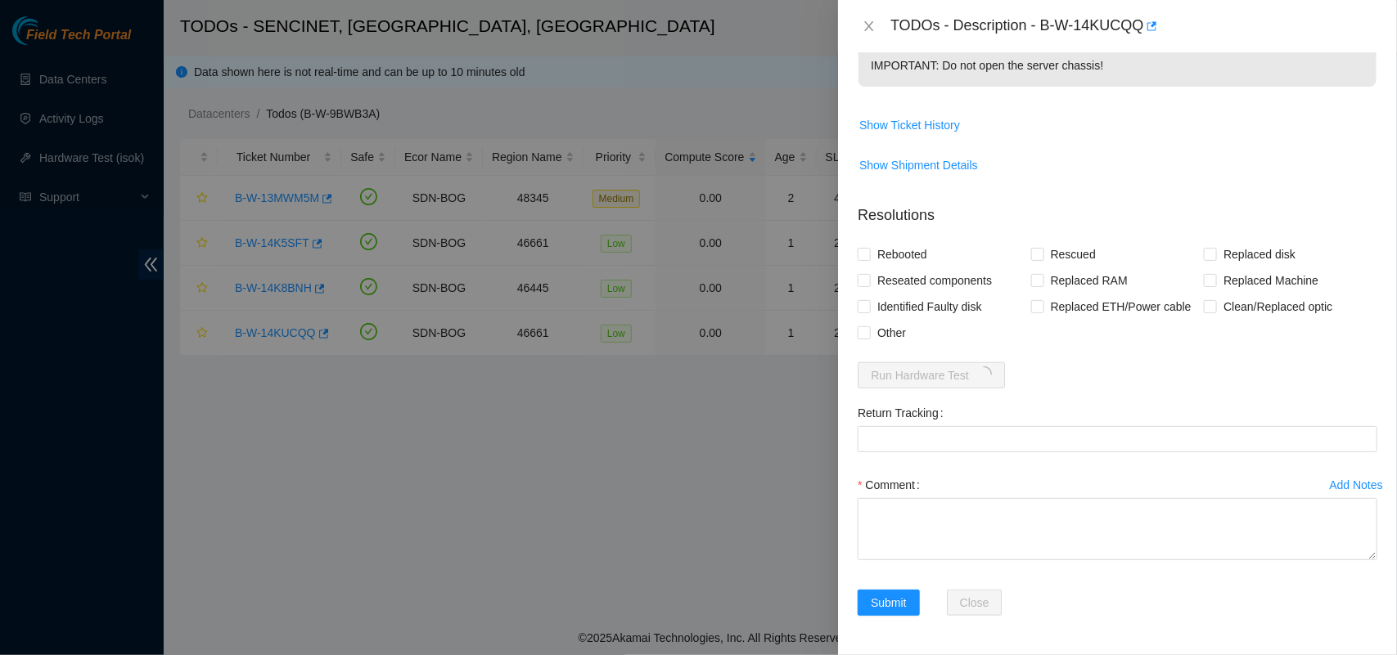
scroll to position [596, 0]
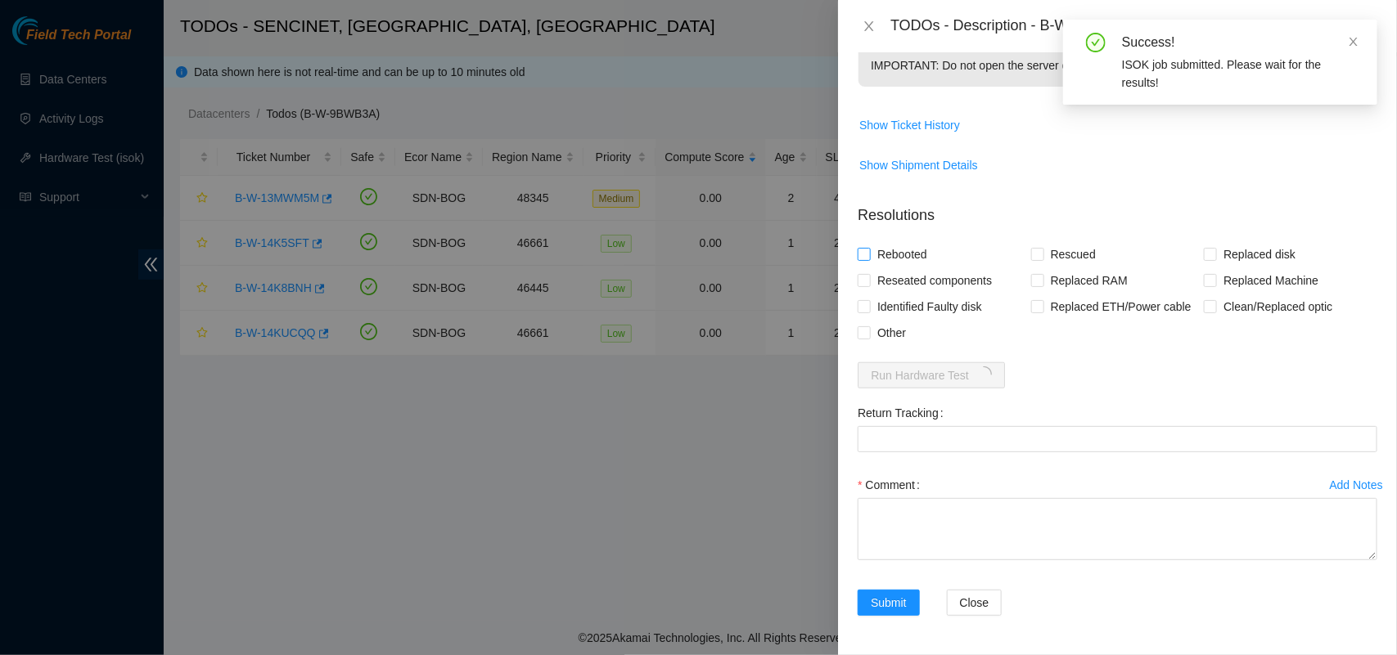
click at [869, 254] on span at bounding box center [864, 254] width 13 height 13
click at [869, 254] on input "Rebooted" at bounding box center [863, 253] width 11 height 11
checkbox input "true"
click at [1033, 254] on input "Rescued" at bounding box center [1036, 253] width 11 height 11
checkbox input "true"
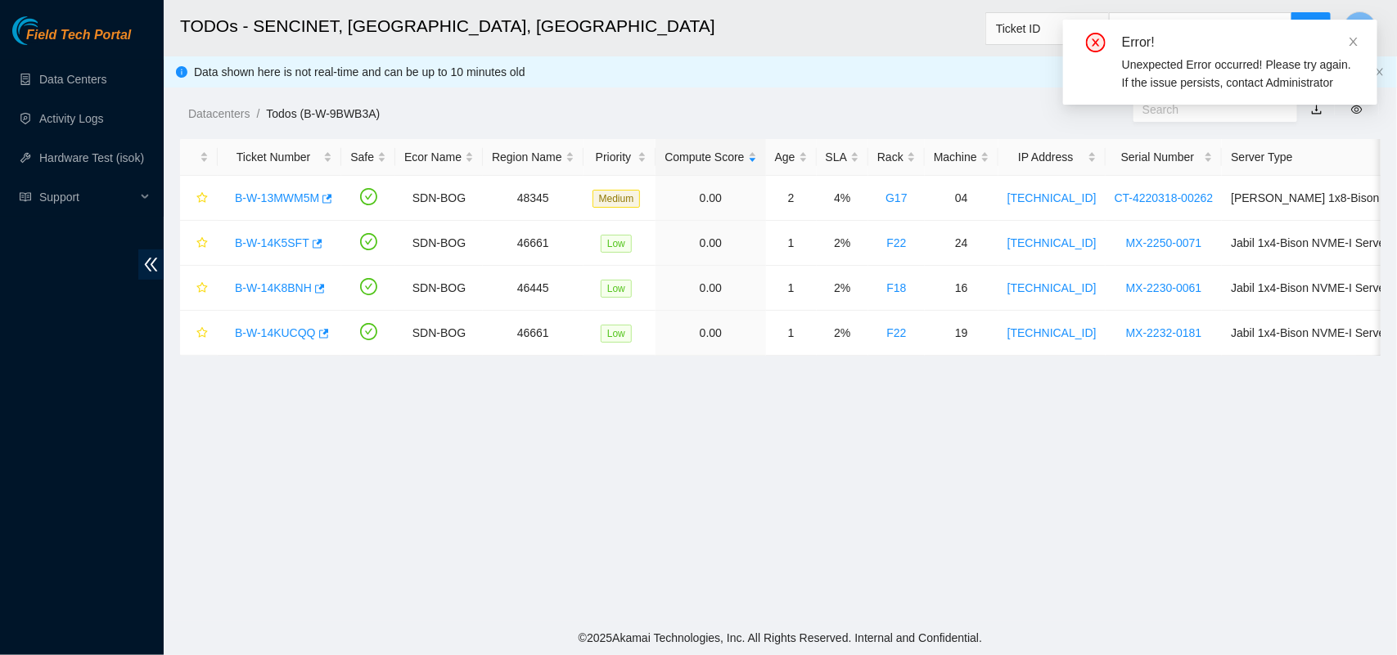
scroll to position [450, 0]
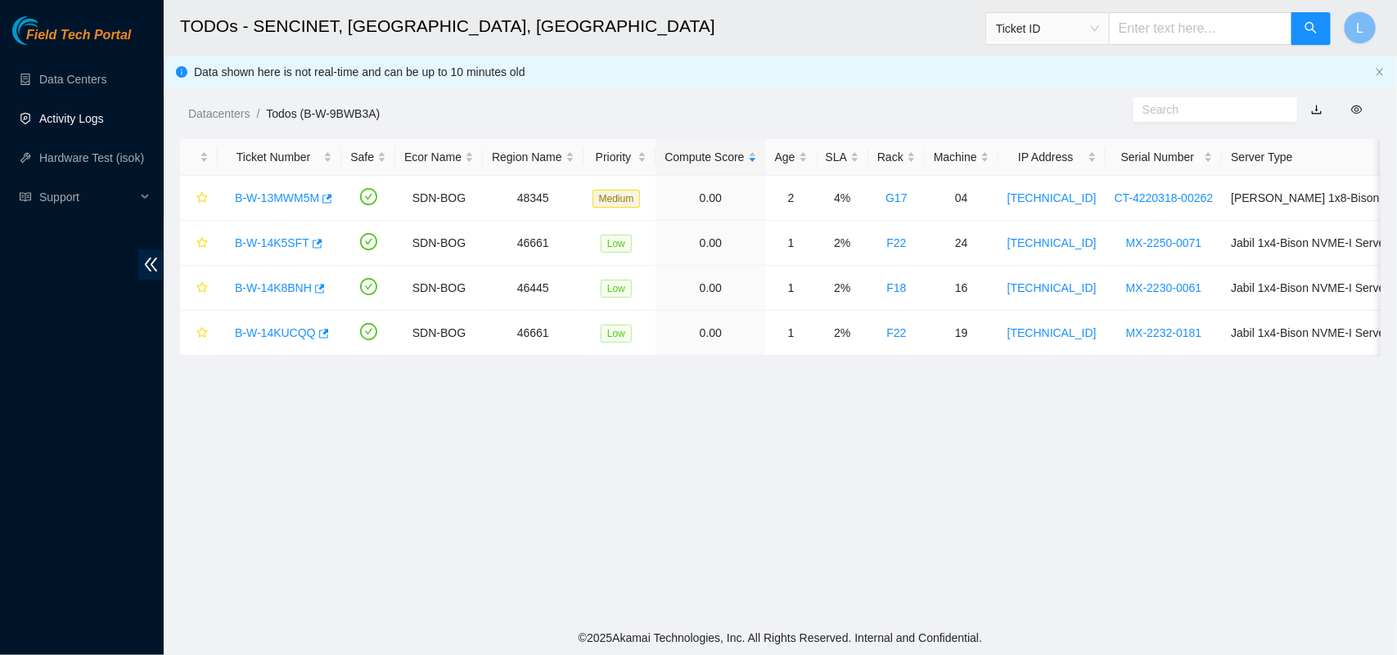
click at [61, 119] on link "Activity Logs" at bounding box center [71, 118] width 65 height 13
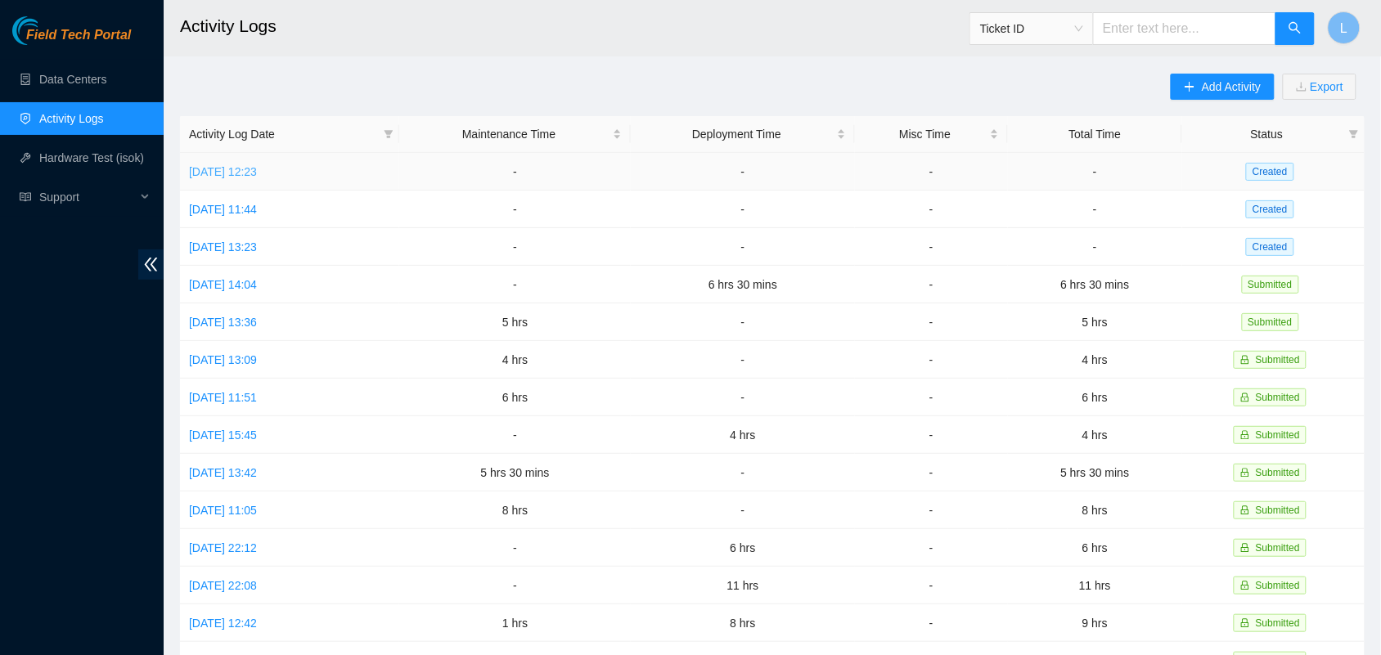
click at [227, 172] on link "[DATE] 12:23" at bounding box center [223, 171] width 68 height 13
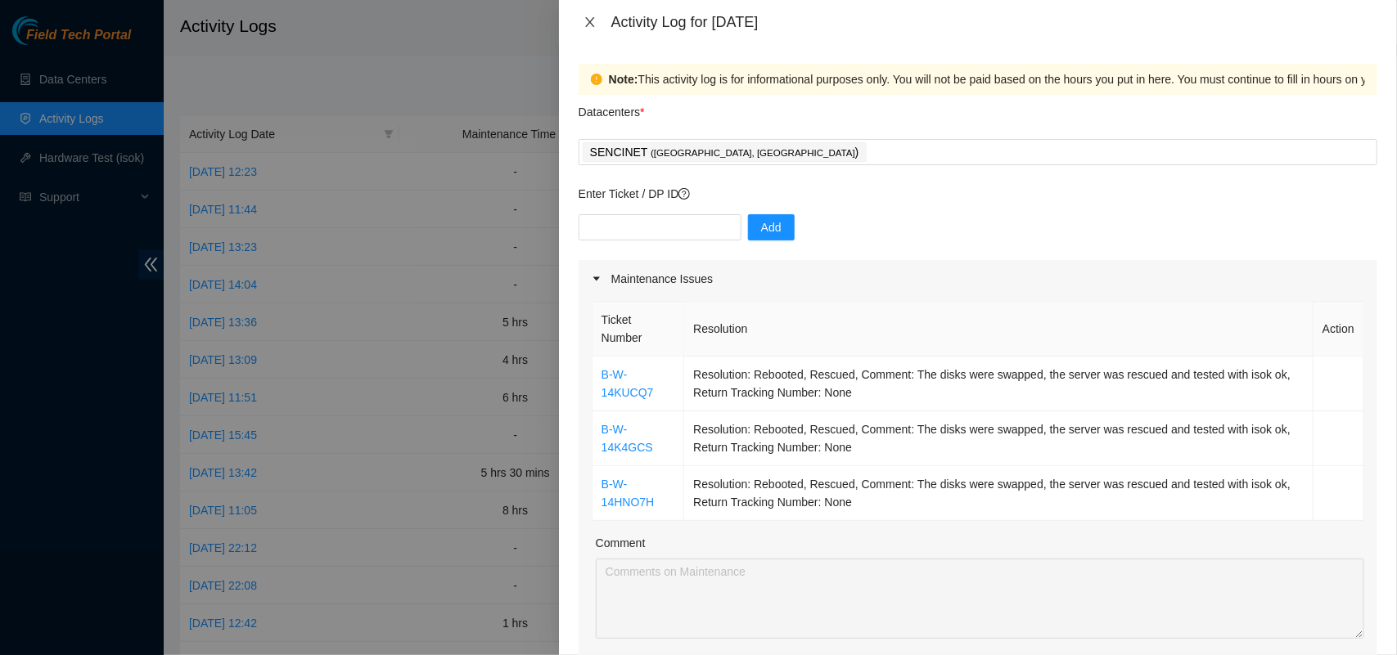
click at [592, 25] on icon "close" at bounding box center [589, 22] width 9 height 10
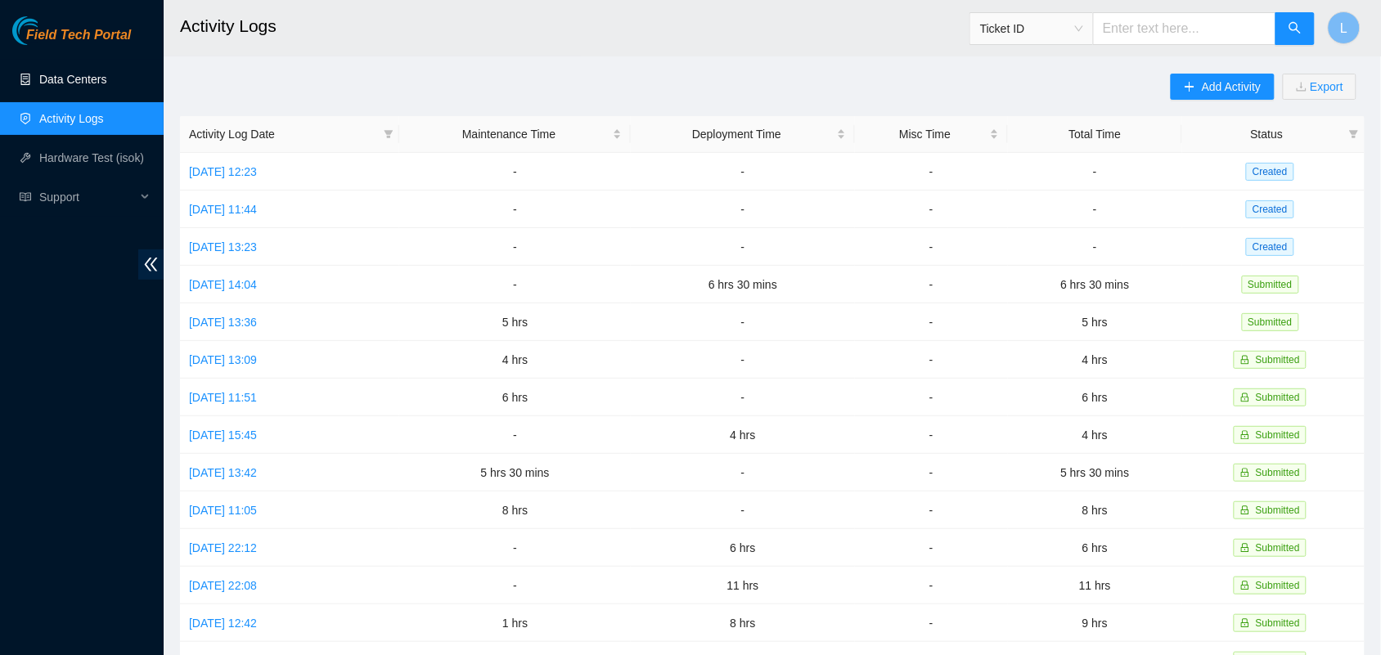
click at [79, 82] on link "Data Centers" at bounding box center [72, 79] width 67 height 13
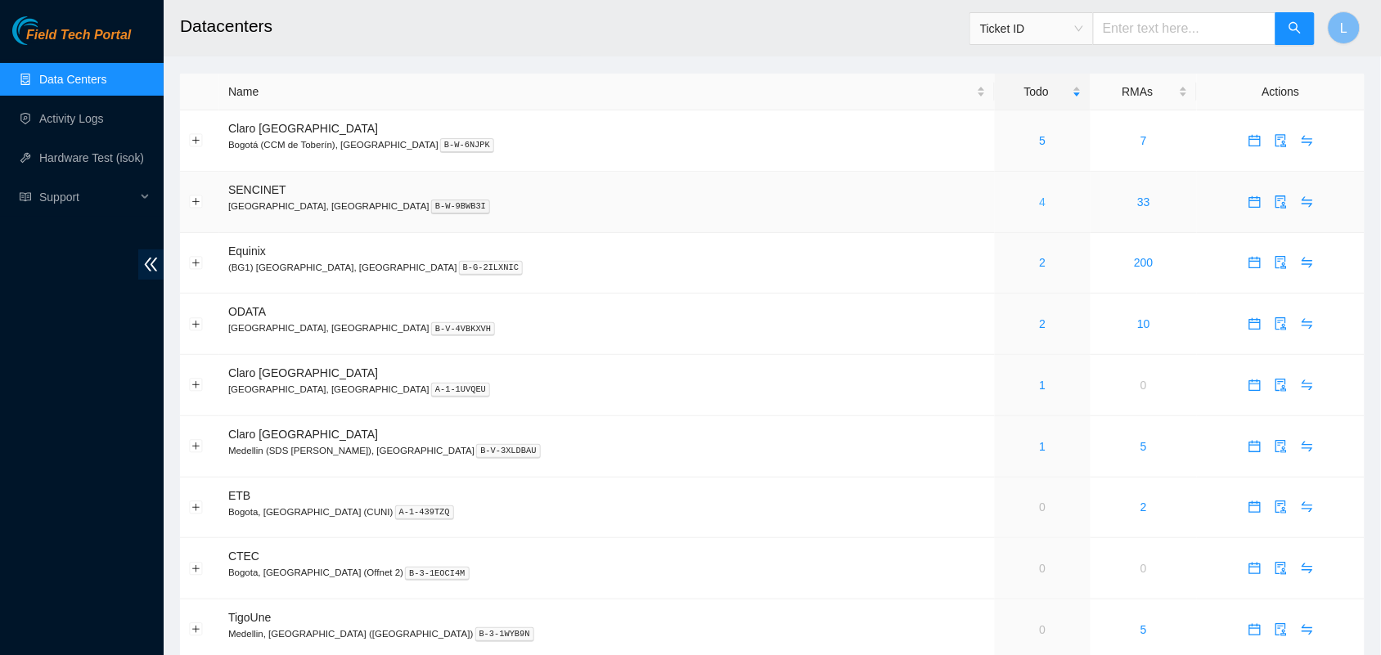
click at [1040, 206] on link "4" at bounding box center [1043, 202] width 7 height 13
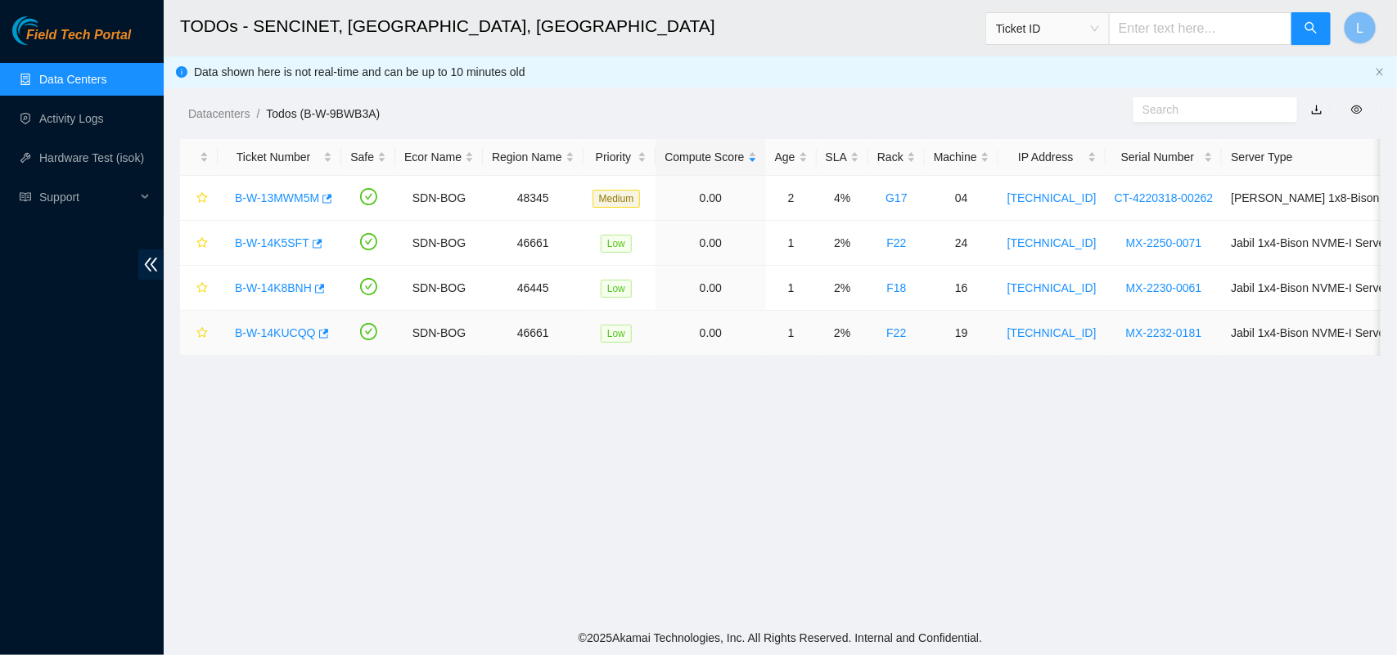
click at [273, 331] on link "B-W-14KUCQQ" at bounding box center [275, 333] width 81 height 13
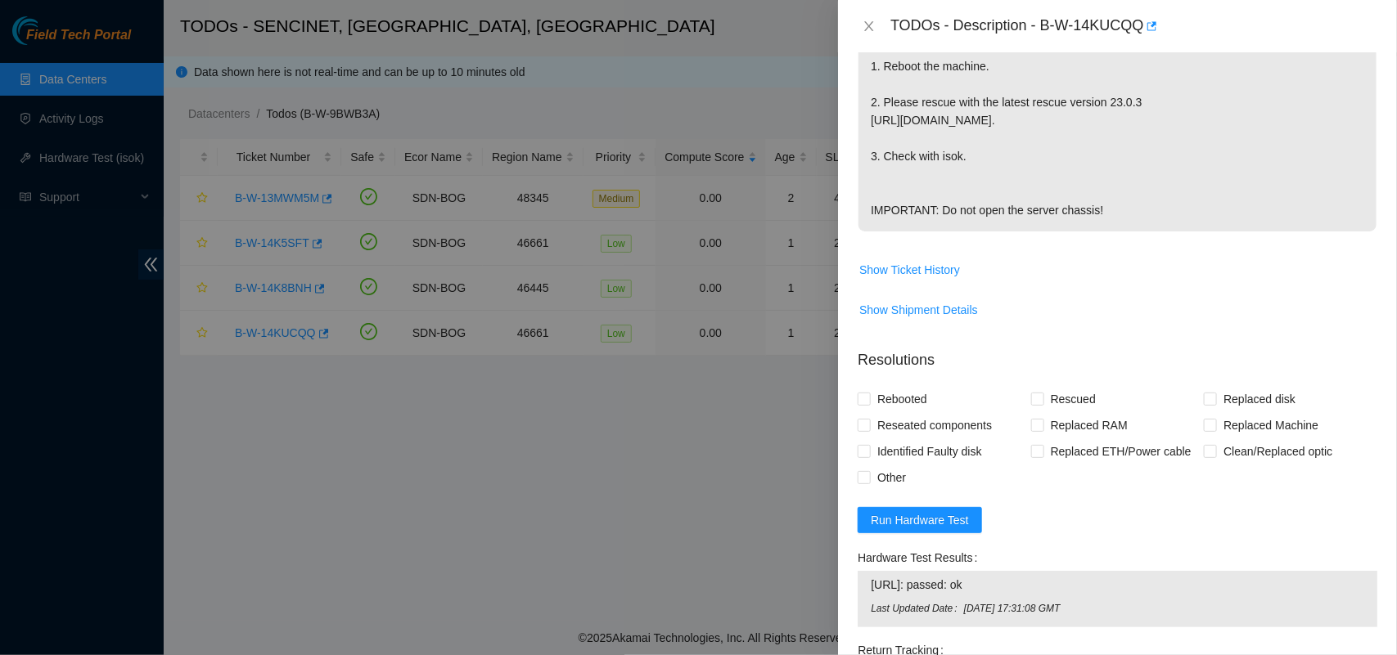
scroll to position [532, 0]
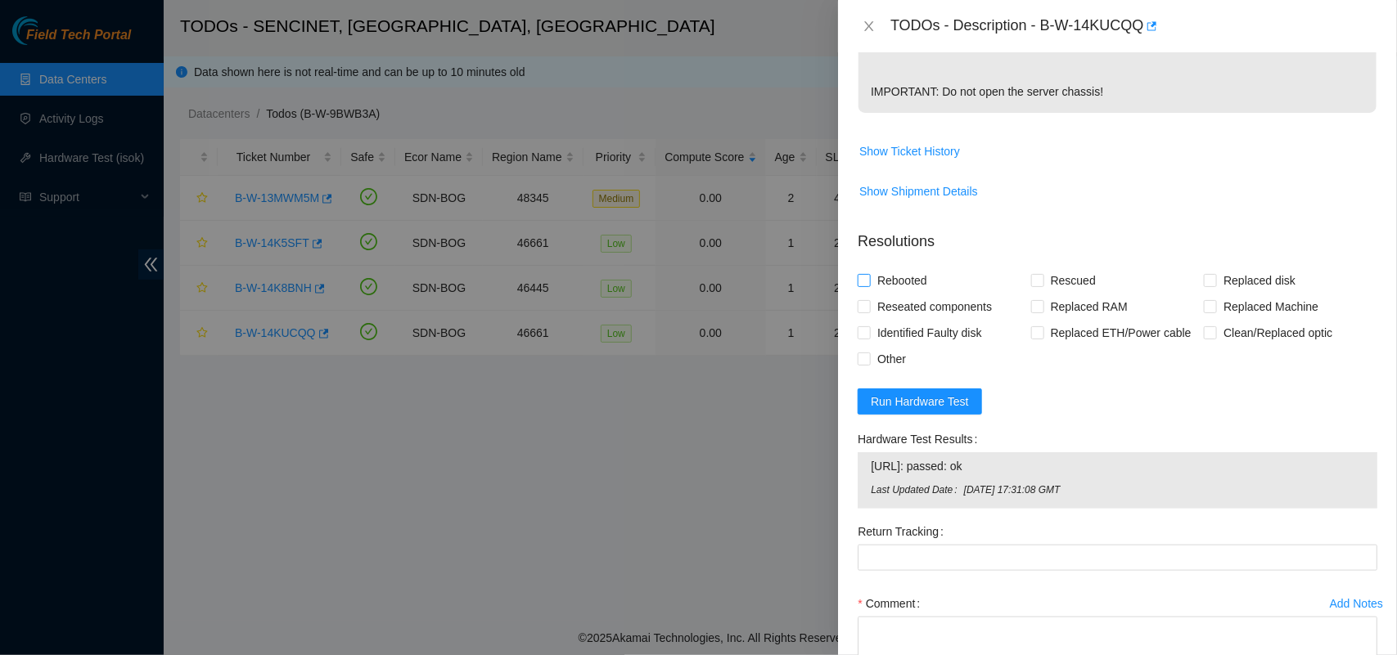
click at [866, 294] on label "Rebooted" at bounding box center [896, 281] width 76 height 26
click at [866, 286] on input "Rebooted" at bounding box center [863, 279] width 11 height 11
checkbox input "true"
click at [1033, 286] on input "Rescued" at bounding box center [1036, 279] width 11 height 11
checkbox input "true"
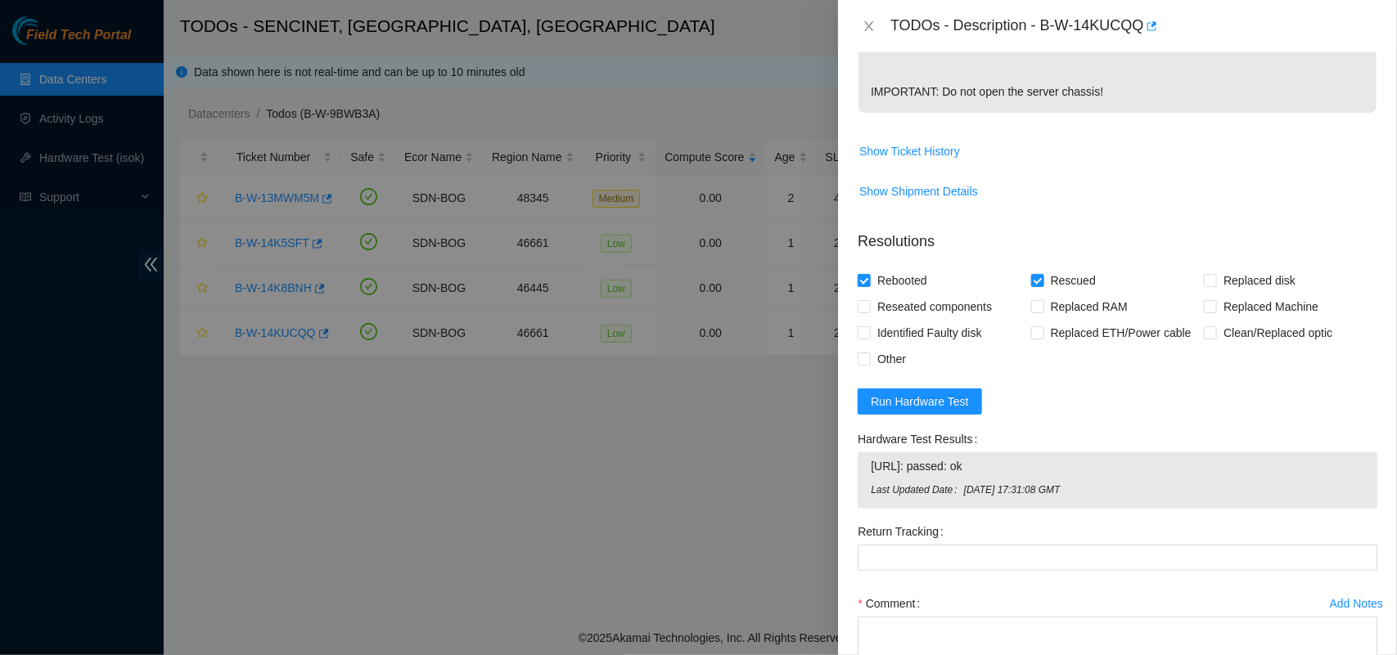
drag, startPoint x: 1013, startPoint y: 266, endPoint x: 1005, endPoint y: 255, distance: 13.4
click at [1007, 258] on form "Resolutions Rebooted Rescued Replaced disk Reseated components Replaced RAM Rep…" at bounding box center [1118, 486] width 520 height 537
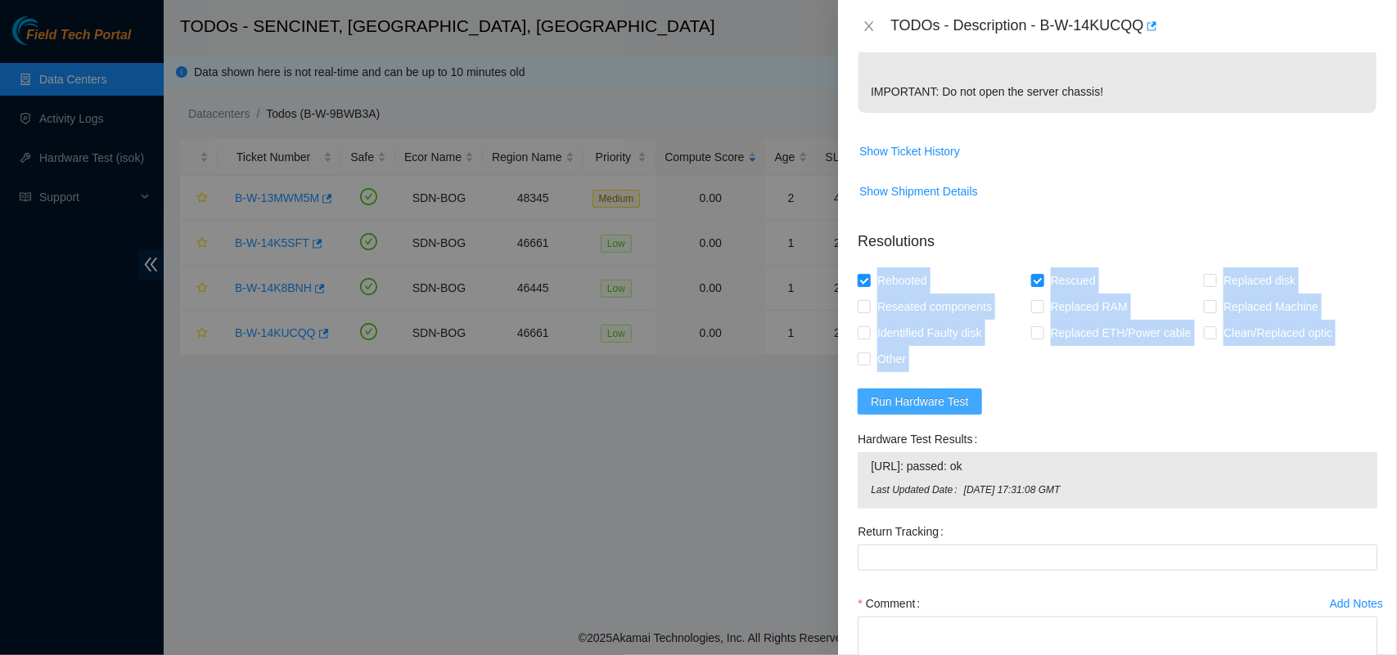
click at [888, 411] on span "Run Hardware Test" at bounding box center [920, 402] width 98 height 18
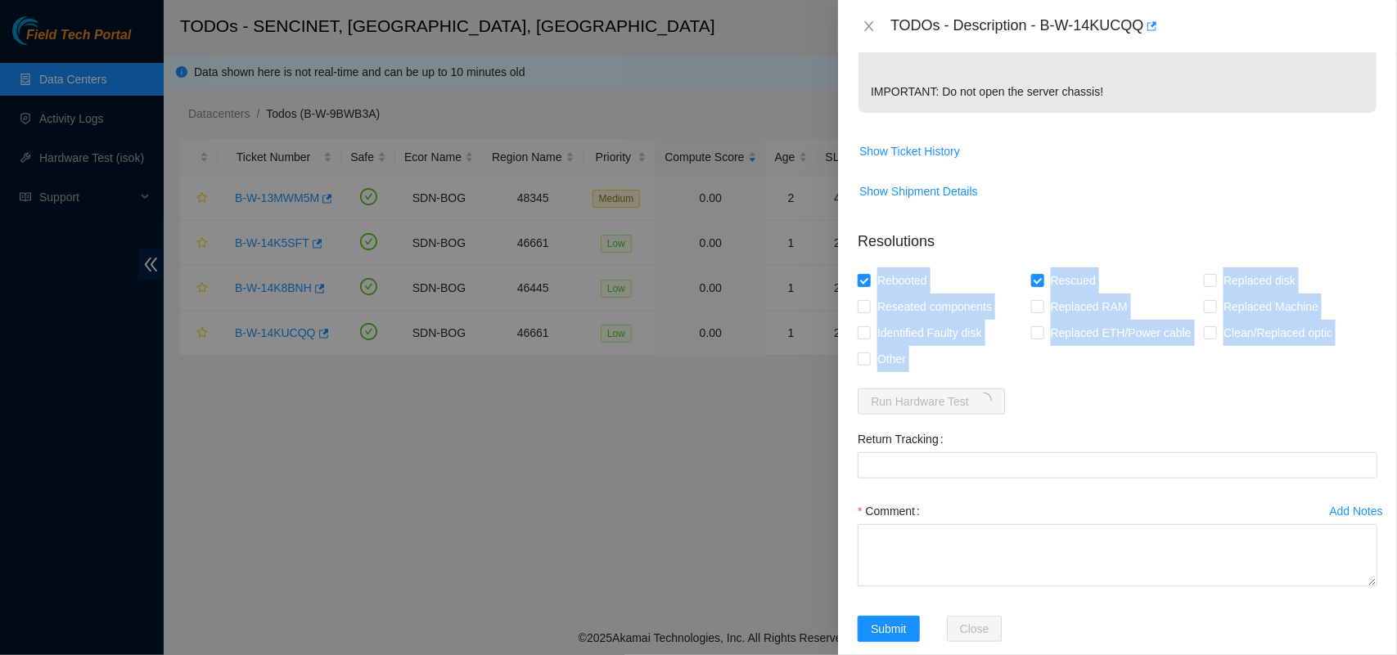
click at [1162, 435] on form "Resolutions Rebooted Rescued Replaced disk Reseated components Replaced RAM Rep…" at bounding box center [1118, 440] width 520 height 444
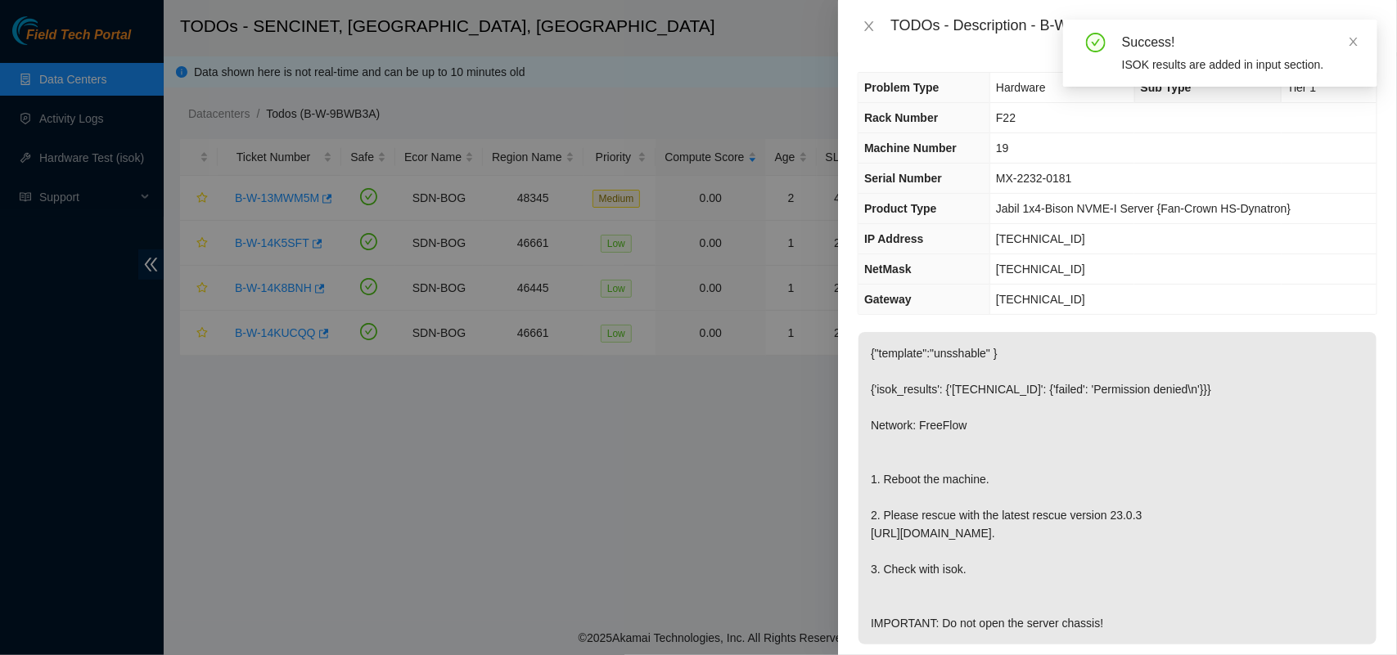
scroll to position [665, 0]
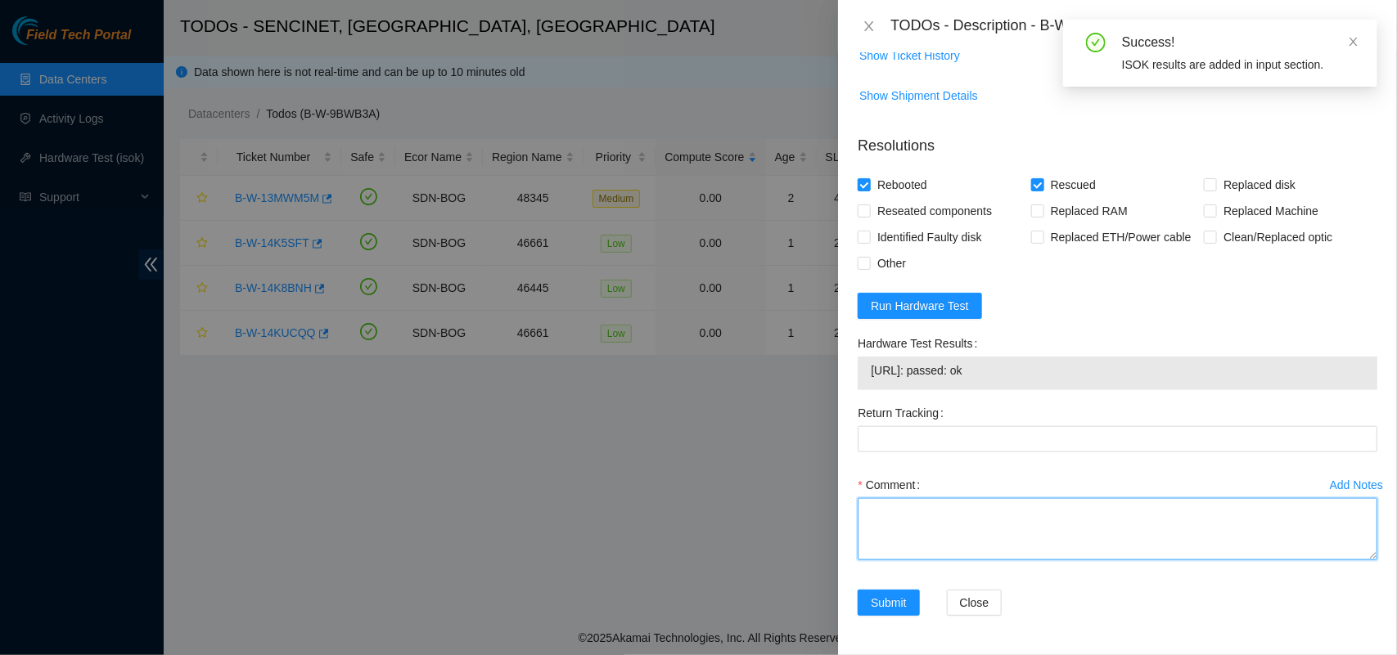
click at [944, 524] on textarea "Comment" at bounding box center [1118, 529] width 520 height 62
paste textarea "The disks were swapped, the server was rescued and tested with isok ok"
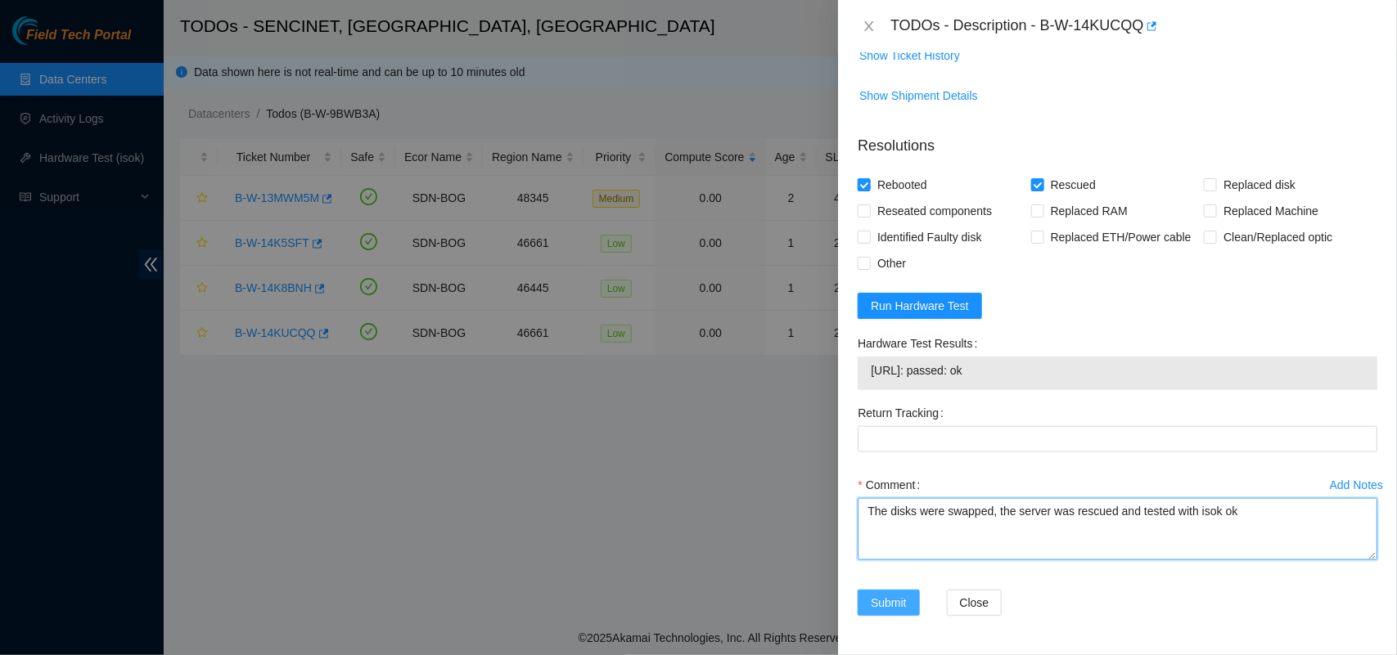
type textarea "The disks were swapped, the server was rescued and tested with isok ok"
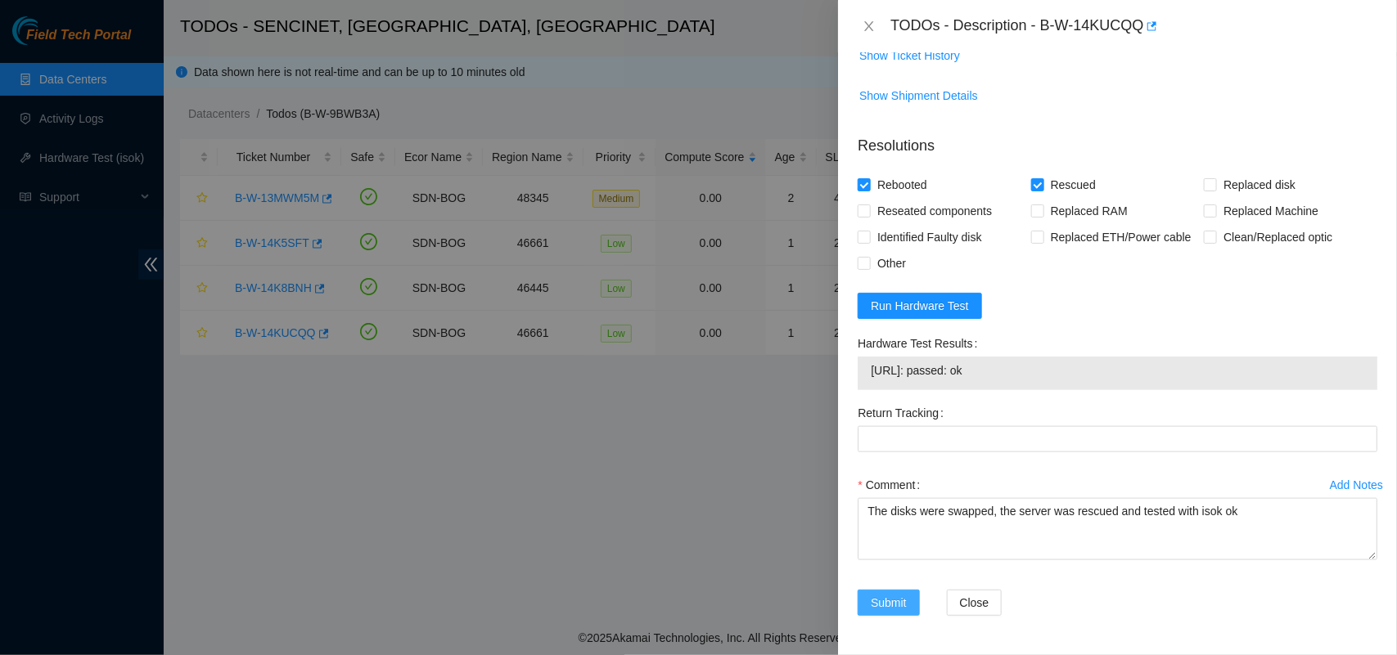
click at [885, 601] on span "Submit" at bounding box center [889, 603] width 36 height 18
click at [1256, 589] on div "Add Notes Comment The disks were swapped, the server was rescued and tested wit…" at bounding box center [1117, 531] width 533 height 118
click at [870, 25] on icon "close" at bounding box center [869, 26] width 9 height 10
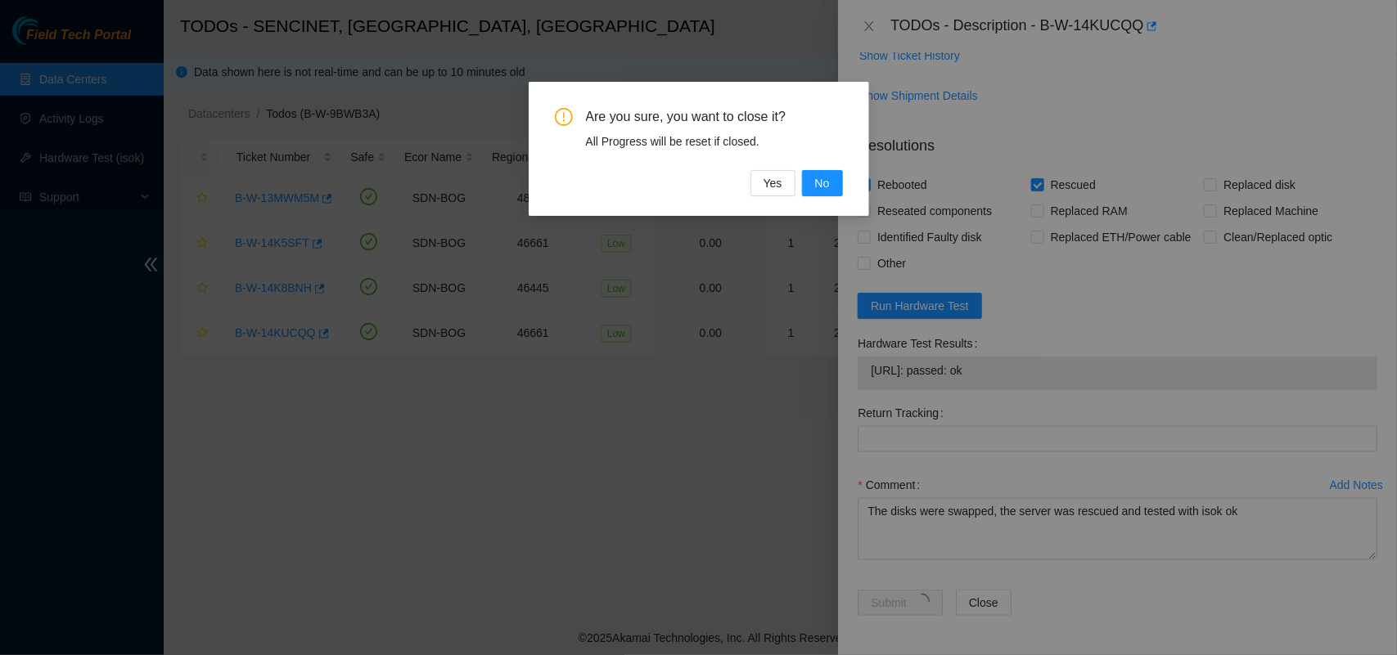
click at [657, 630] on div "Are you sure, you want to close it? All Progress will be reset if closed. Yes No" at bounding box center [698, 327] width 1397 height 655
click at [807, 187] on button "No" at bounding box center [822, 183] width 41 height 26
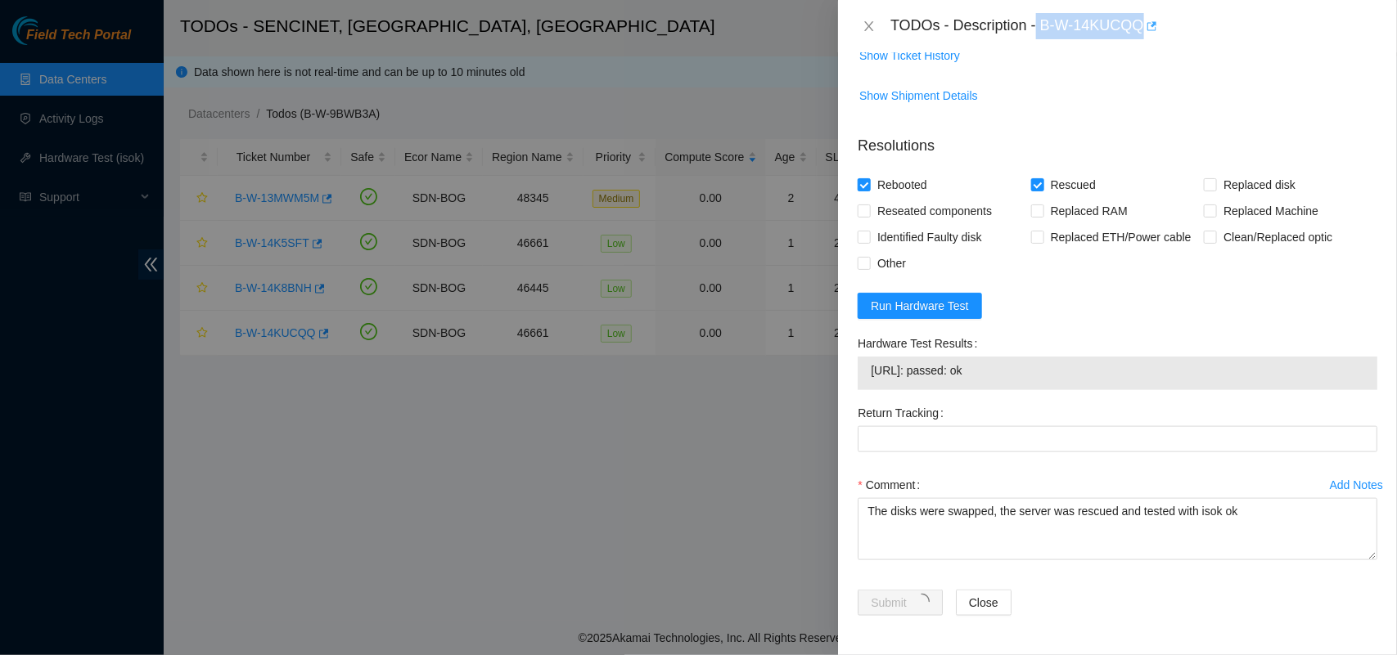
drag, startPoint x: 1036, startPoint y: 22, endPoint x: 1142, endPoint y: 25, distance: 106.4
click at [1142, 25] on div "TODOs - Description - B-W-14KUCQQ" at bounding box center [1133, 26] width 487 height 26
copy div "B-W-14KUCQQ"
click at [980, 600] on span "Close" at bounding box center [983, 603] width 29 height 18
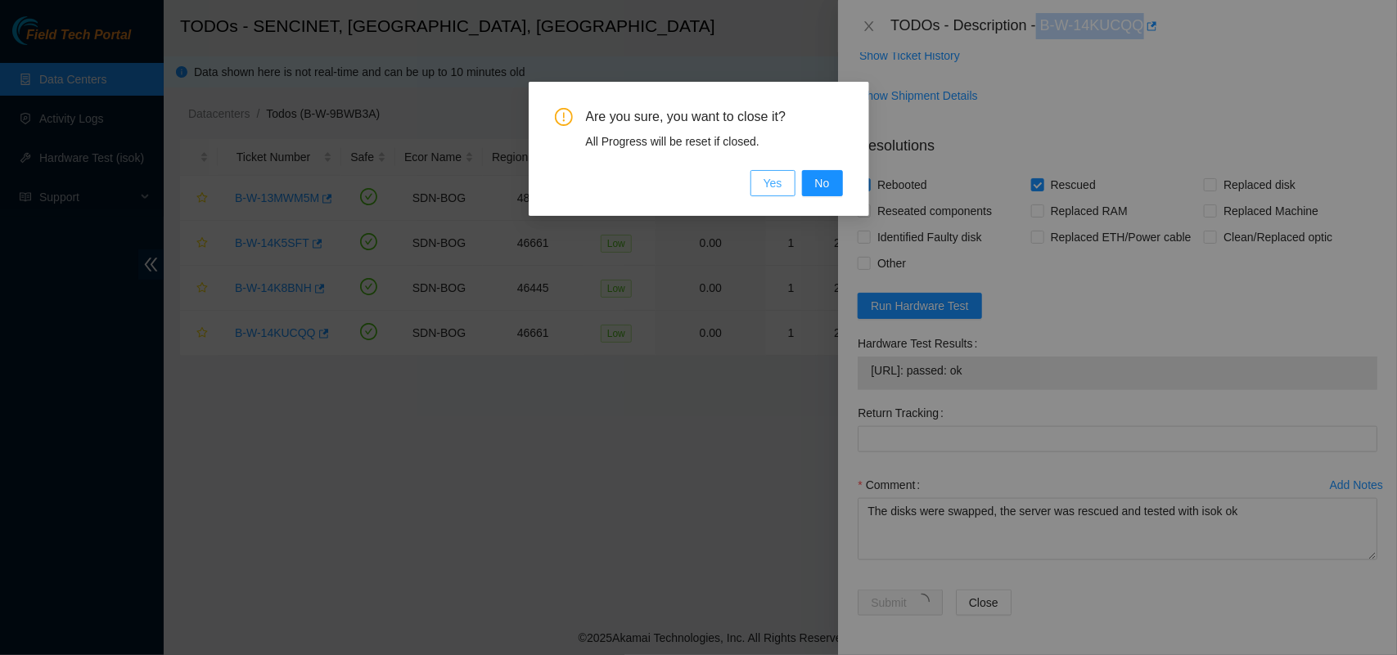
click at [776, 182] on span "Yes" at bounding box center [772, 183] width 19 height 18
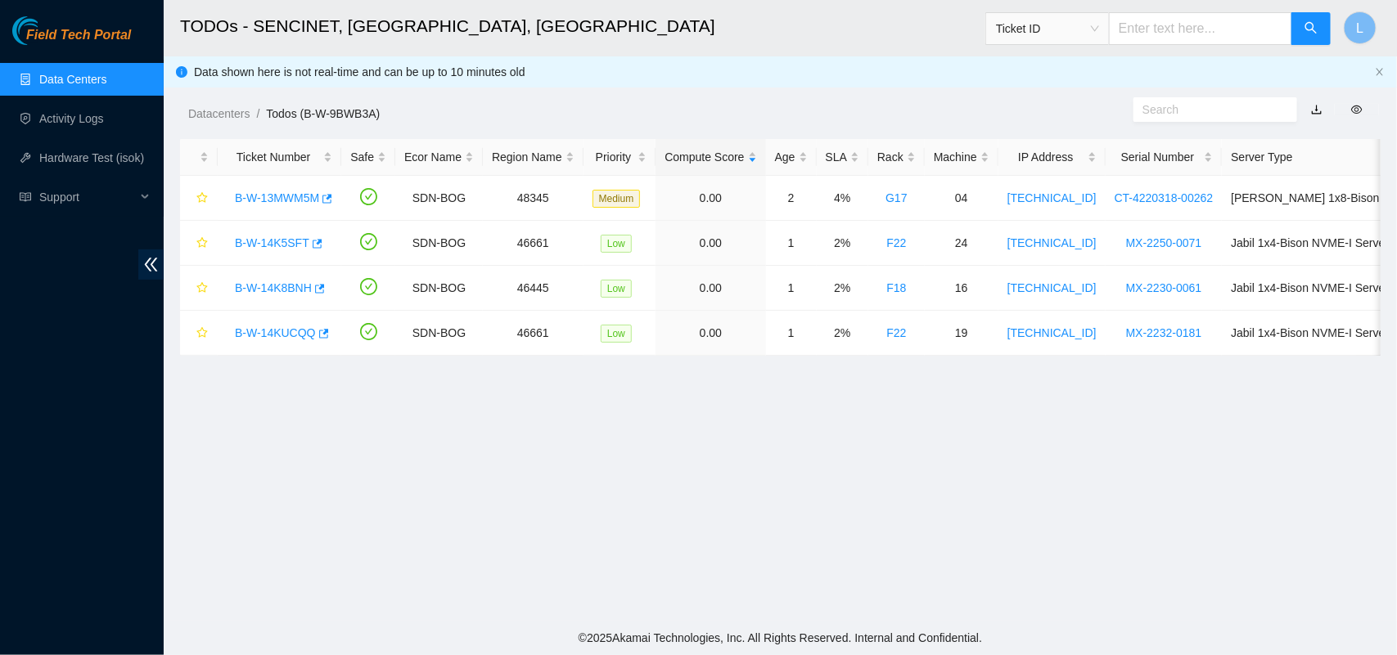
scroll to position [383, 0]
click at [430, 415] on main "TODOs - SENCINET, Bogota, Colombia Ticket ID L Data shown here is not real-time…" at bounding box center [780, 310] width 1233 height 621
click at [281, 286] on link "B-W-14K8BNH" at bounding box center [273, 288] width 77 height 13
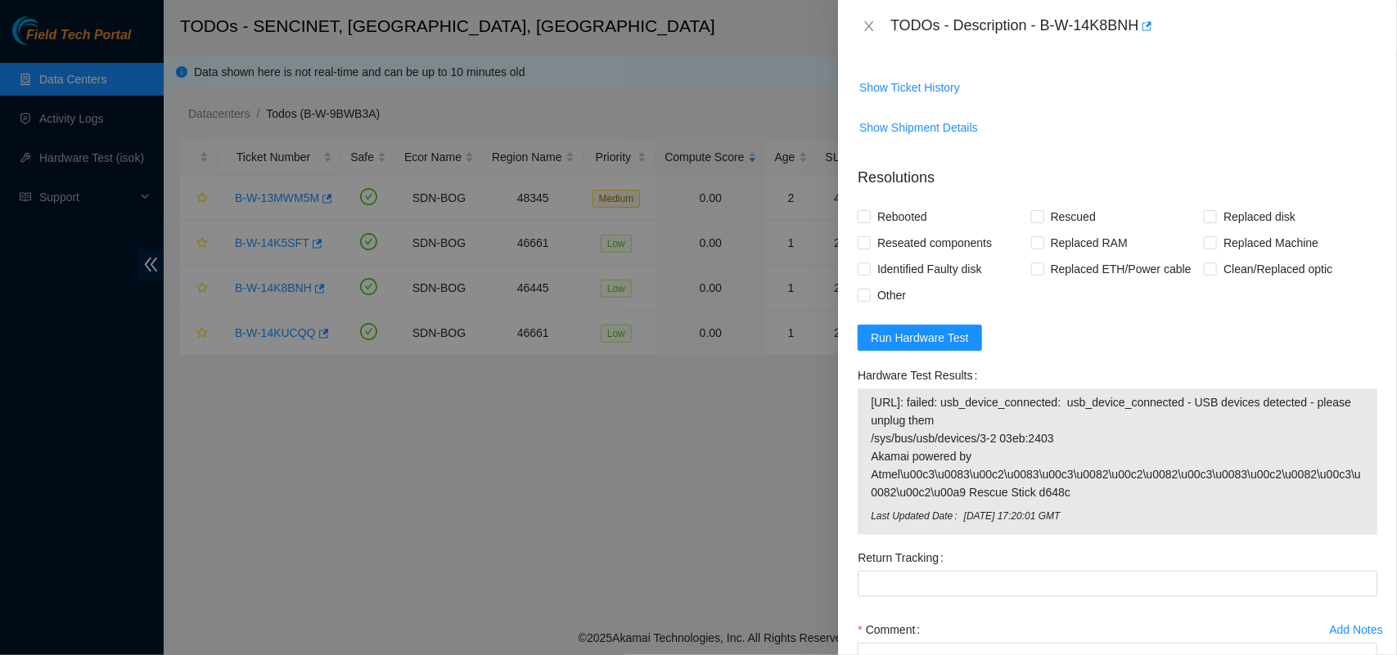
scroll to position [665, 0]
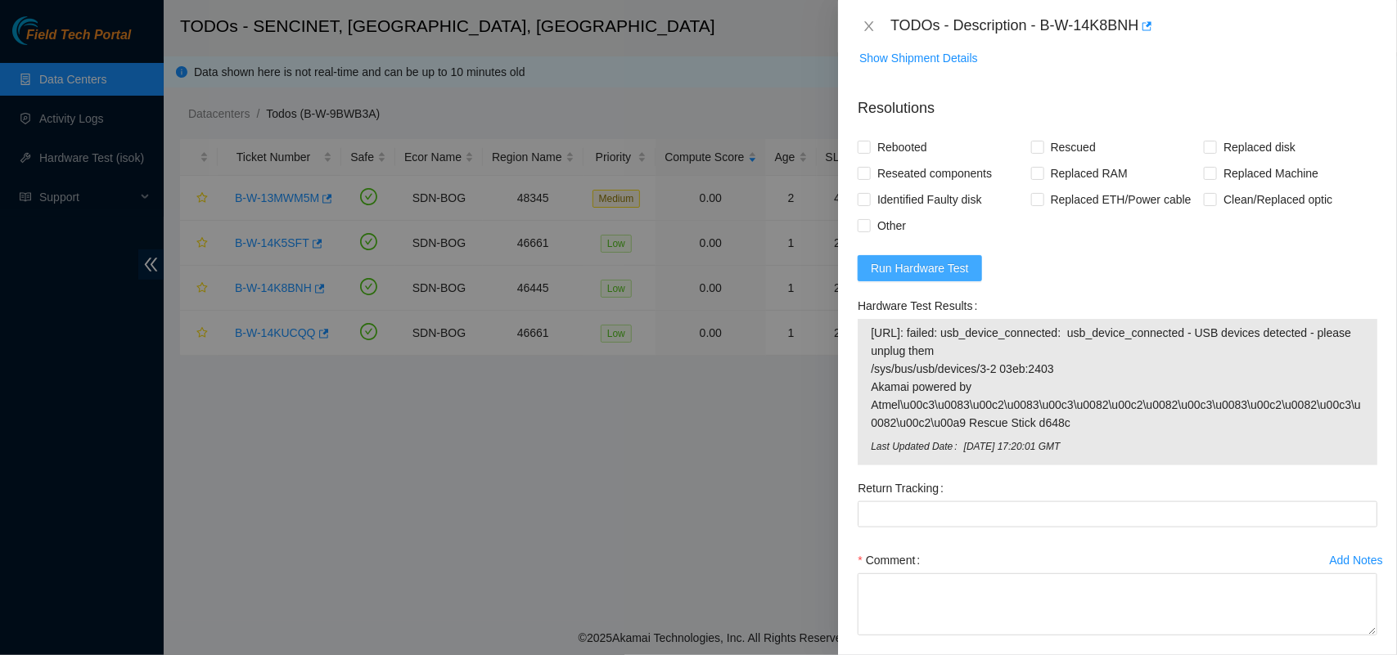
click at [930, 277] on span "Run Hardware Test" at bounding box center [920, 268] width 98 height 18
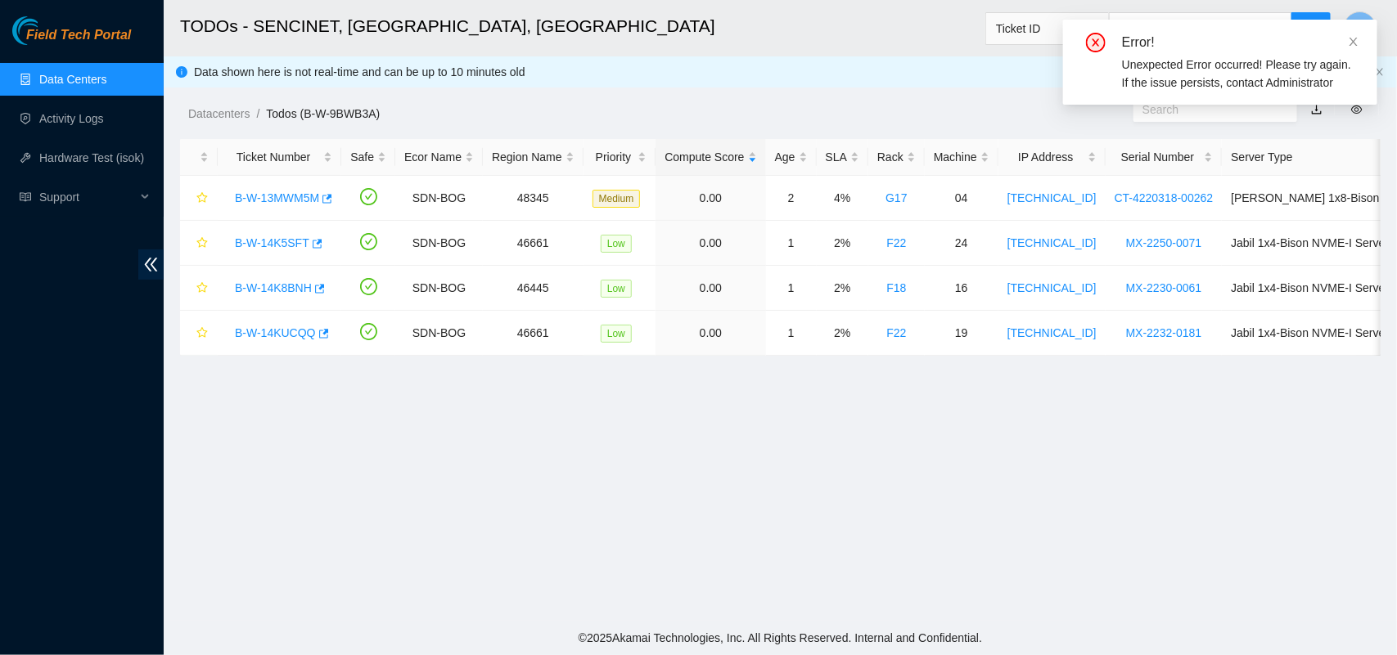
scroll to position [383, 0]
click at [1356, 45] on icon "close" at bounding box center [1353, 42] width 8 height 8
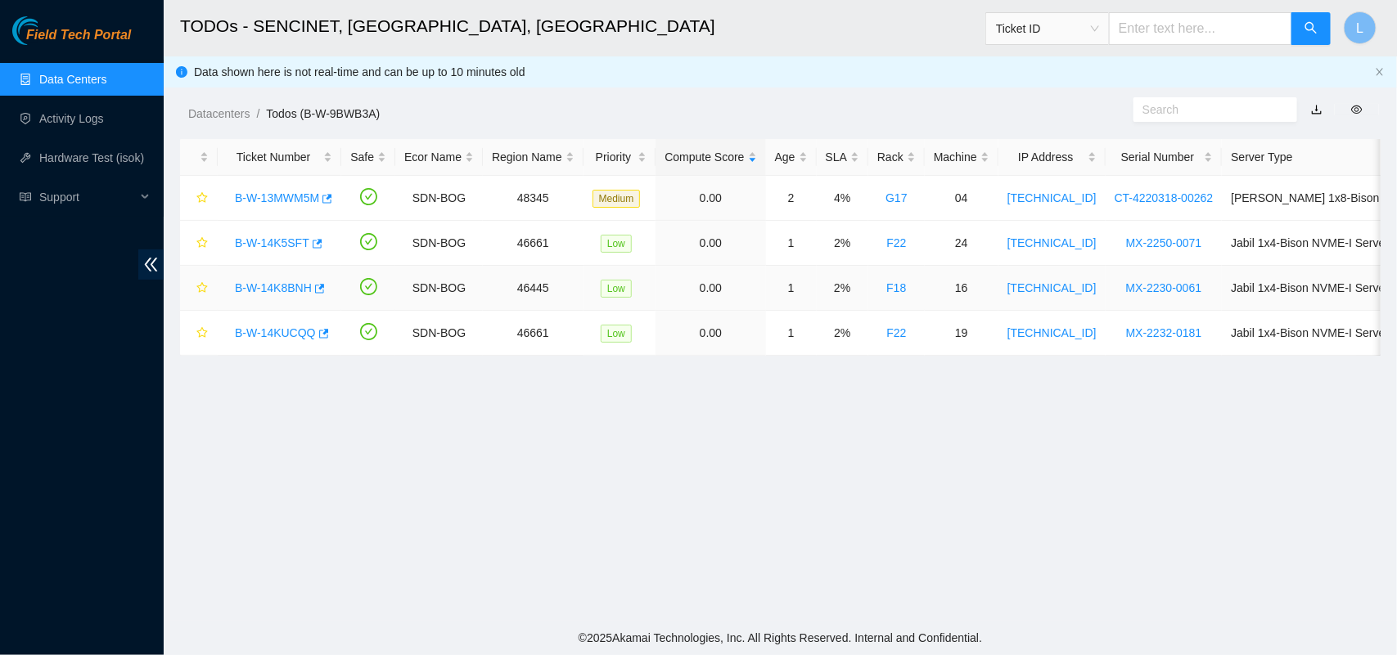
click at [281, 289] on link "B-W-14K8BNH" at bounding box center [273, 288] width 77 height 13
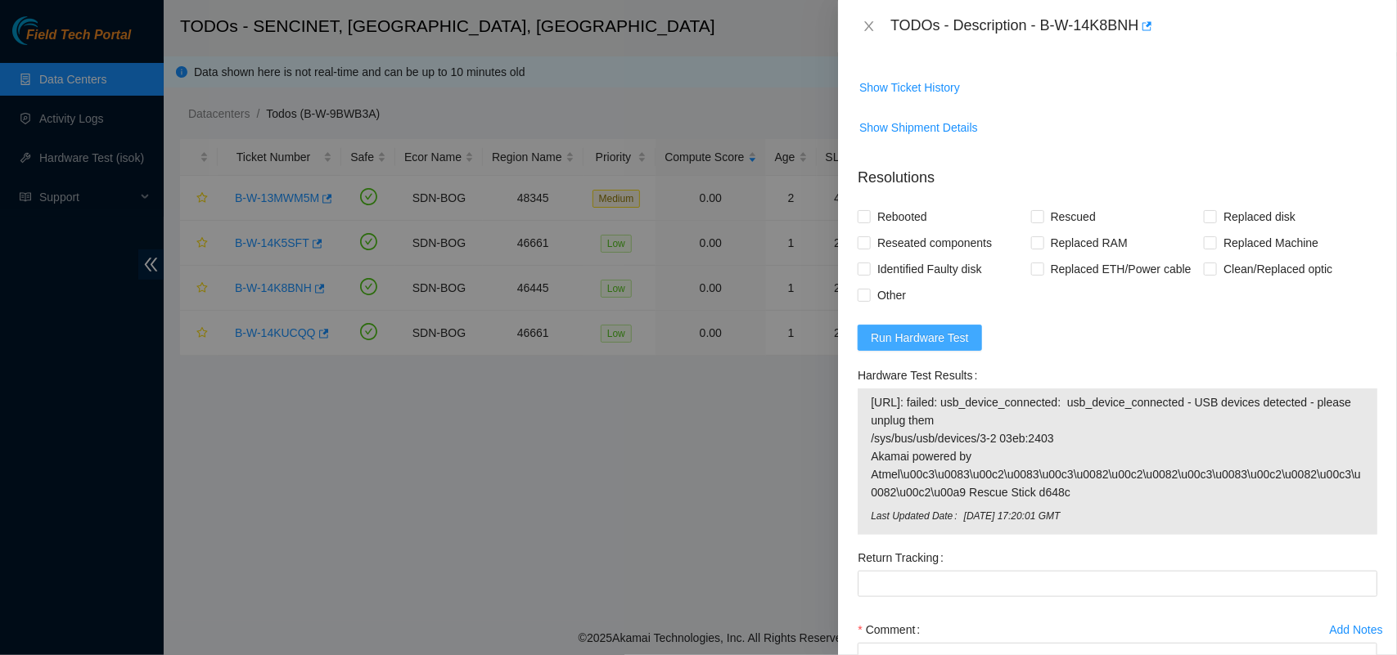
scroll to position [665, 0]
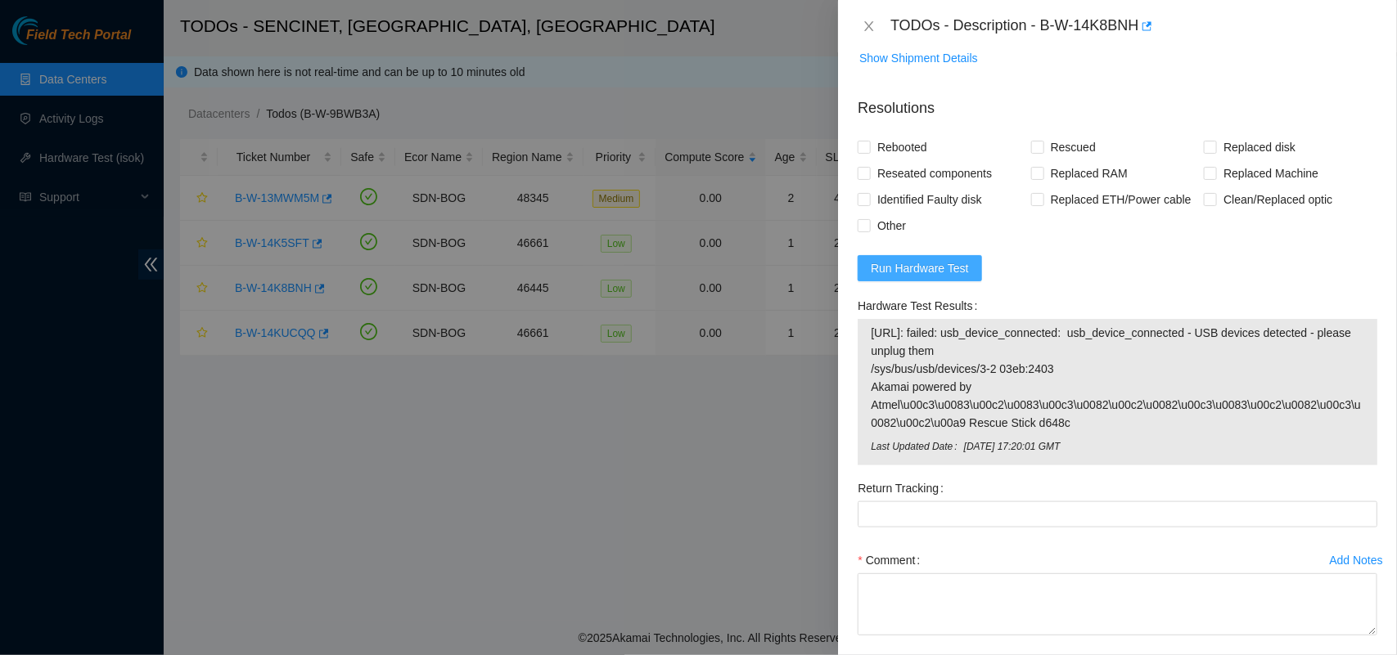
click at [930, 375] on span "2.19.163.211: failed: usb_device_connected: usb_device_connected - USB devices …" at bounding box center [1117, 378] width 493 height 108
click at [921, 277] on span "Run Hardware Test" at bounding box center [920, 268] width 98 height 18
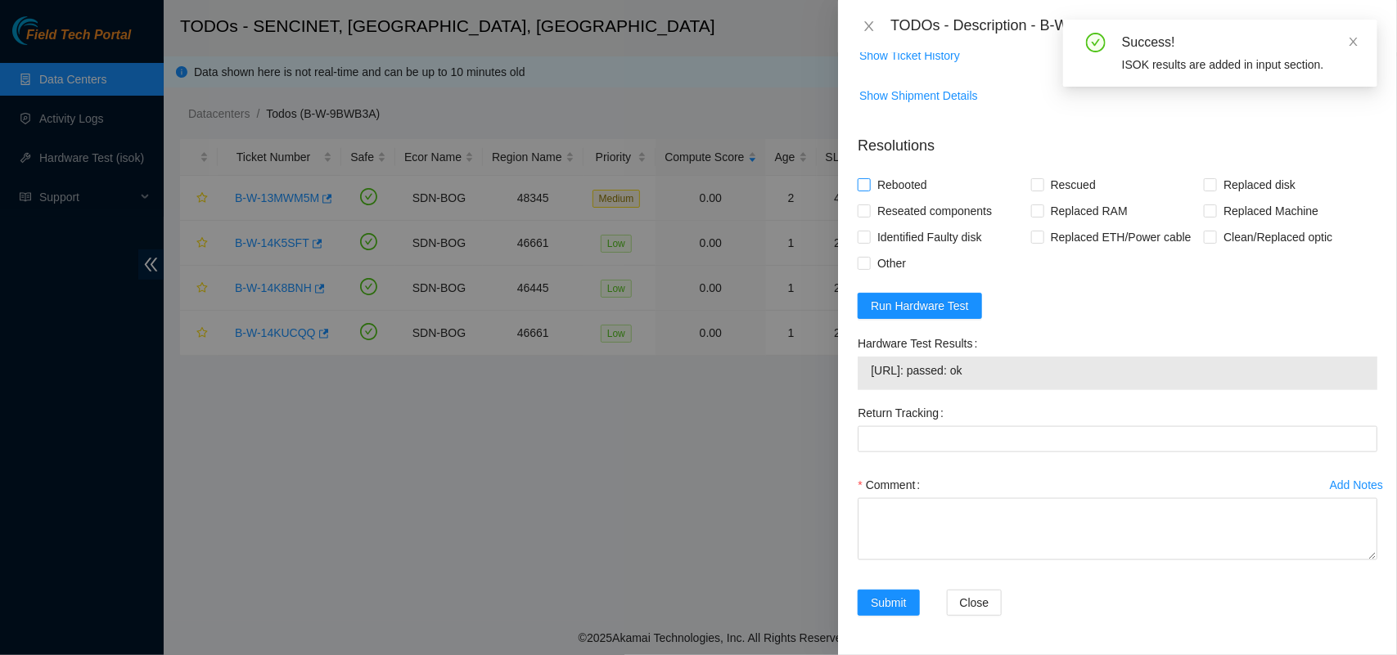
click at [865, 180] on input "Rebooted" at bounding box center [863, 183] width 11 height 11
checkbox input "true"
click at [1038, 128] on p "Resolutions" at bounding box center [1118, 139] width 520 height 35
click at [869, 23] on icon "close" at bounding box center [869, 26] width 13 height 13
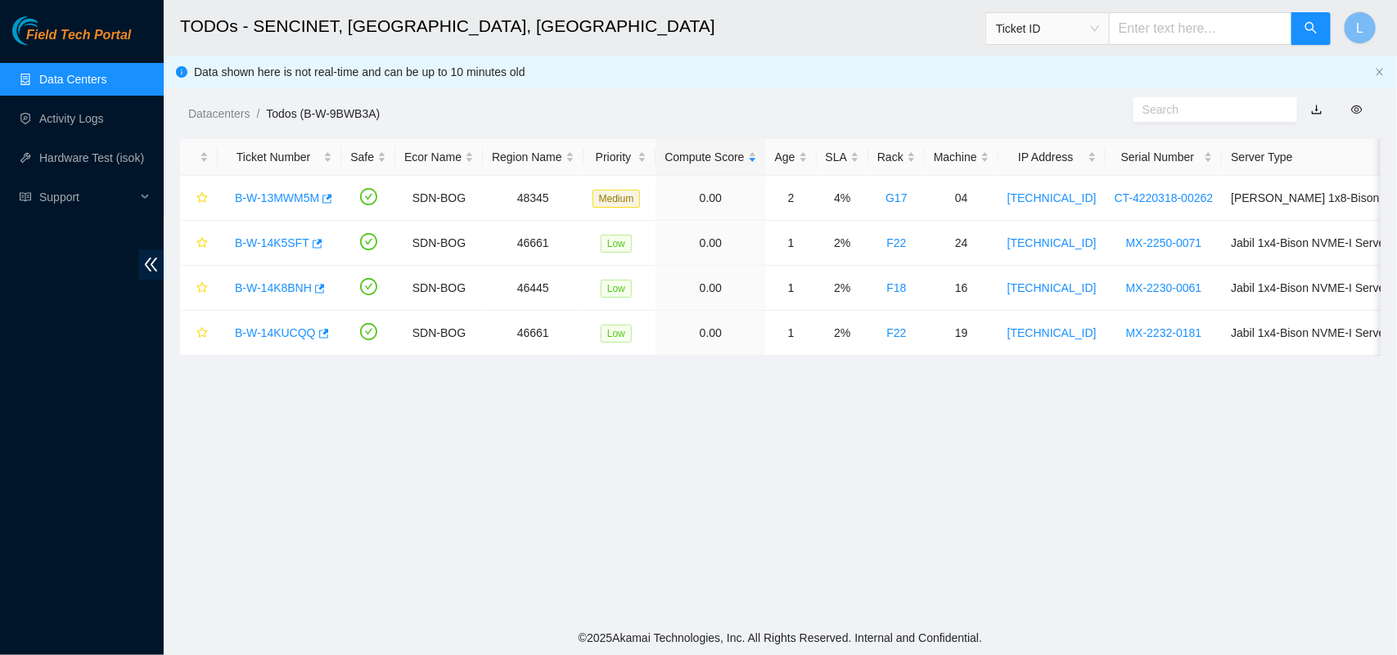
scroll to position [383, 0]
click at [279, 291] on link "B-W-14K8BNH" at bounding box center [273, 288] width 77 height 13
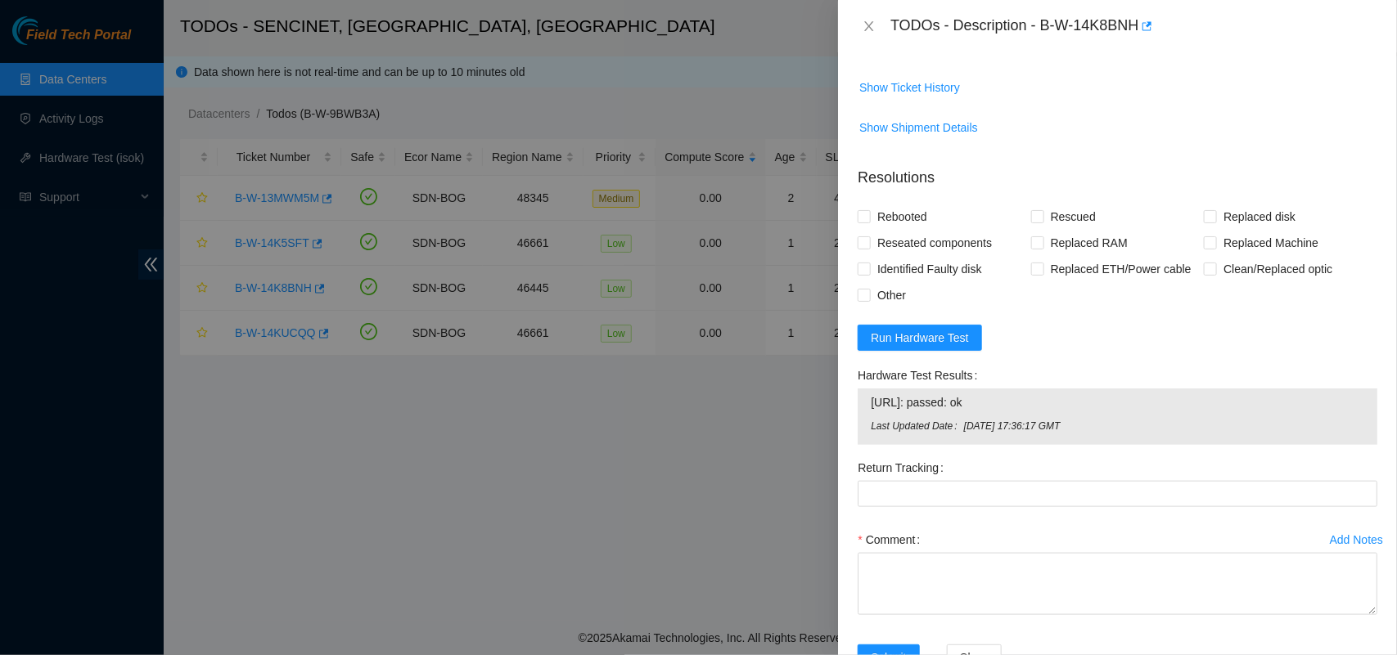
scroll to position [665, 0]
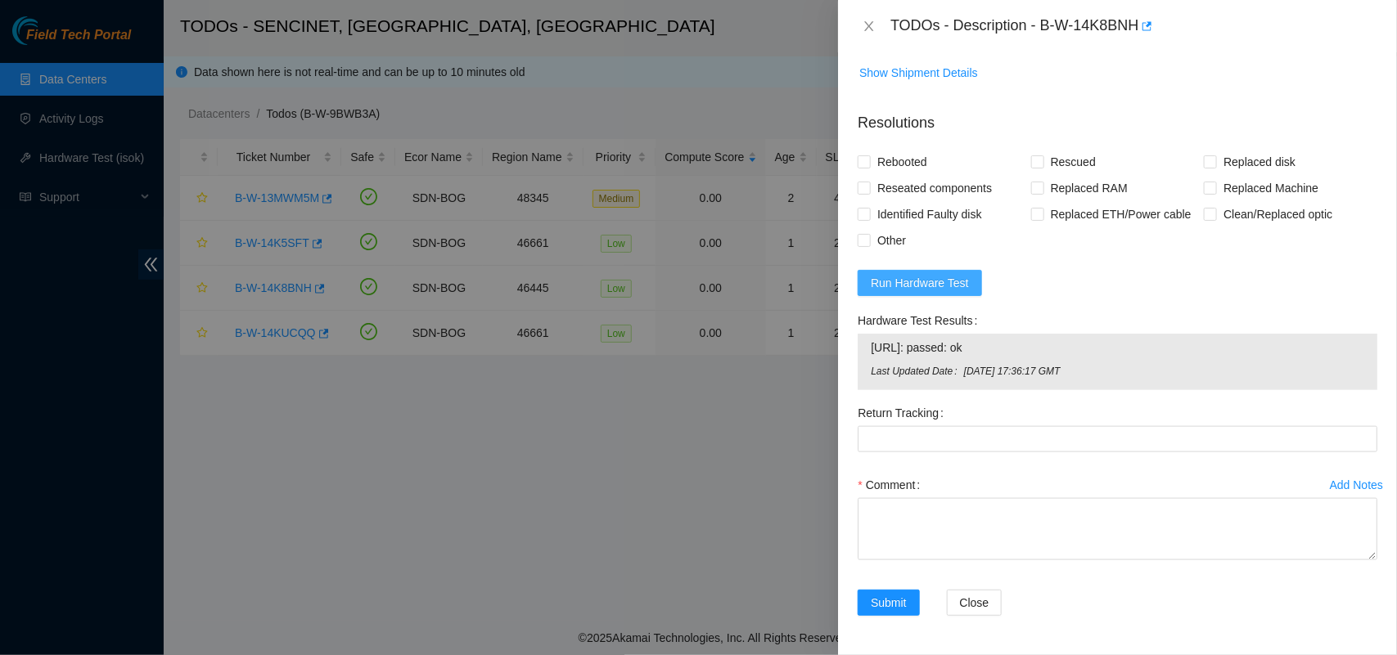
click at [930, 292] on span "Run Hardware Test" at bounding box center [920, 283] width 98 height 18
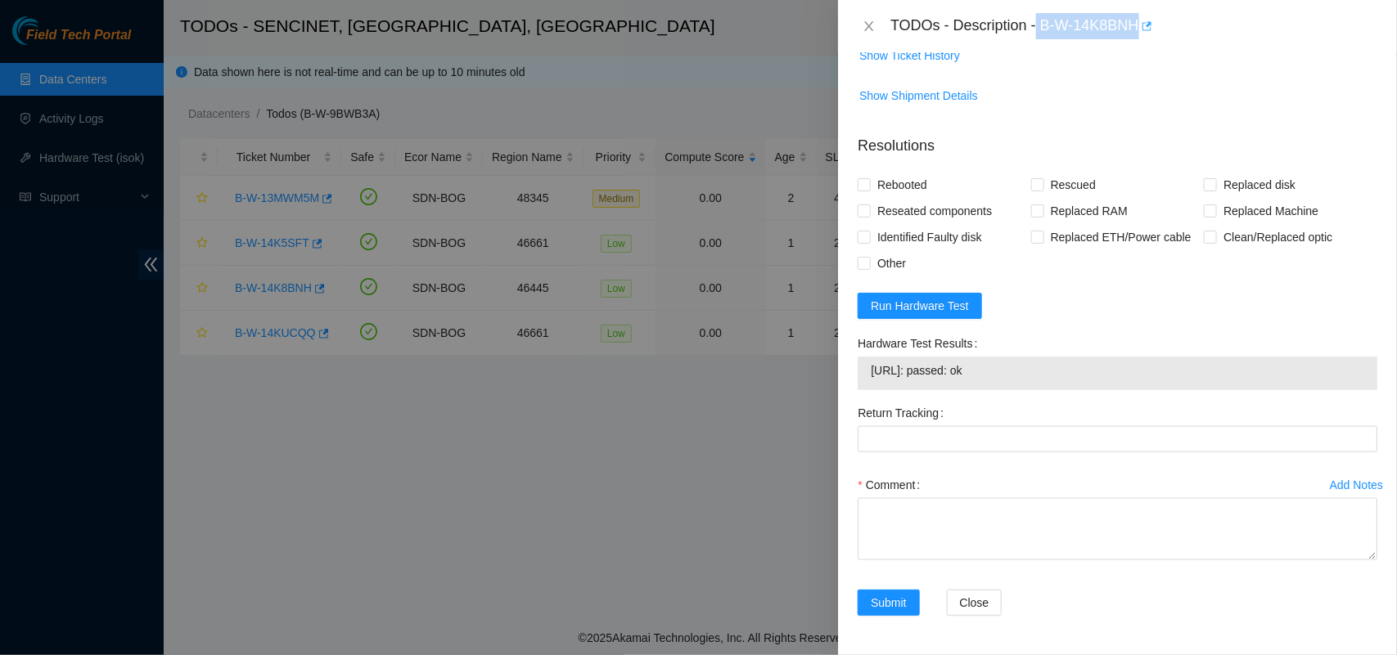
drag, startPoint x: 1039, startPoint y: 30, endPoint x: 1142, endPoint y: 35, distance: 102.4
click at [1142, 35] on div "TODOs - Description - B-W-14K8BNH" at bounding box center [1133, 26] width 487 height 26
copy div "B-W-14K8BNH"
click at [1048, 56] on span "Show Ticket History" at bounding box center [1117, 56] width 518 height 26
drag, startPoint x: 1038, startPoint y: 25, endPoint x: 1150, endPoint y: 25, distance: 112.1
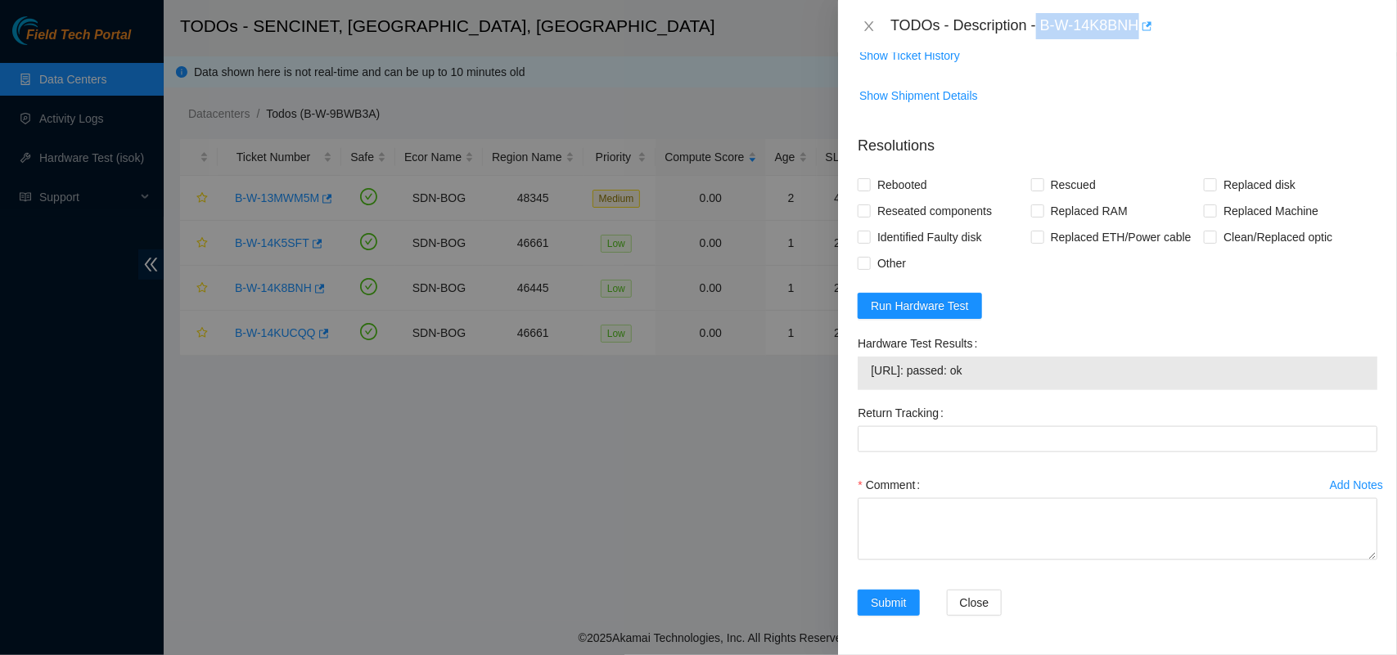
click at [1150, 25] on div "TODOs - Description - B-W-14K8BNH" at bounding box center [1133, 26] width 487 height 26
copy div "B-W-14K8BNH"
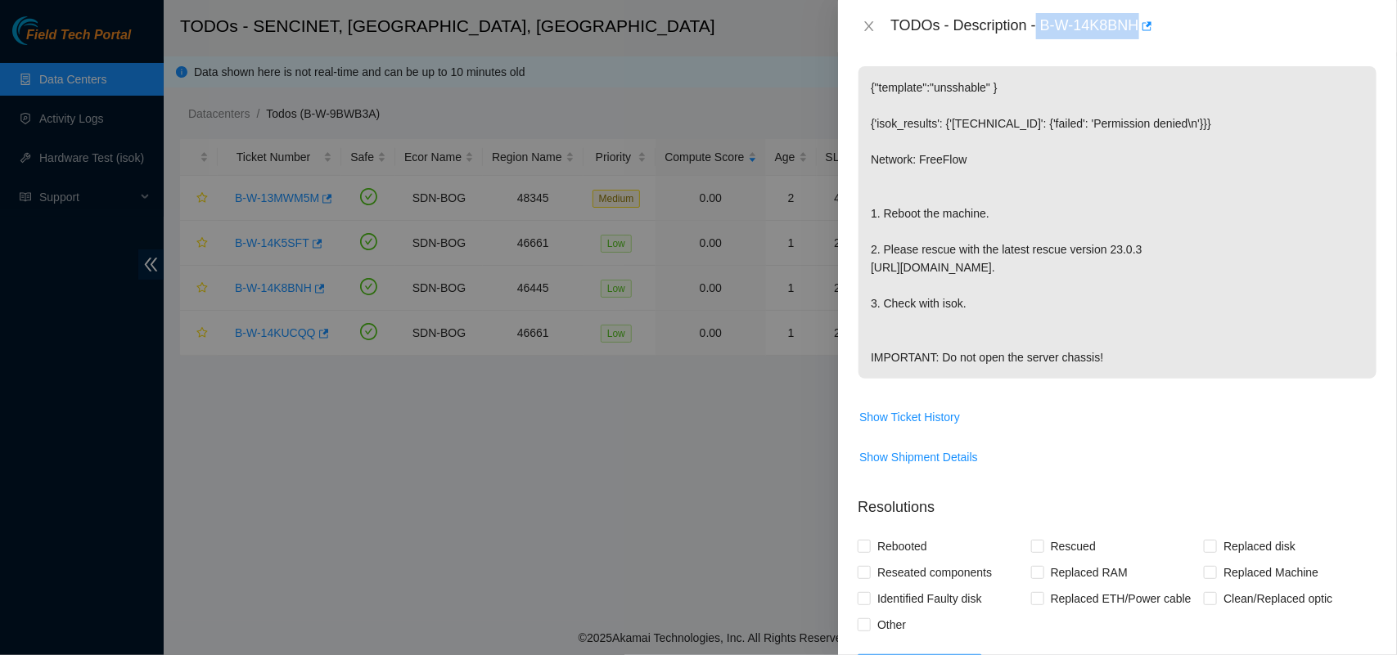
scroll to position [277, 0]
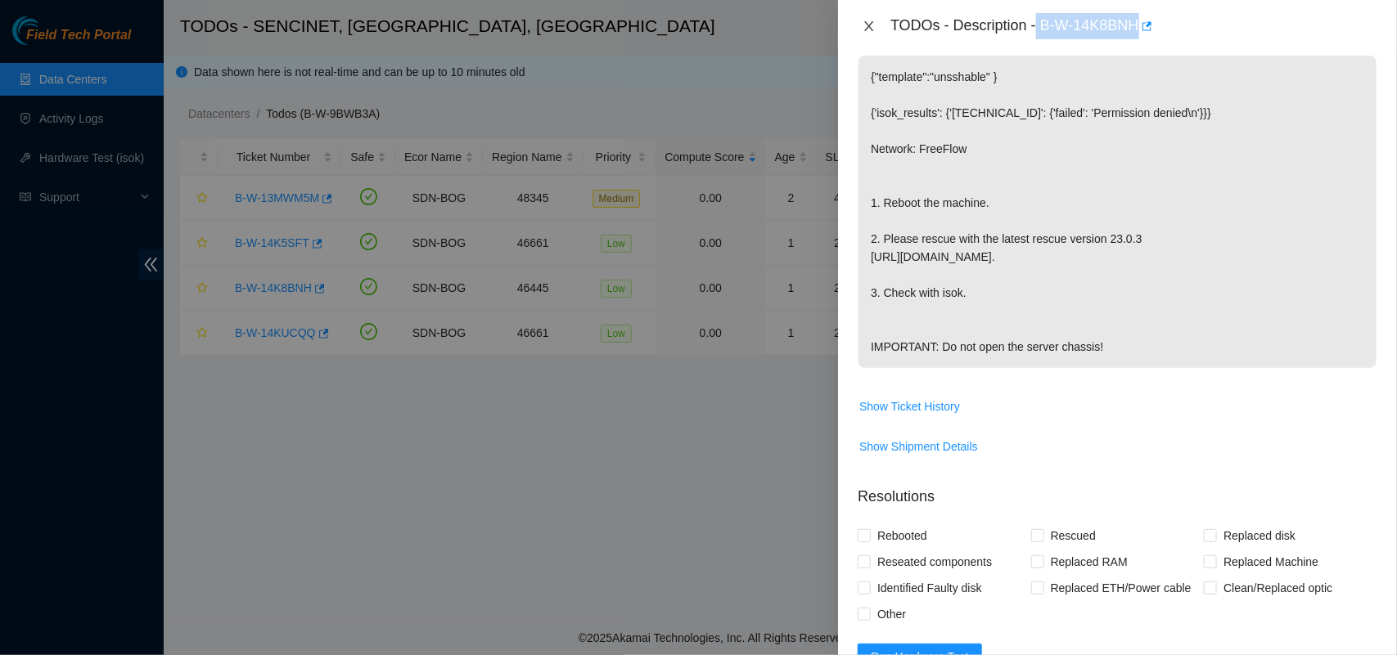
click at [867, 29] on icon "close" at bounding box center [869, 26] width 9 height 10
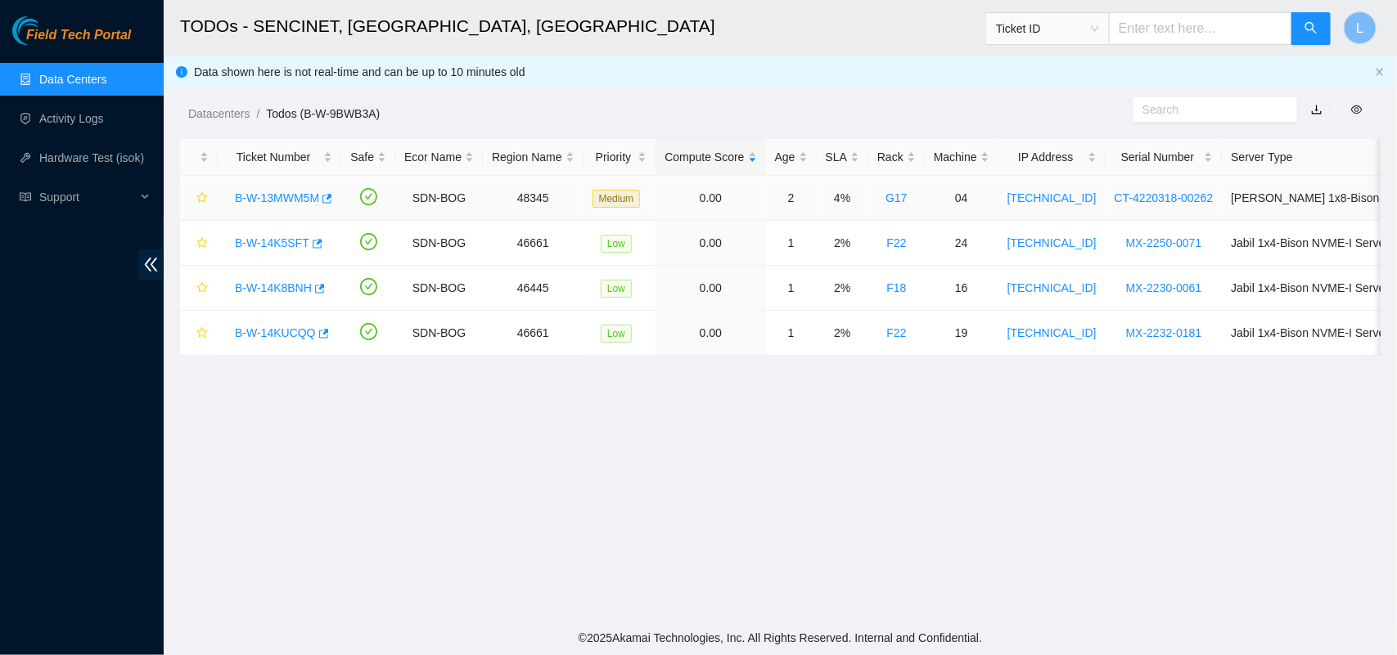
scroll to position [319, 0]
click at [275, 198] on link "B-W-13MWM5M" at bounding box center [277, 197] width 84 height 13
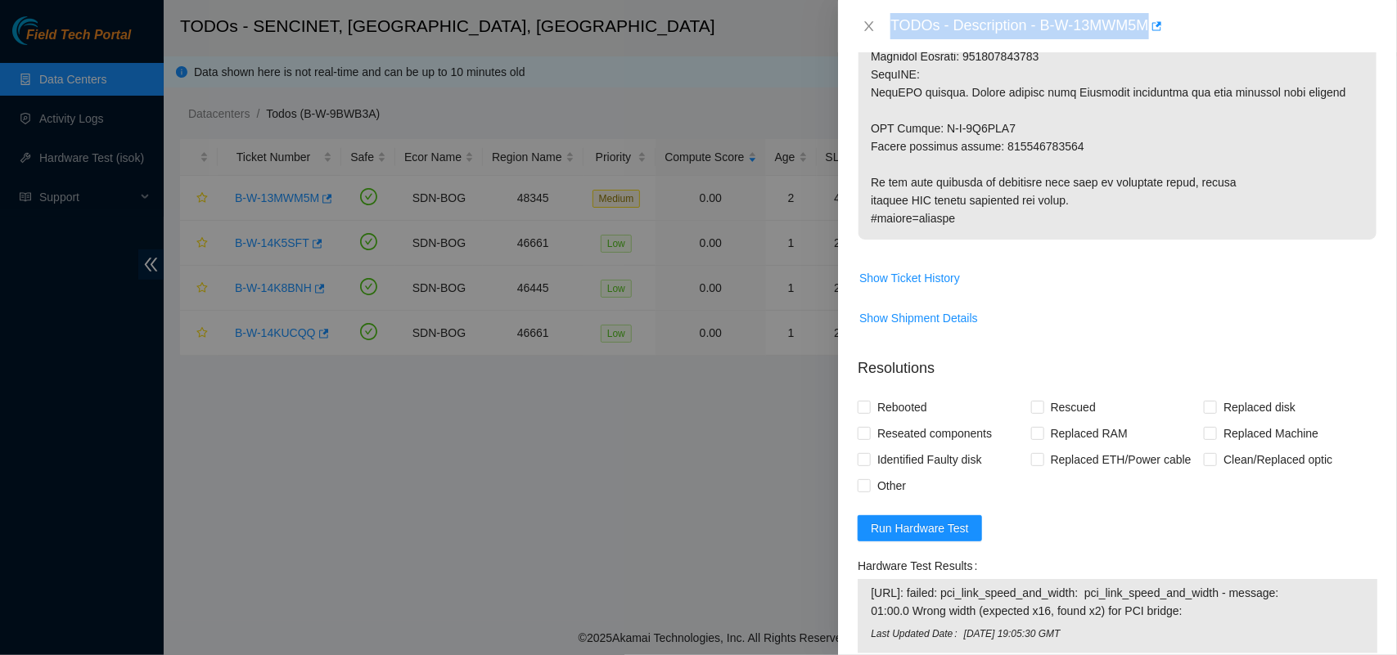
scroll to position [861, 0]
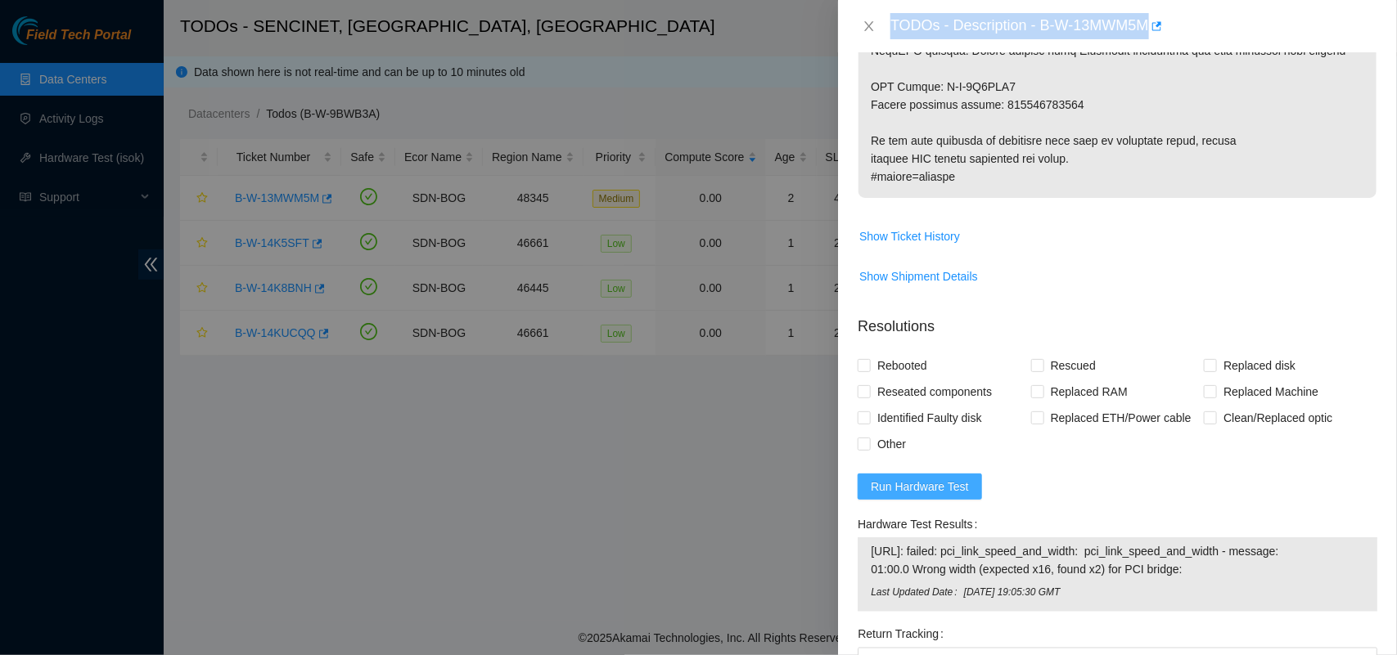
click at [917, 478] on span "Run Hardware Test" at bounding box center [920, 487] width 98 height 18
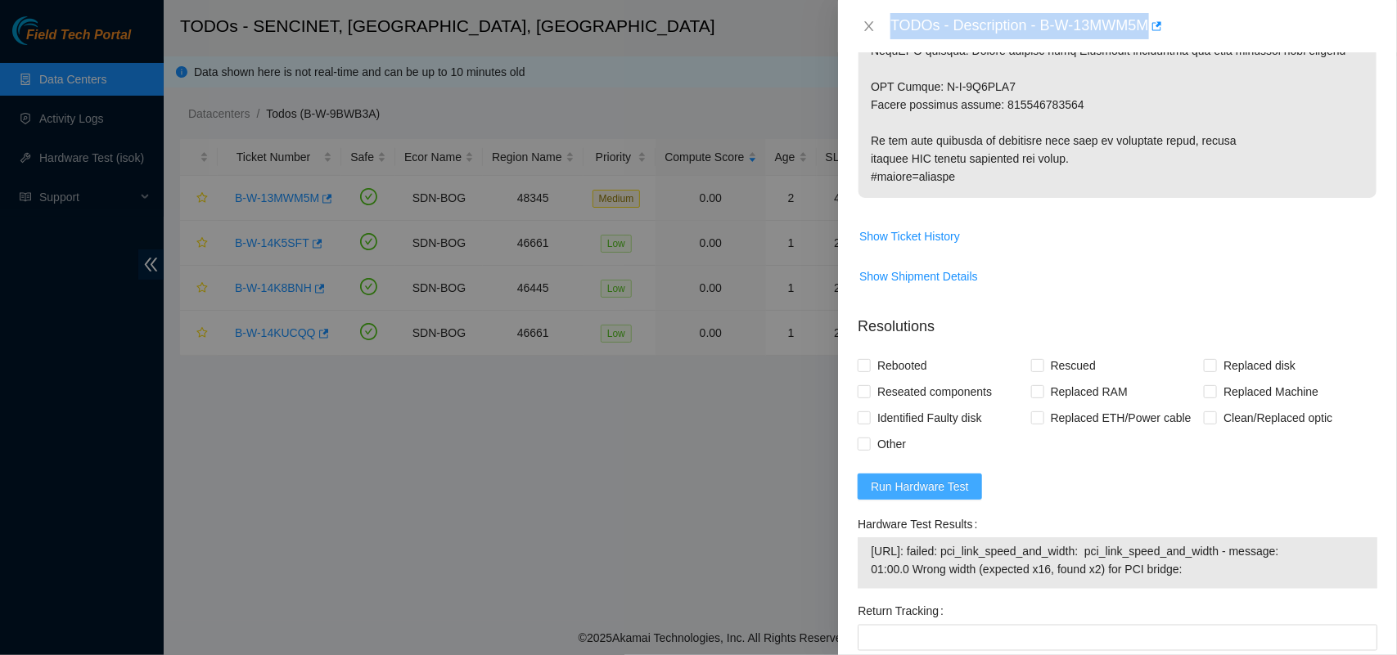
click at [915, 478] on span "Run Hardware Test" at bounding box center [920, 487] width 98 height 18
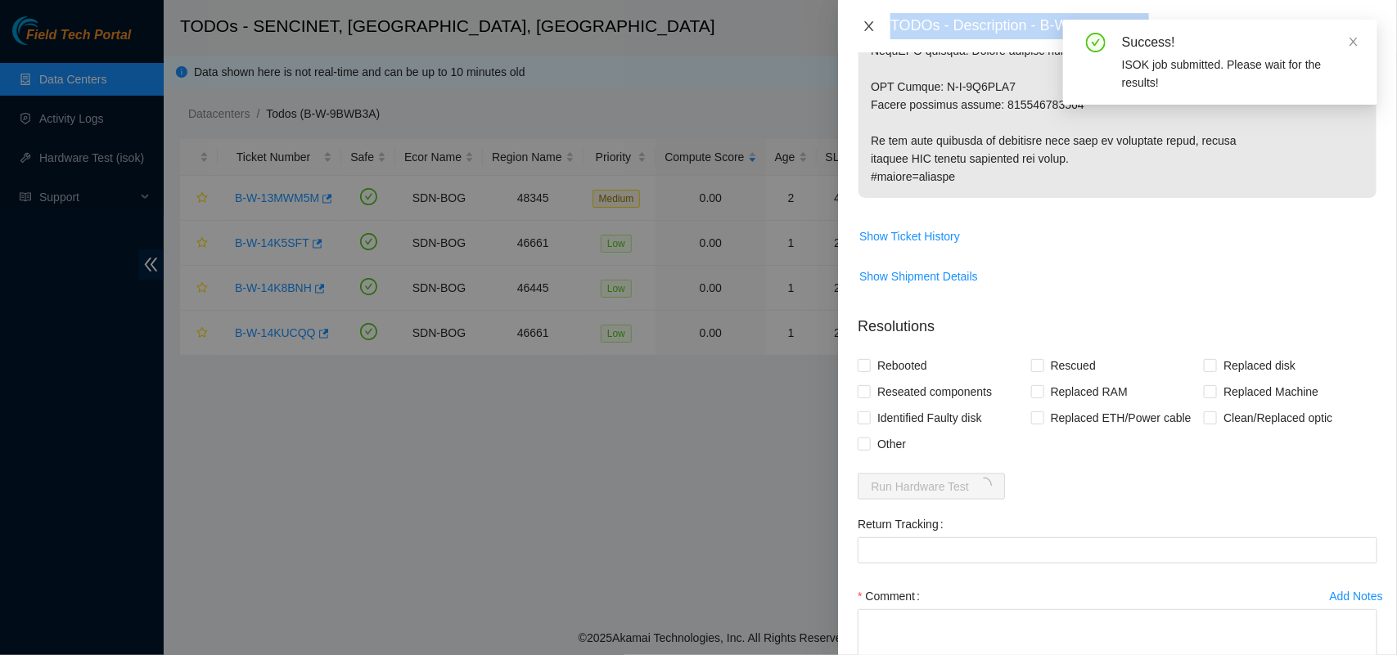
click at [870, 31] on icon "close" at bounding box center [869, 26] width 13 height 13
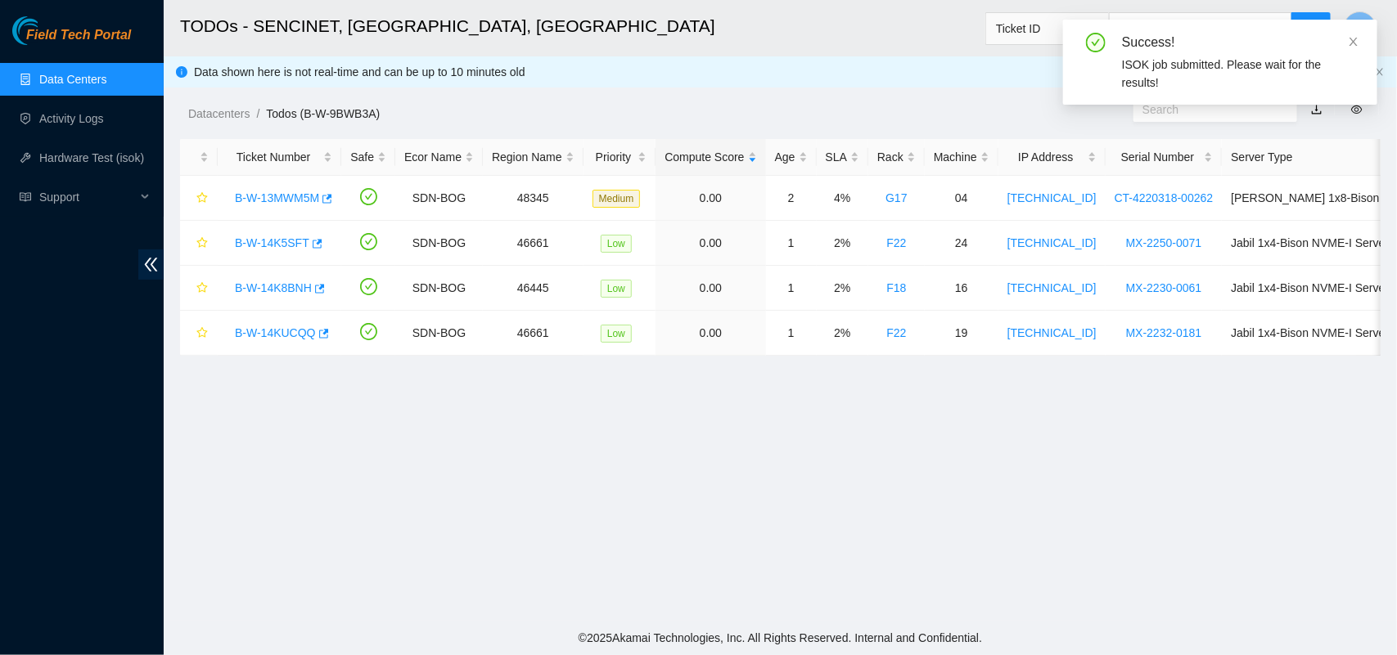
scroll to position [450, 0]
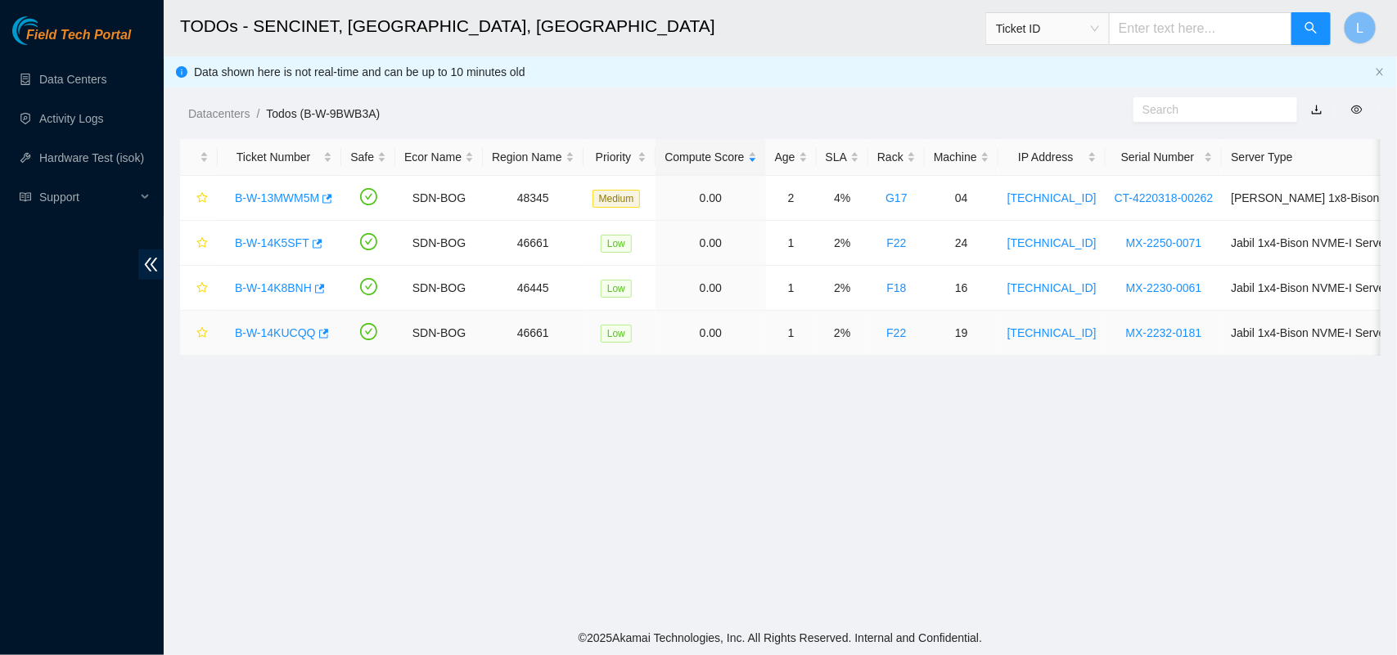
click at [252, 336] on link "B-W-14KUCQQ" at bounding box center [275, 333] width 81 height 13
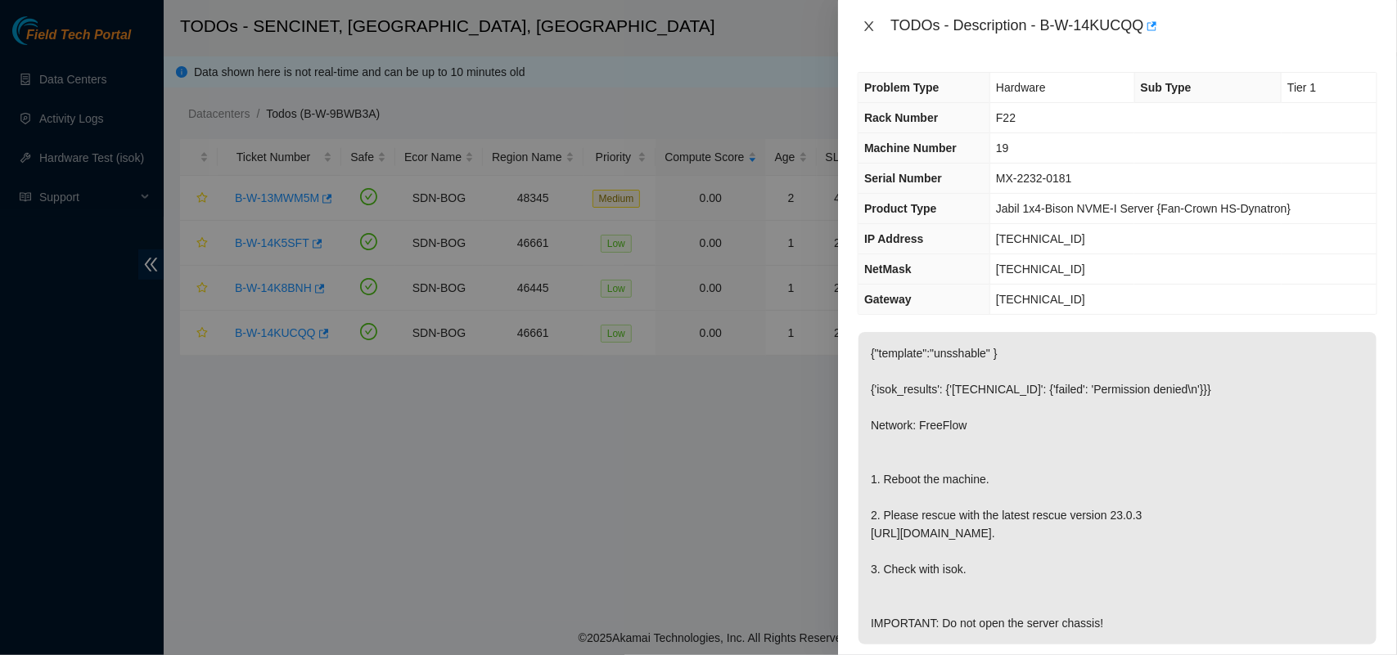
click at [869, 19] on button "Close" at bounding box center [869, 27] width 23 height 16
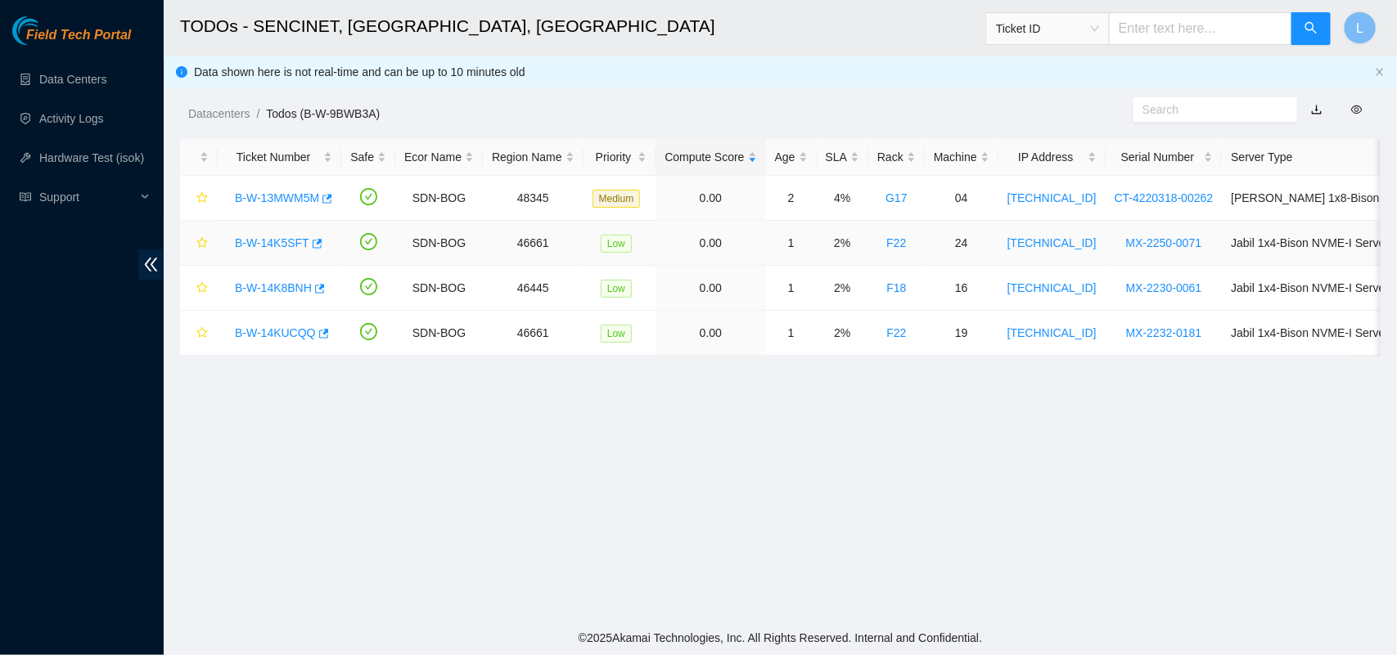
click at [255, 246] on link "B-W-14K5SFT" at bounding box center [272, 242] width 74 height 13
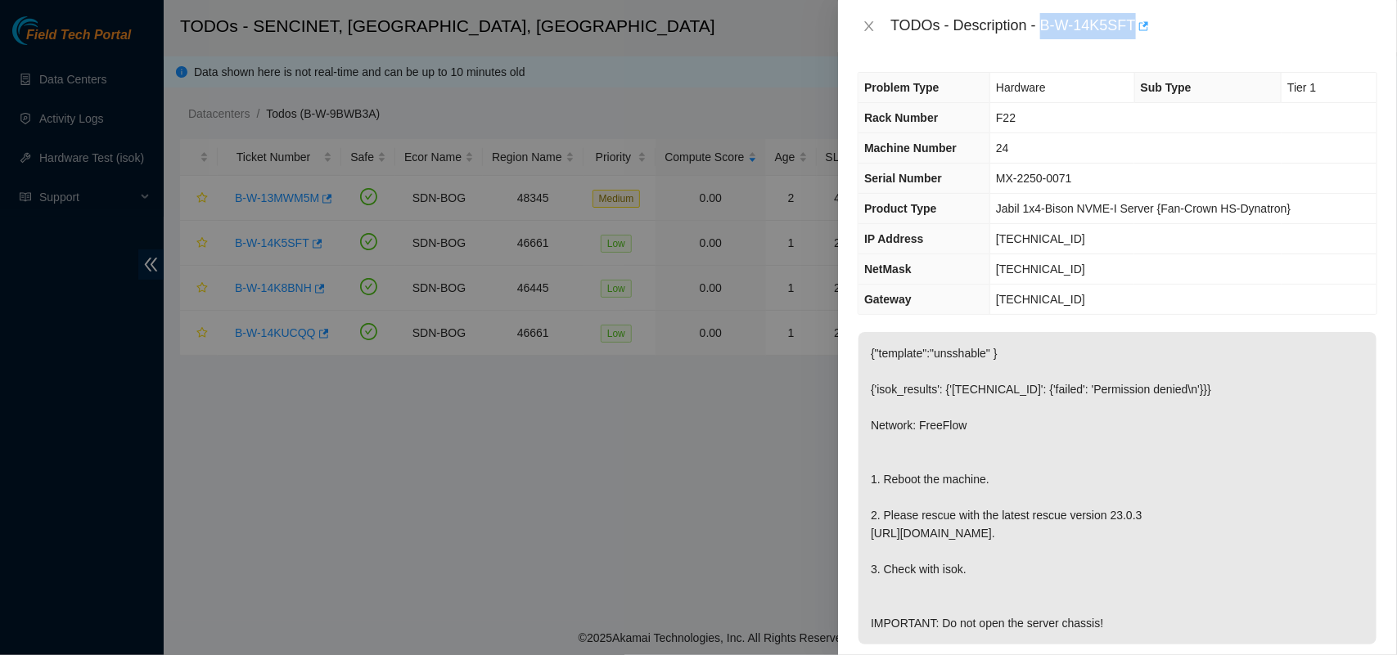
drag, startPoint x: 1043, startPoint y: 26, endPoint x: 1133, endPoint y: 25, distance: 90.0
click at [1133, 25] on div "TODOs - Description - B-W-14K5SFT" at bounding box center [1133, 26] width 487 height 26
copy div "B-W-14K5SFT"
click at [865, 29] on icon "close" at bounding box center [869, 26] width 13 height 13
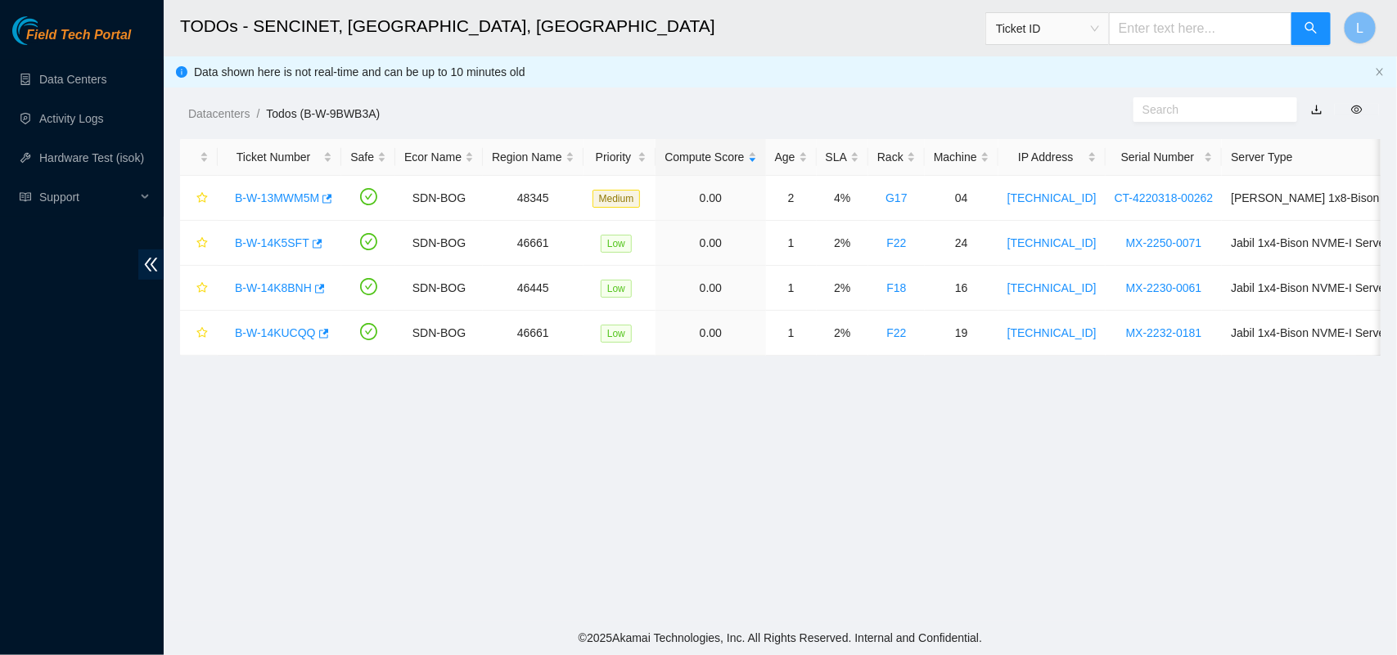
click at [320, 469] on main "TODOs - SENCINET, Bogota, Colombia Ticket ID L Data shown here is not real-time…" at bounding box center [780, 310] width 1233 height 621
click at [66, 119] on link "Activity Logs" at bounding box center [71, 118] width 65 height 13
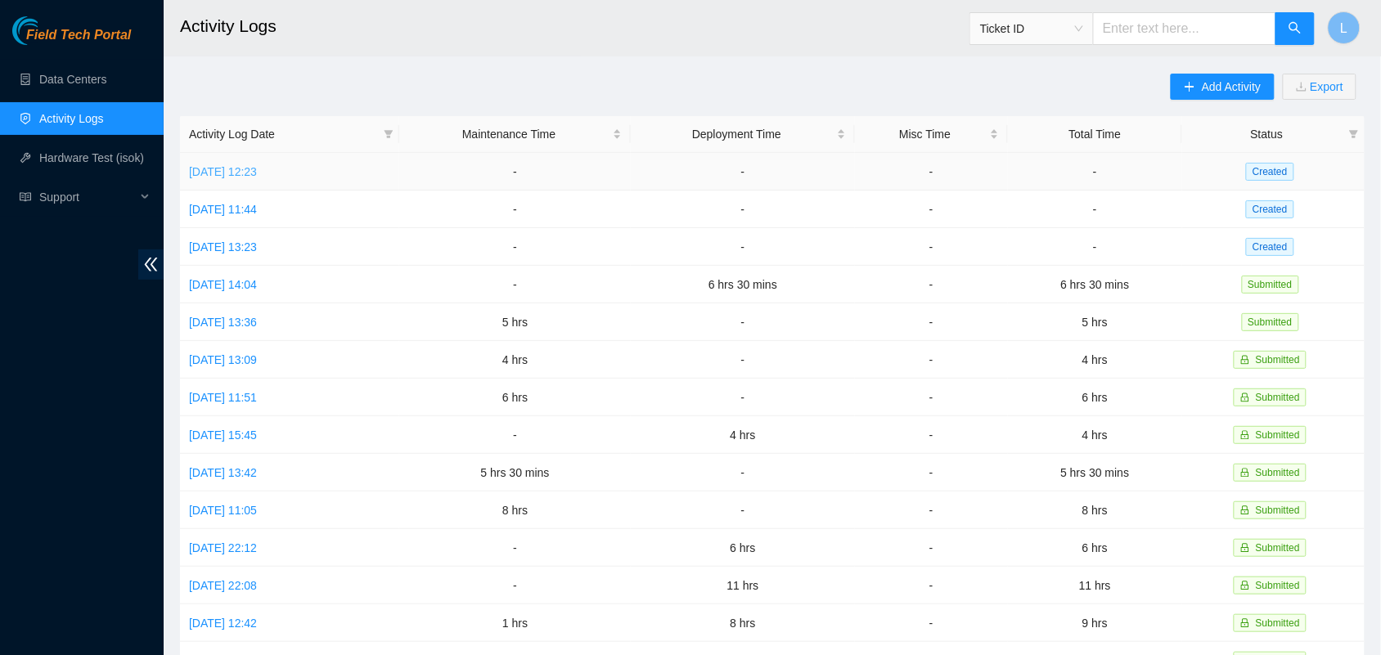
click at [250, 170] on link "[DATE] 12:23" at bounding box center [223, 171] width 68 height 13
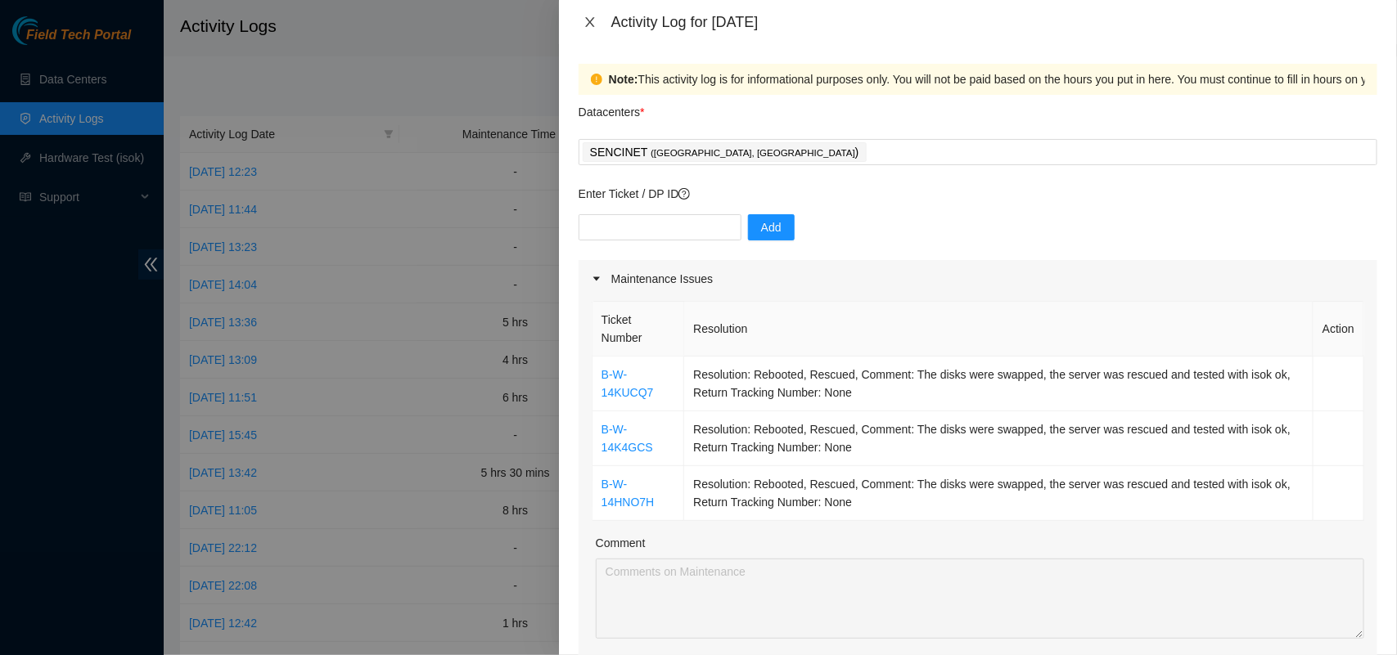
click at [586, 19] on icon "close" at bounding box center [589, 22] width 13 height 13
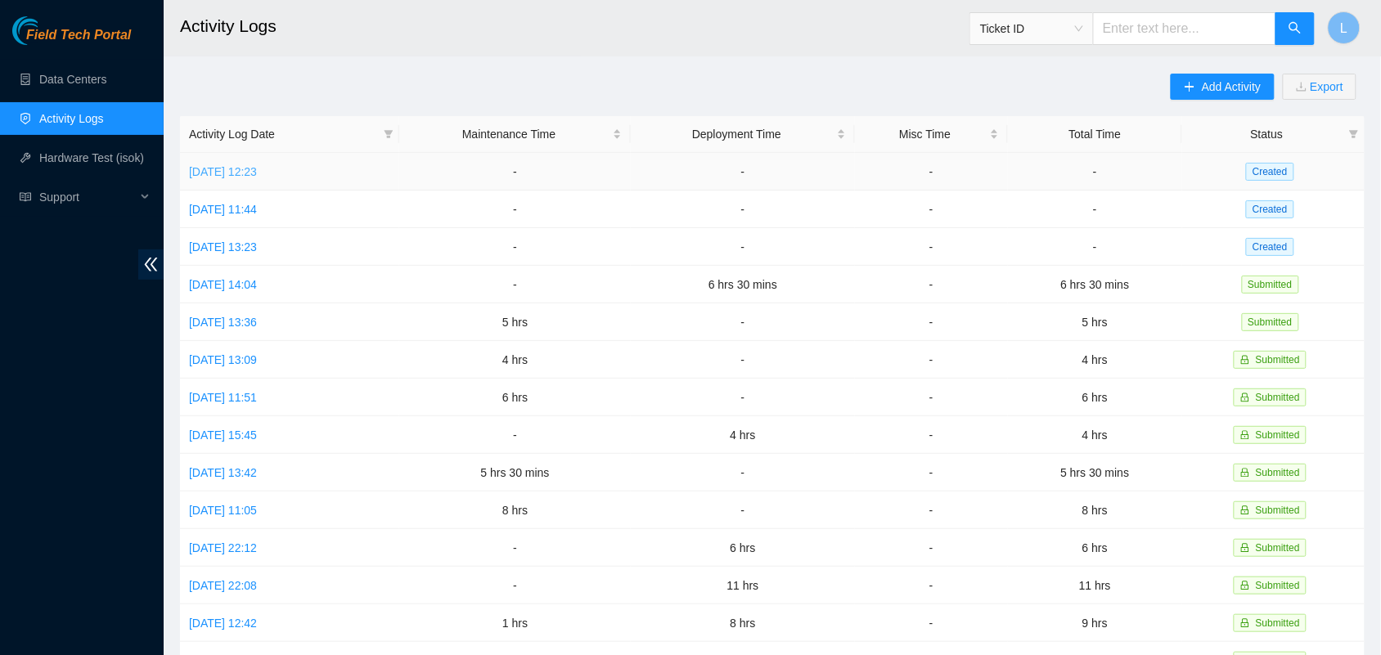
click at [248, 173] on link "[DATE] 12:23" at bounding box center [223, 171] width 68 height 13
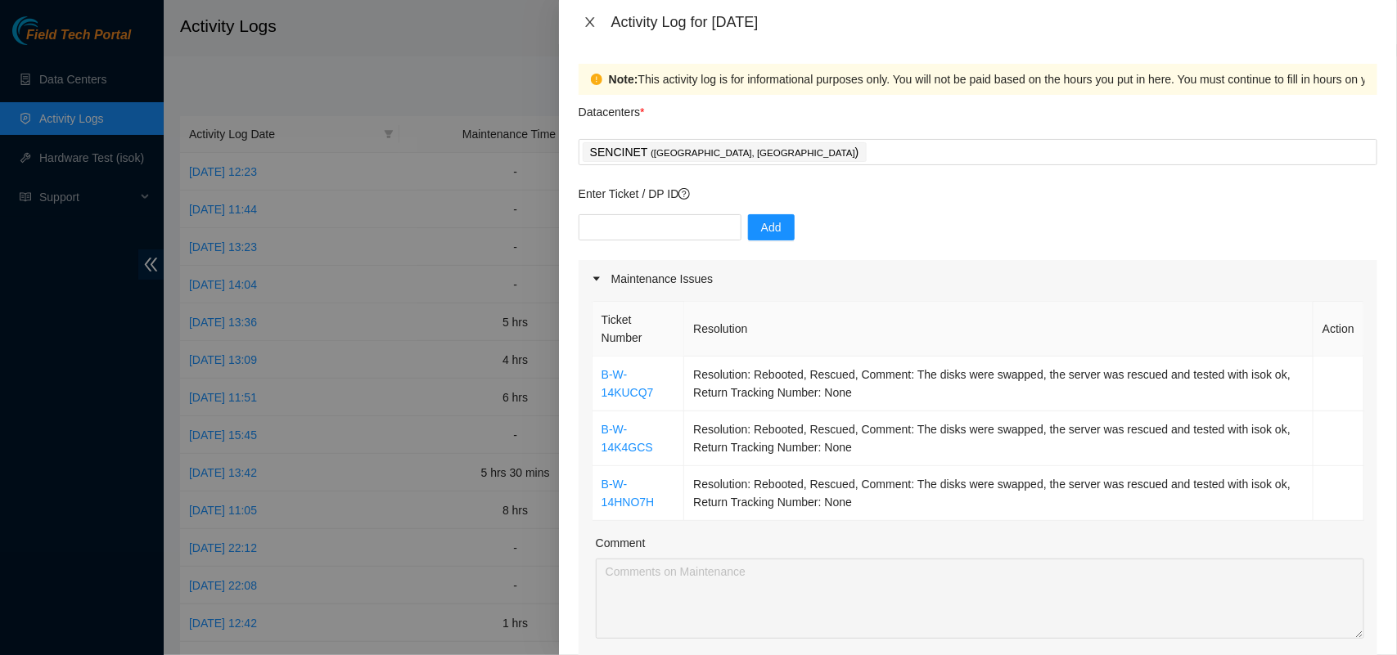
click at [582, 23] on button "Close" at bounding box center [590, 23] width 23 height 16
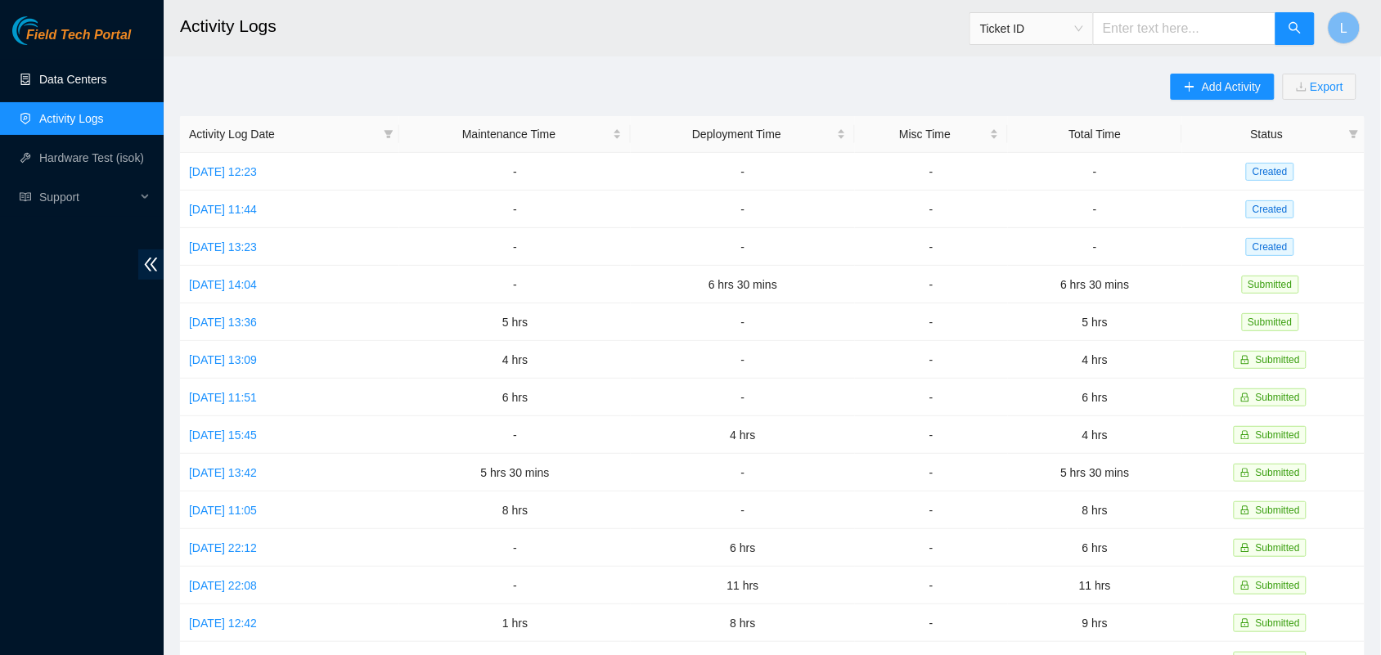
click at [60, 78] on link "Data Centers" at bounding box center [72, 79] width 67 height 13
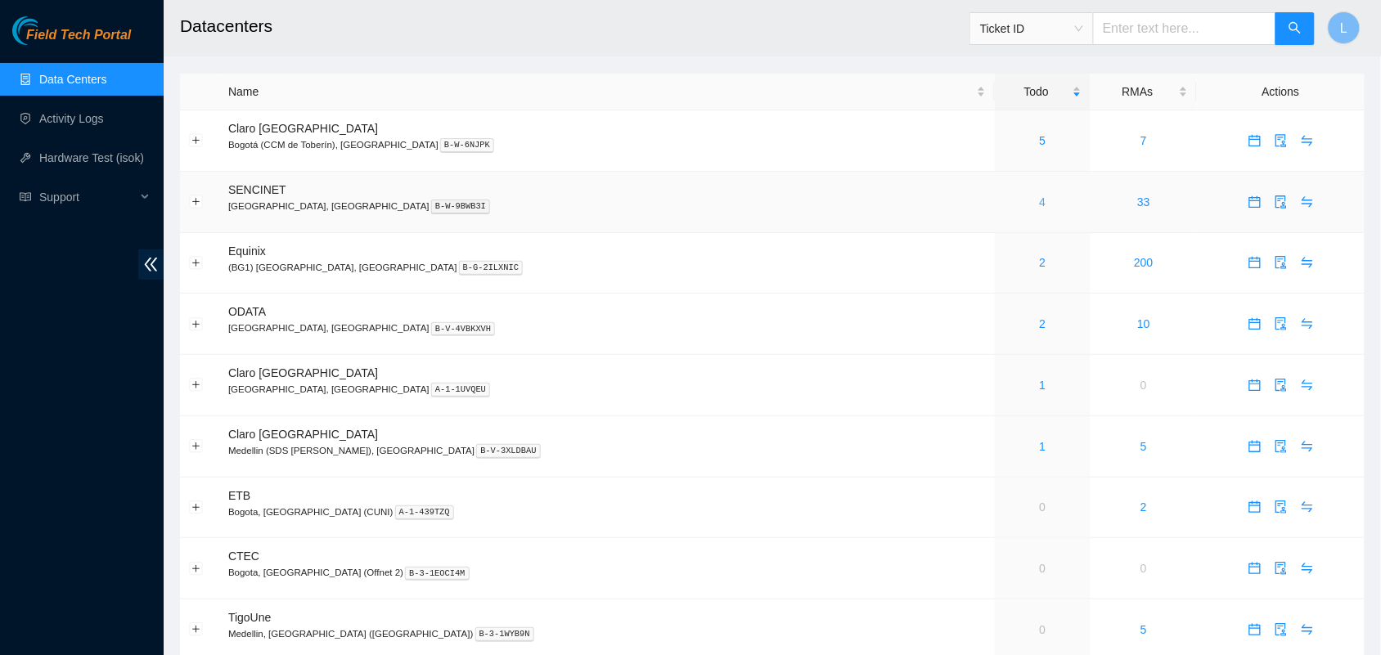
click at [1040, 205] on link "4" at bounding box center [1043, 202] width 7 height 13
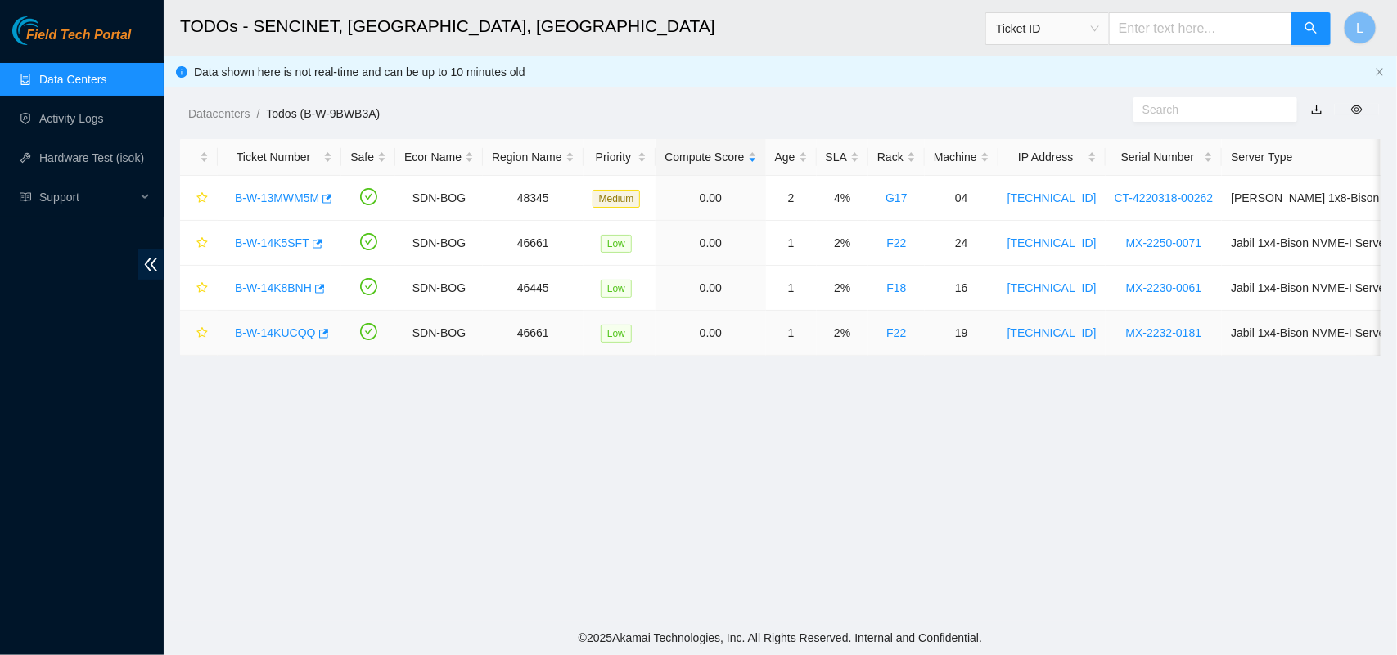
click at [285, 333] on link "B-W-14KUCQQ" at bounding box center [275, 333] width 81 height 13
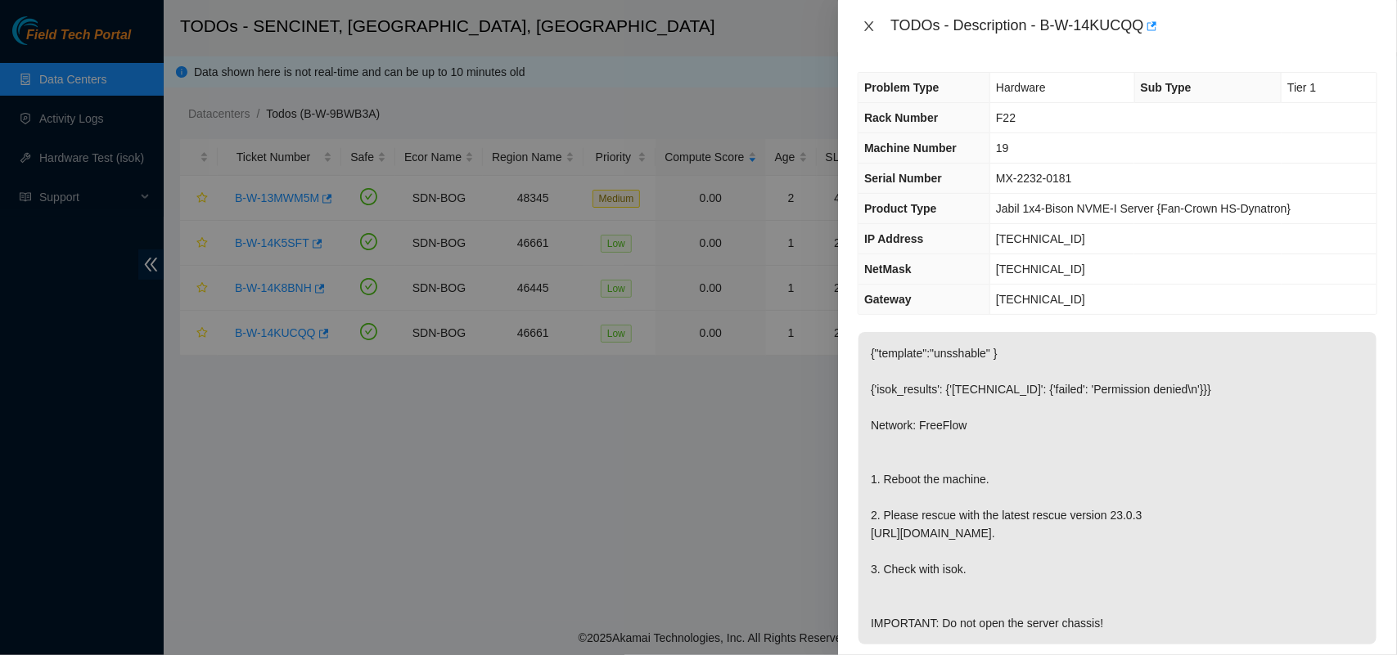
click at [872, 26] on icon "close" at bounding box center [869, 26] width 13 height 13
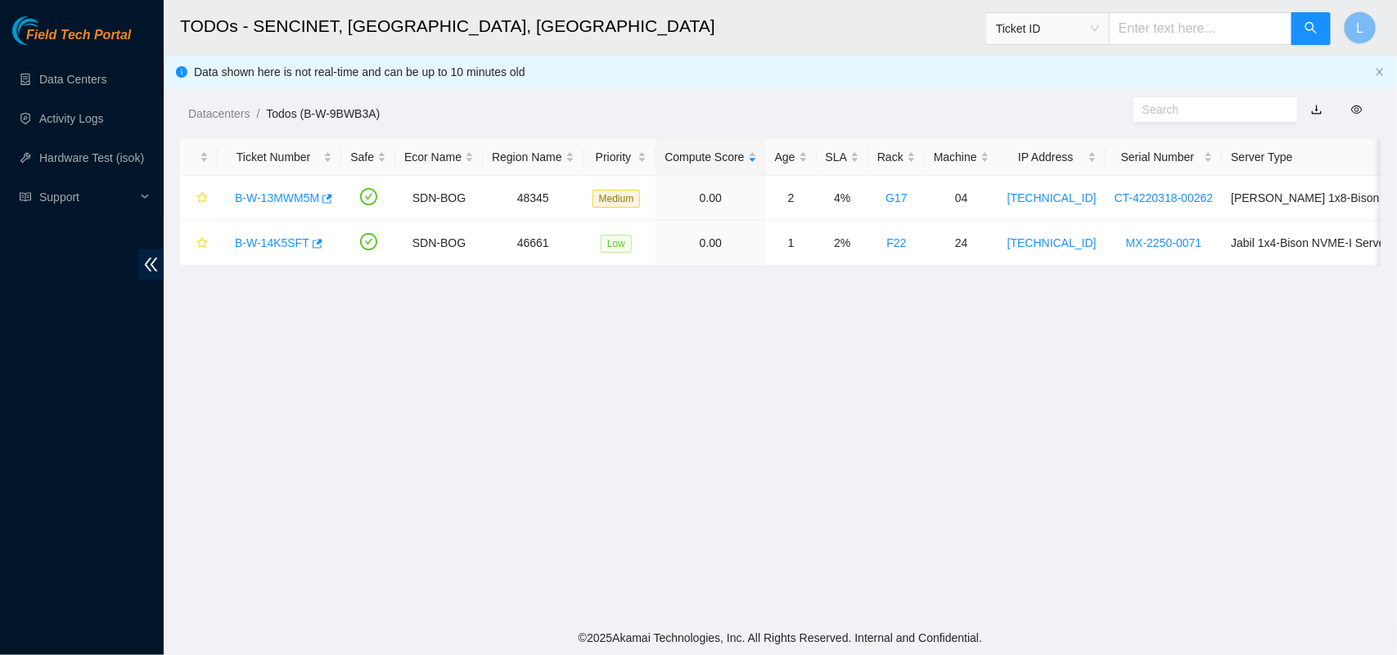
click at [819, 348] on main "TODOs - SENCINET, [GEOGRAPHIC_DATA], [GEOGRAPHIC_DATA] Ticket ID L Data shown h…" at bounding box center [780, 310] width 1233 height 621
click at [58, 121] on link "Activity Logs" at bounding box center [71, 118] width 65 height 13
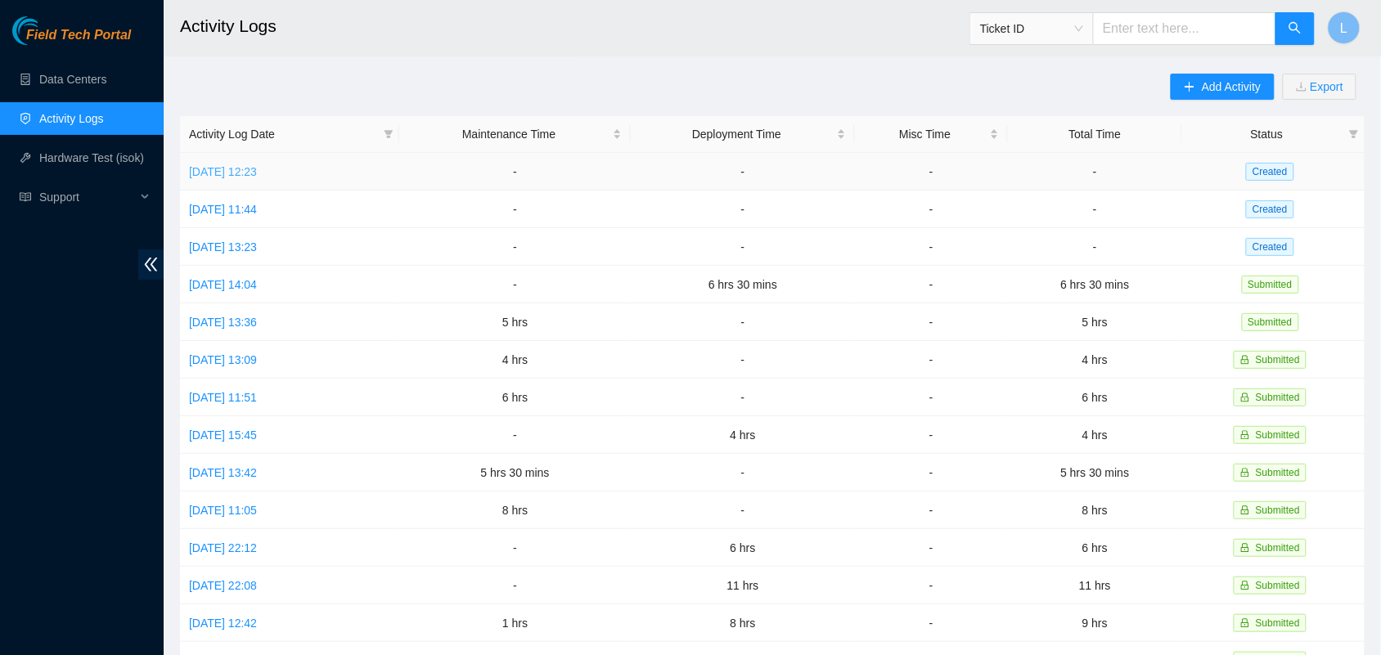
click at [238, 173] on link "[DATE] 12:23" at bounding box center [223, 171] width 68 height 13
